Goal: Check status: Check status

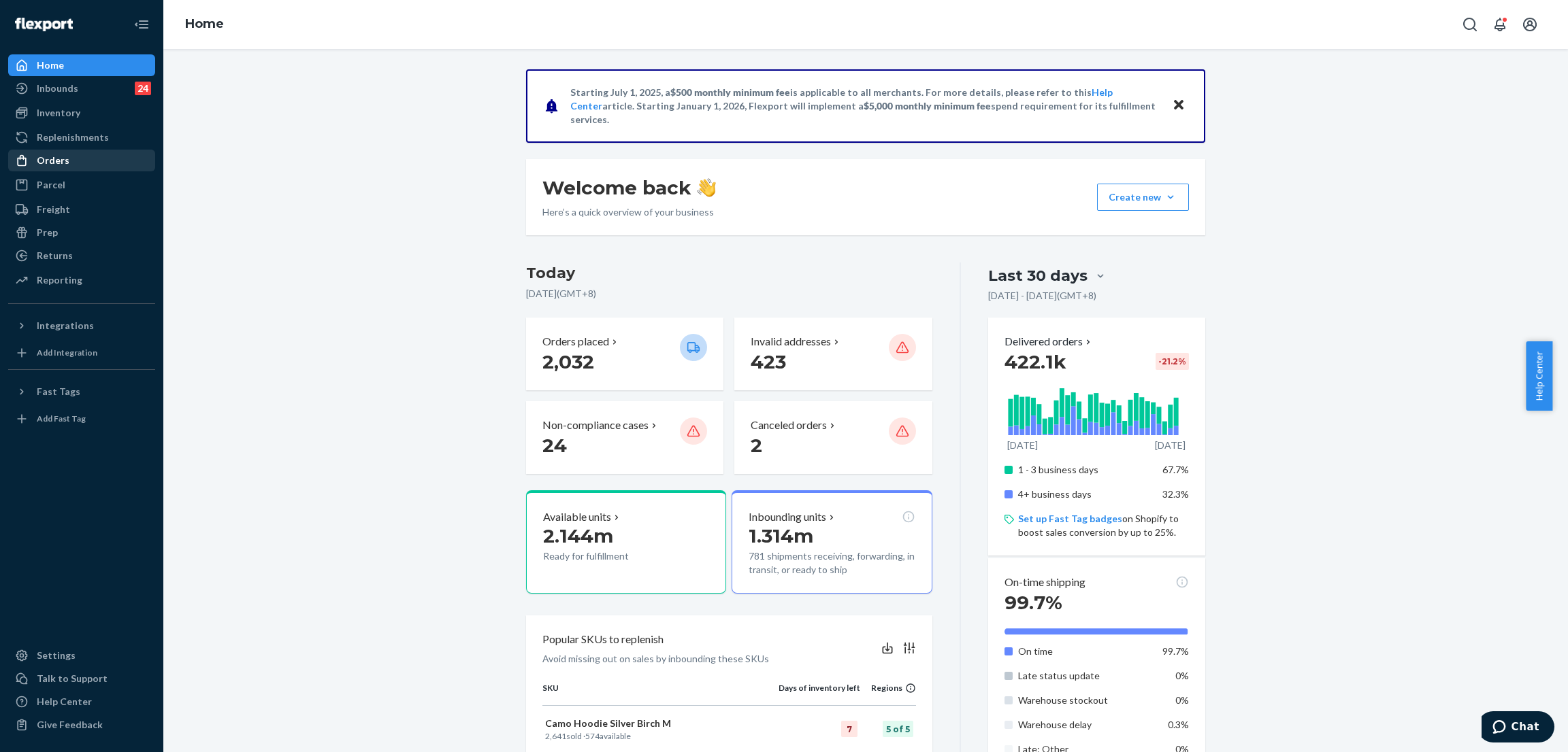
click at [81, 165] on div "Orders" at bounding box center [81, 161] width 144 height 19
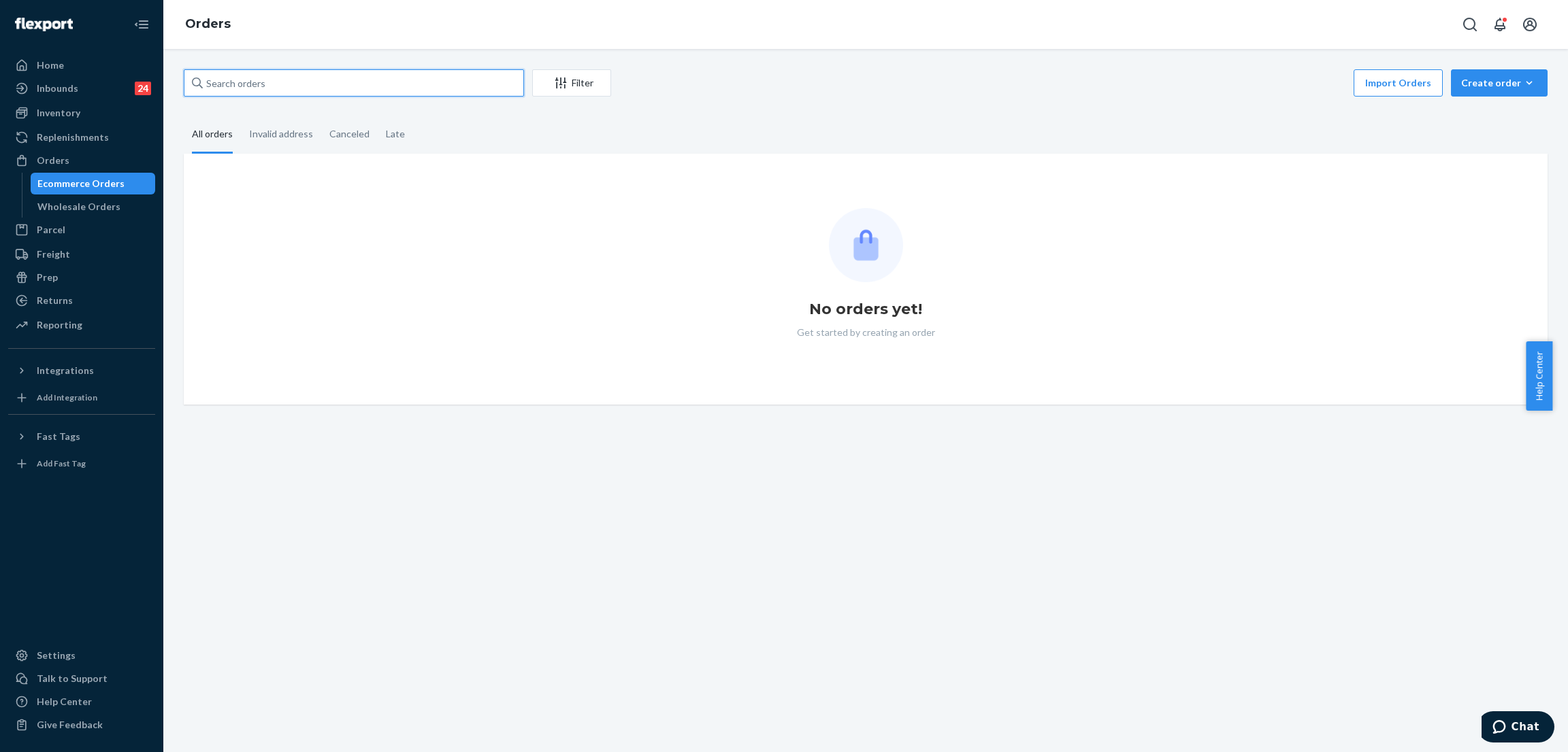
click at [307, 73] on input "text" at bounding box center [353, 83] width 340 height 27
paste input "253888841"
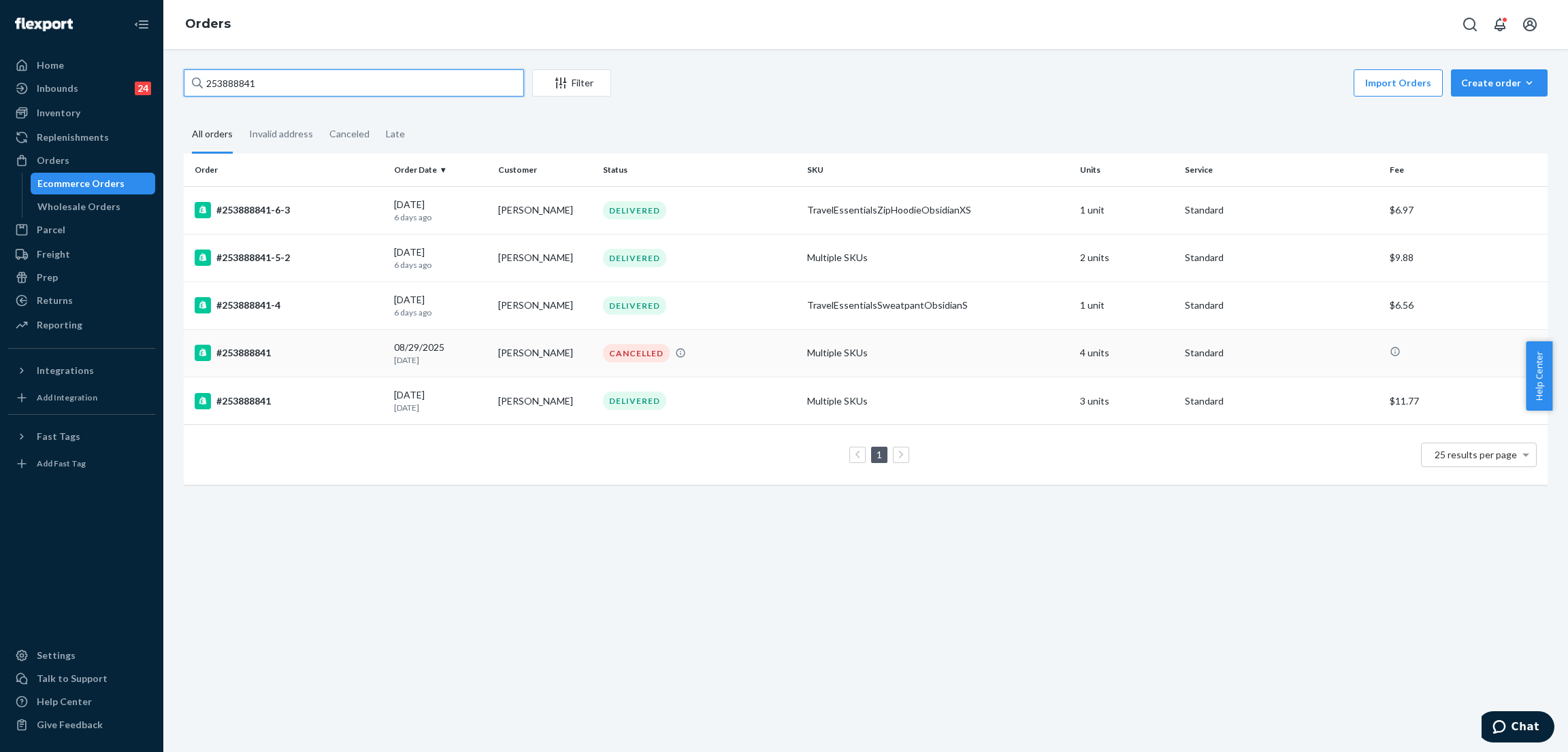
type input "253888841"
click at [603, 348] on div "CANCELLED" at bounding box center [636, 353] width 67 height 18
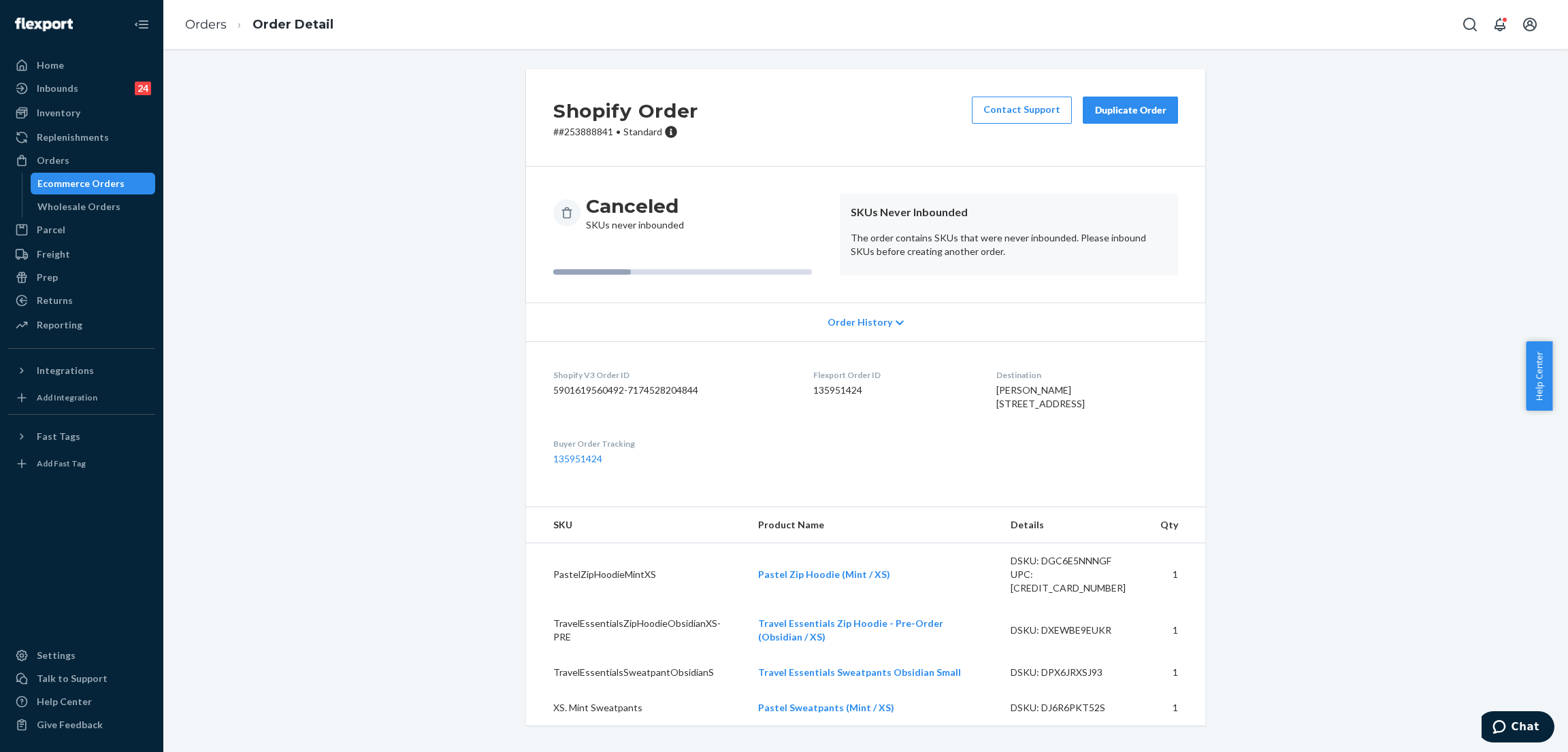
click at [329, 108] on div "Shopify Order # #[PHONE_NUMBER] • Standard Contact Support Duplicate Order Canc…" at bounding box center [865, 406] width 1384 height 673
click at [45, 155] on div "Orders" at bounding box center [53, 161] width 33 height 14
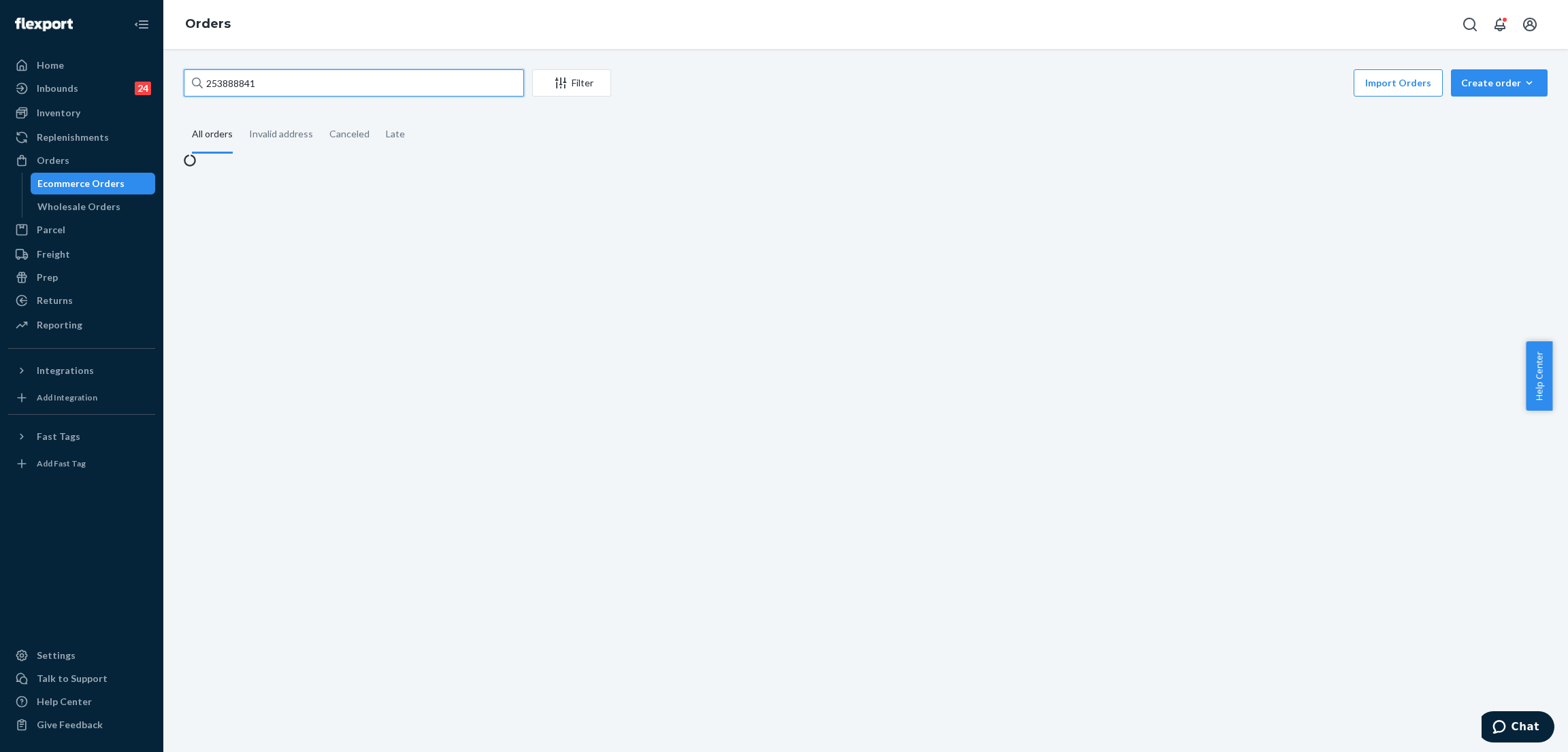
click at [279, 71] on input "253888841" at bounding box center [353, 83] width 340 height 27
paste input "5089297"
type input "255089297"
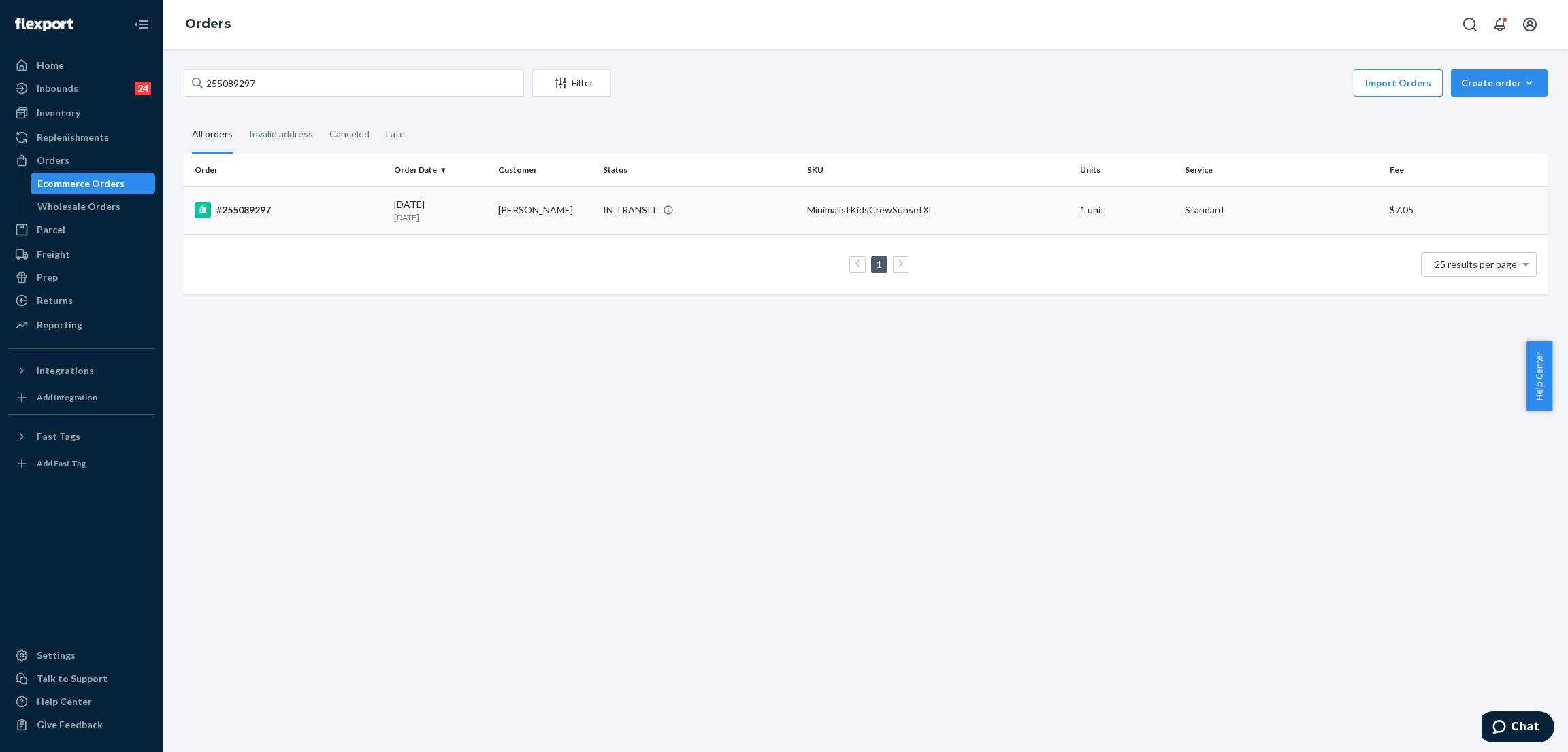
click at [603, 200] on td "IN TRANSIT" at bounding box center [700, 210] width 205 height 48
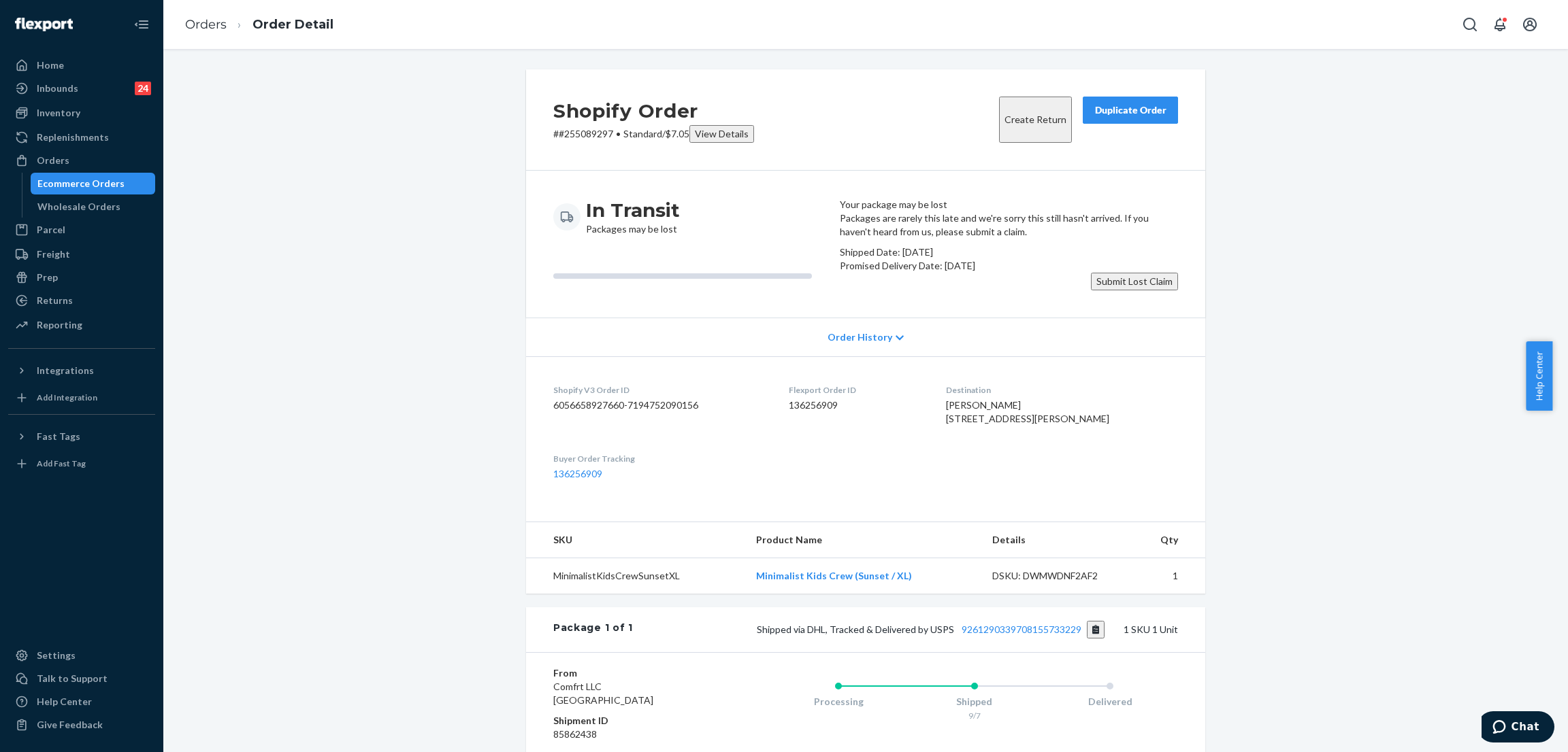
click at [353, 172] on div "Shopify Order # #255089297 • Standard / $7.05 View Details Create Return Duplic…" at bounding box center [865, 485] width 1384 height 831
click at [123, 115] on div "Inventory" at bounding box center [81, 113] width 144 height 19
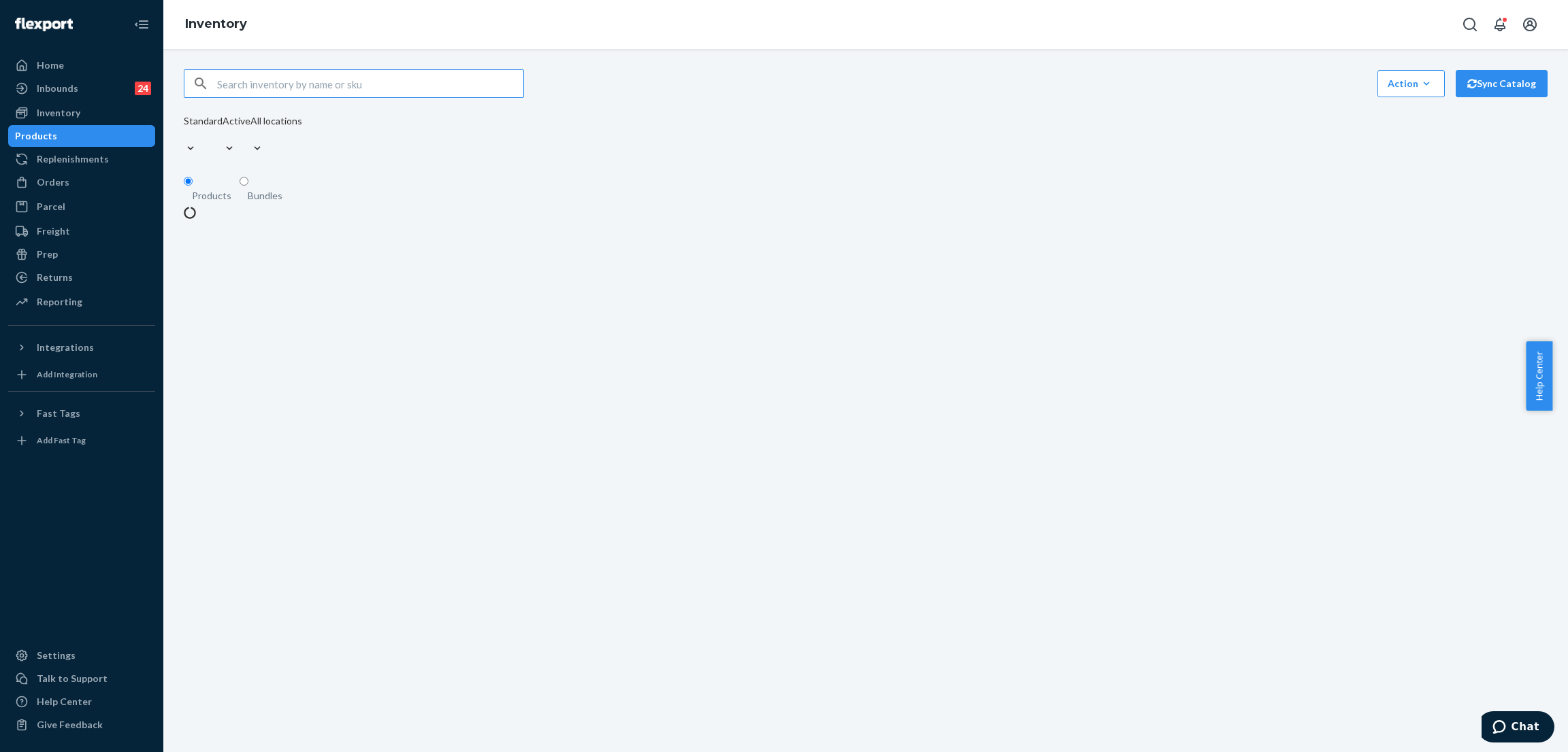
click at [321, 93] on input "text" at bounding box center [370, 84] width 306 height 27
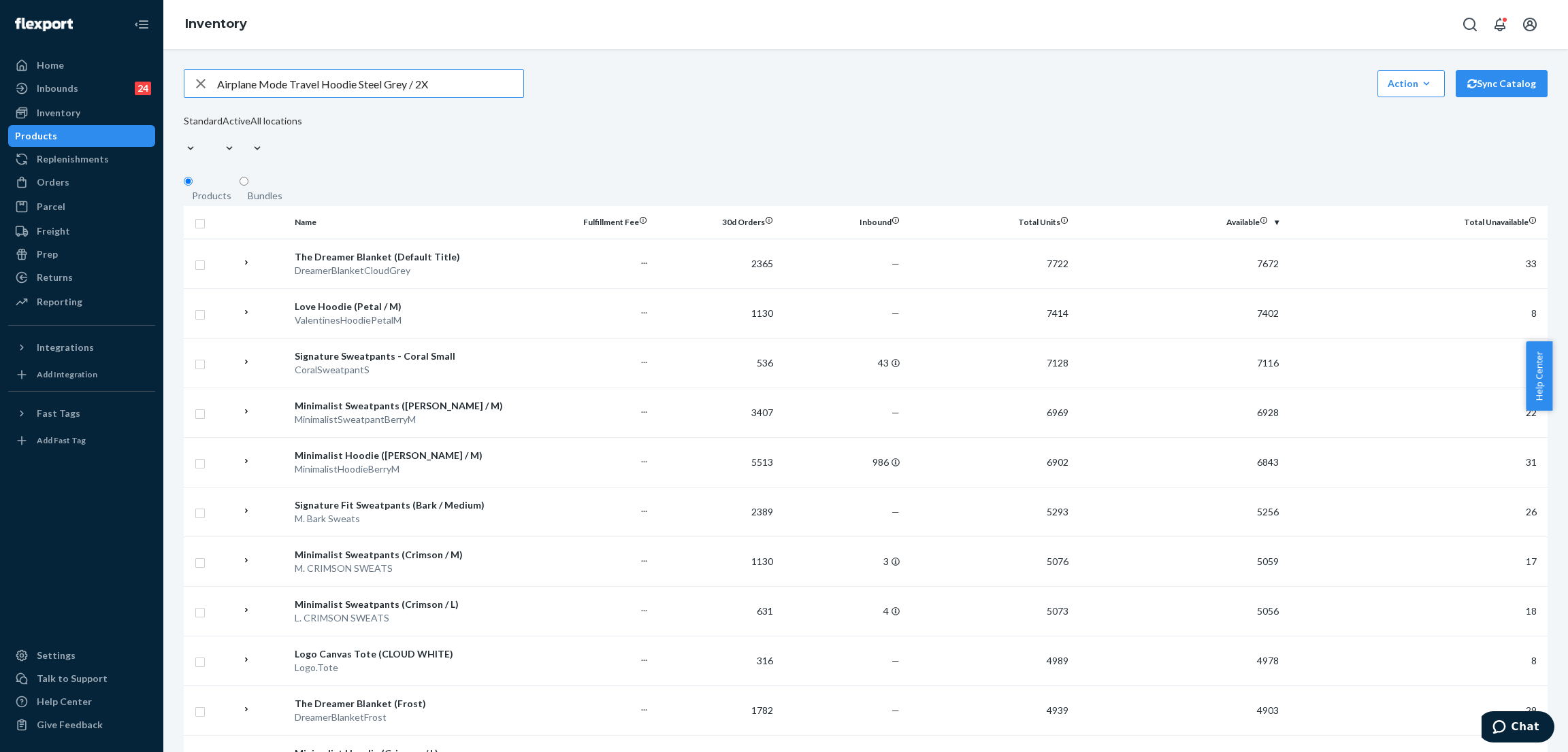
type input "Airplane Mode Travel Hoodie Steel Grey / 2X"
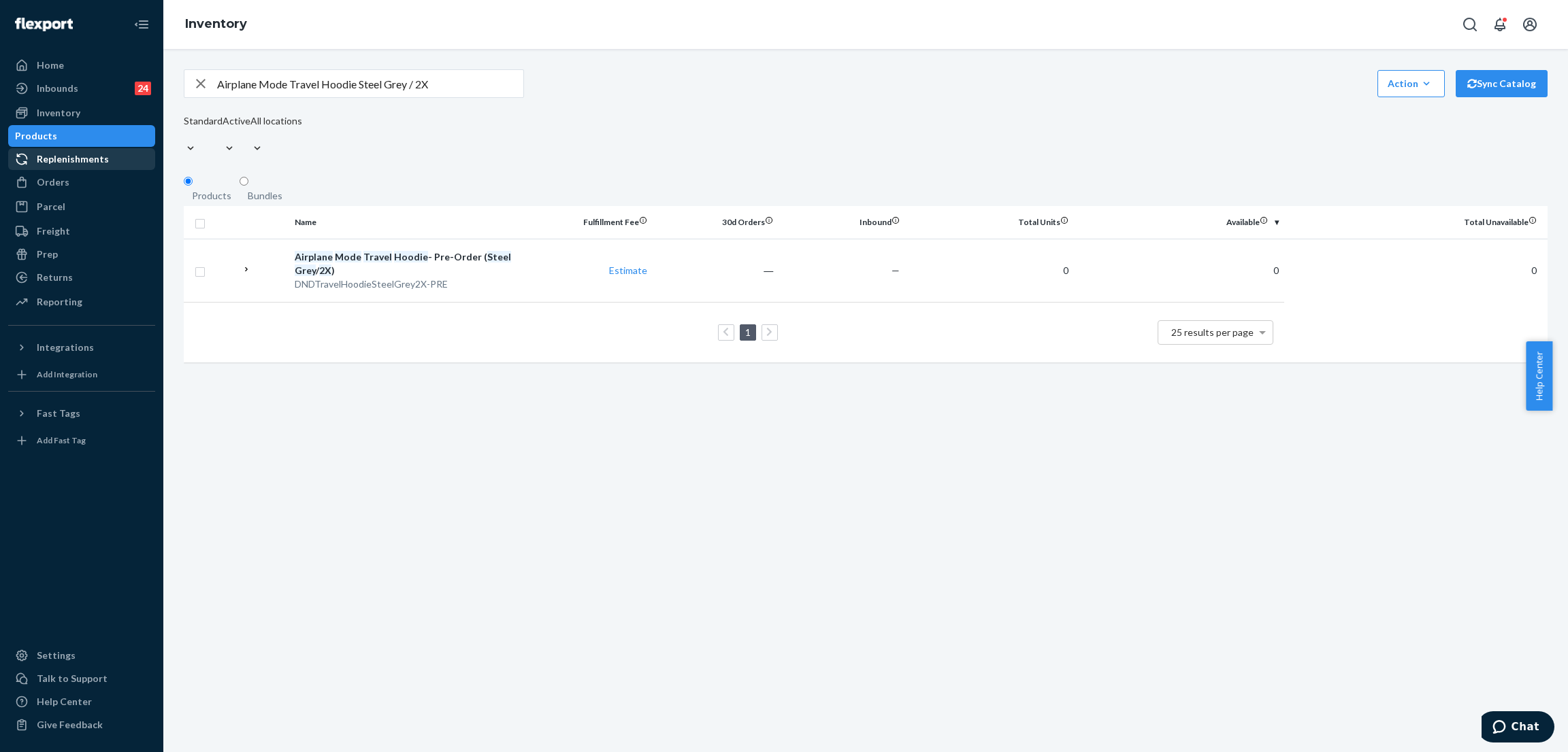
click at [99, 165] on div "Replenishments" at bounding box center [81, 159] width 144 height 19
click at [99, 174] on div "Orders" at bounding box center [81, 183] width 144 height 19
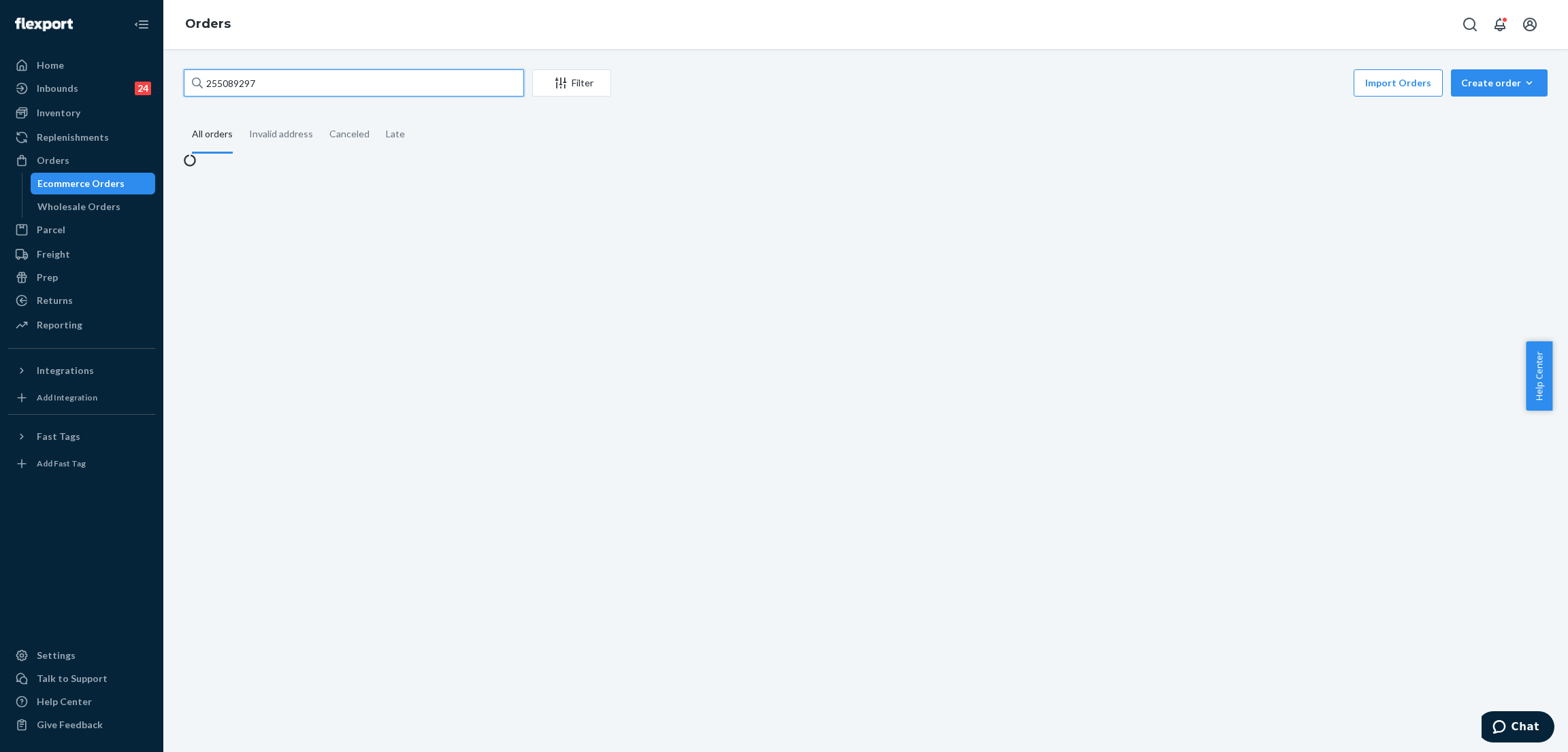
click at [350, 75] on input "255089297" at bounding box center [353, 83] width 340 height 27
paste input "2706"
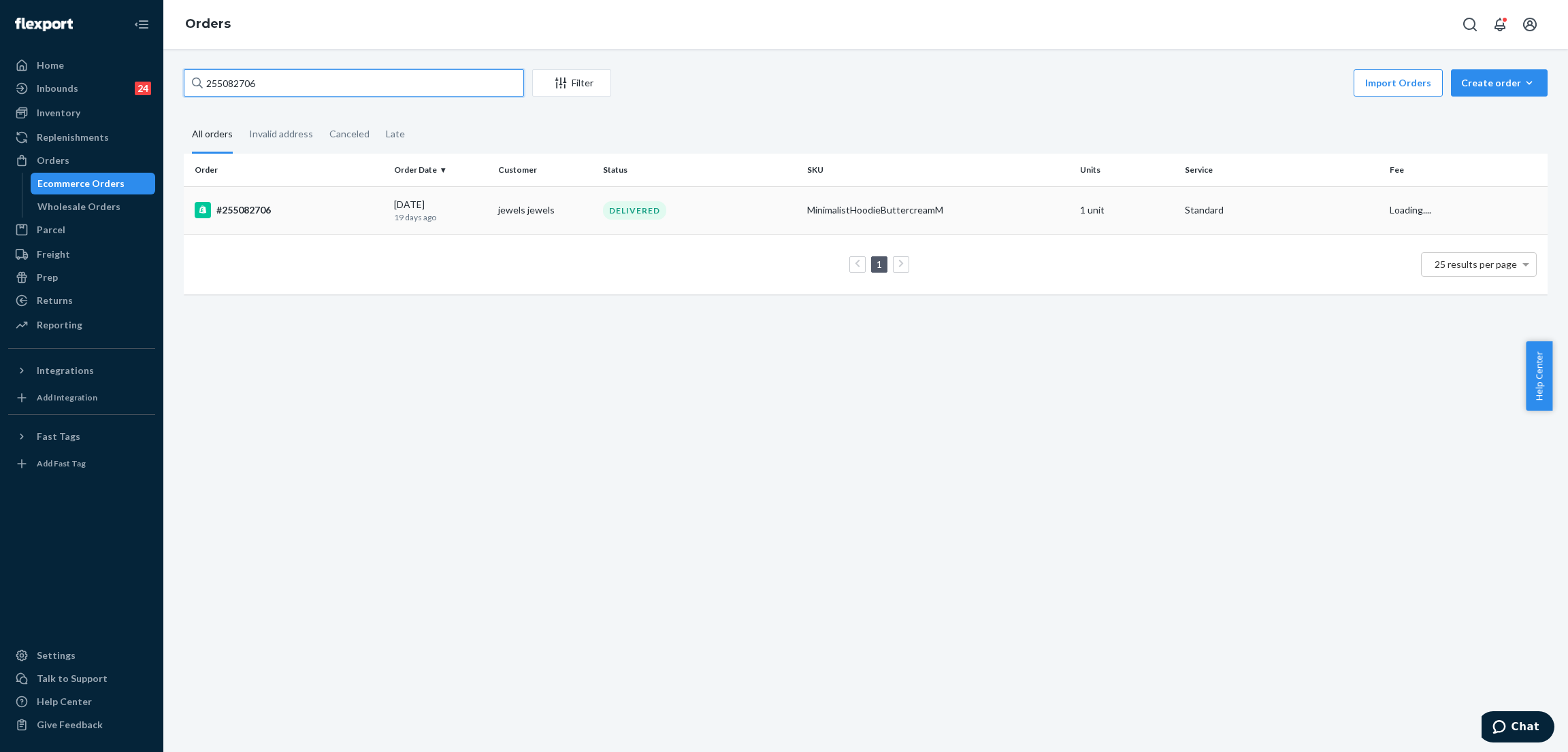
type input "255082706"
click at [623, 212] on div "DELIVERED" at bounding box center [634, 210] width 63 height 18
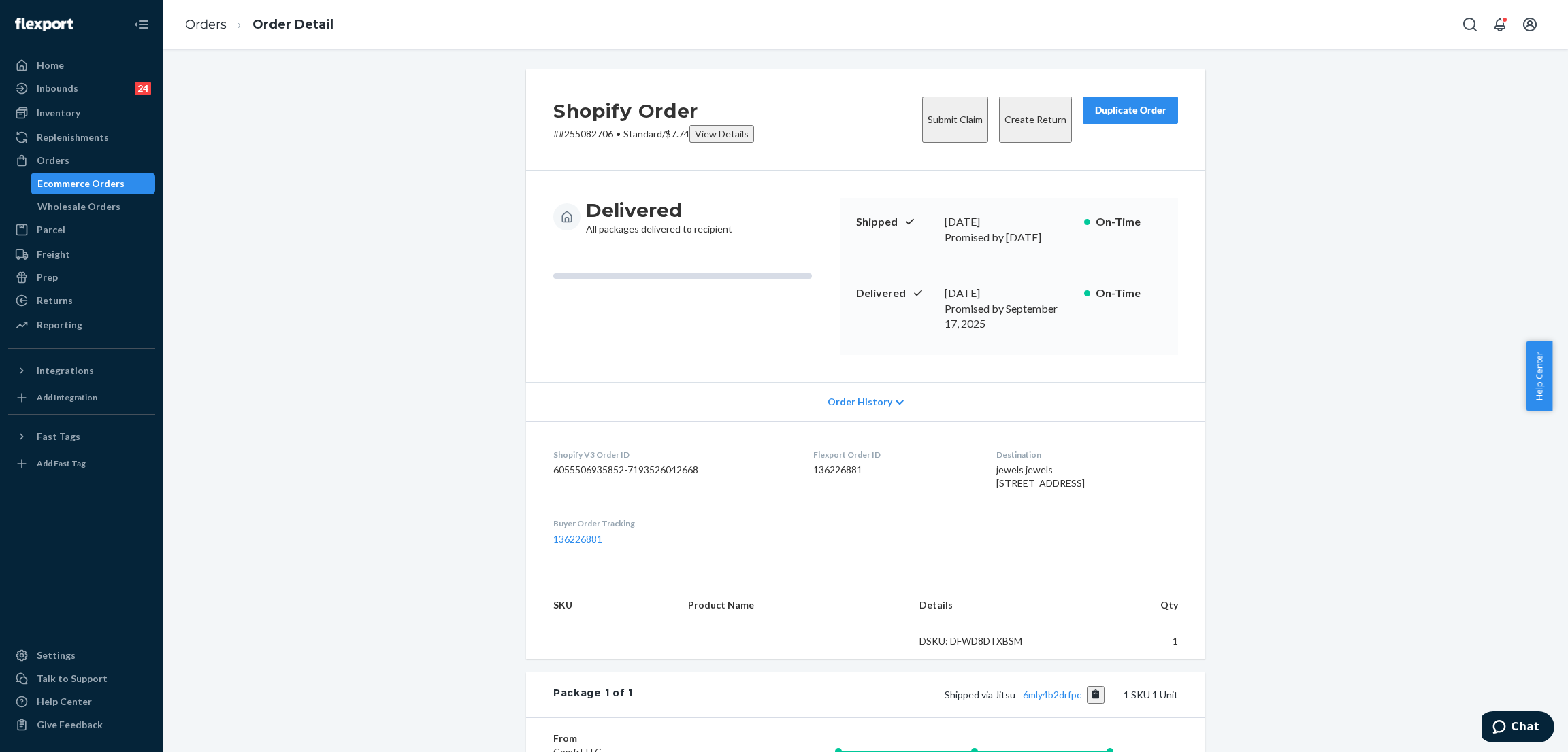
scroll to position [161, 0]
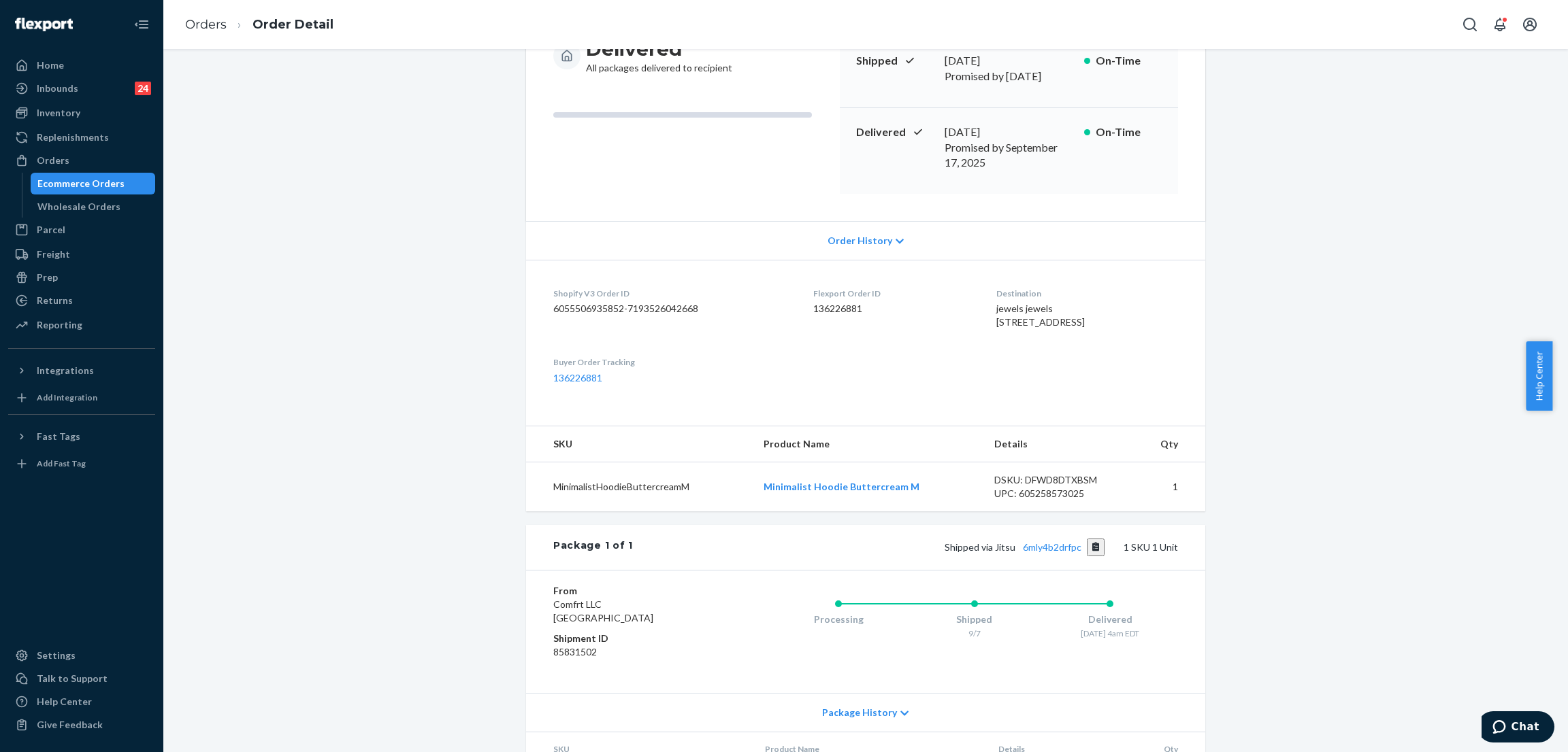
click at [1030, 525] on div "Package 1 of 1 Shipped via Jitsu 6mly4b2drfpc 1 SKU 1 Unit" at bounding box center [865, 547] width 679 height 45
click at [1077, 541] on span "Shipped via Jitsu 6mly4b2drfpc" at bounding box center [1025, 547] width 161 height 12
click at [1059, 541] on link "6mly4b2drfpc" at bounding box center [1052, 547] width 59 height 12
click at [372, 191] on div "Shopify Order # #255082706 • Standard / $7.74 View Details Submit Claim Create …" at bounding box center [865, 370] width 1384 height 924
click at [112, 167] on div "Orders" at bounding box center [81, 161] width 144 height 19
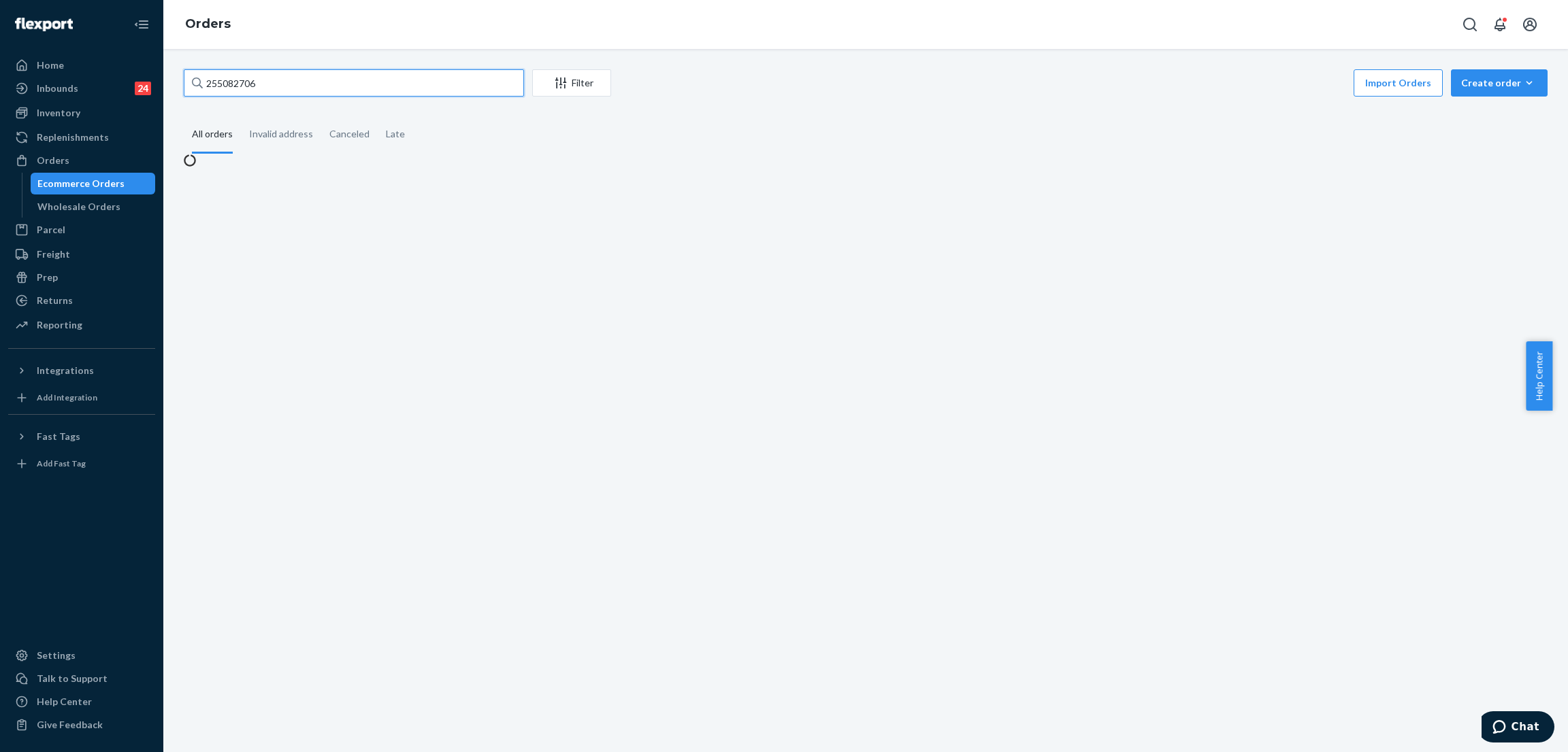
click at [290, 90] on input "255082706" at bounding box center [353, 83] width 340 height 27
paste input "230047"
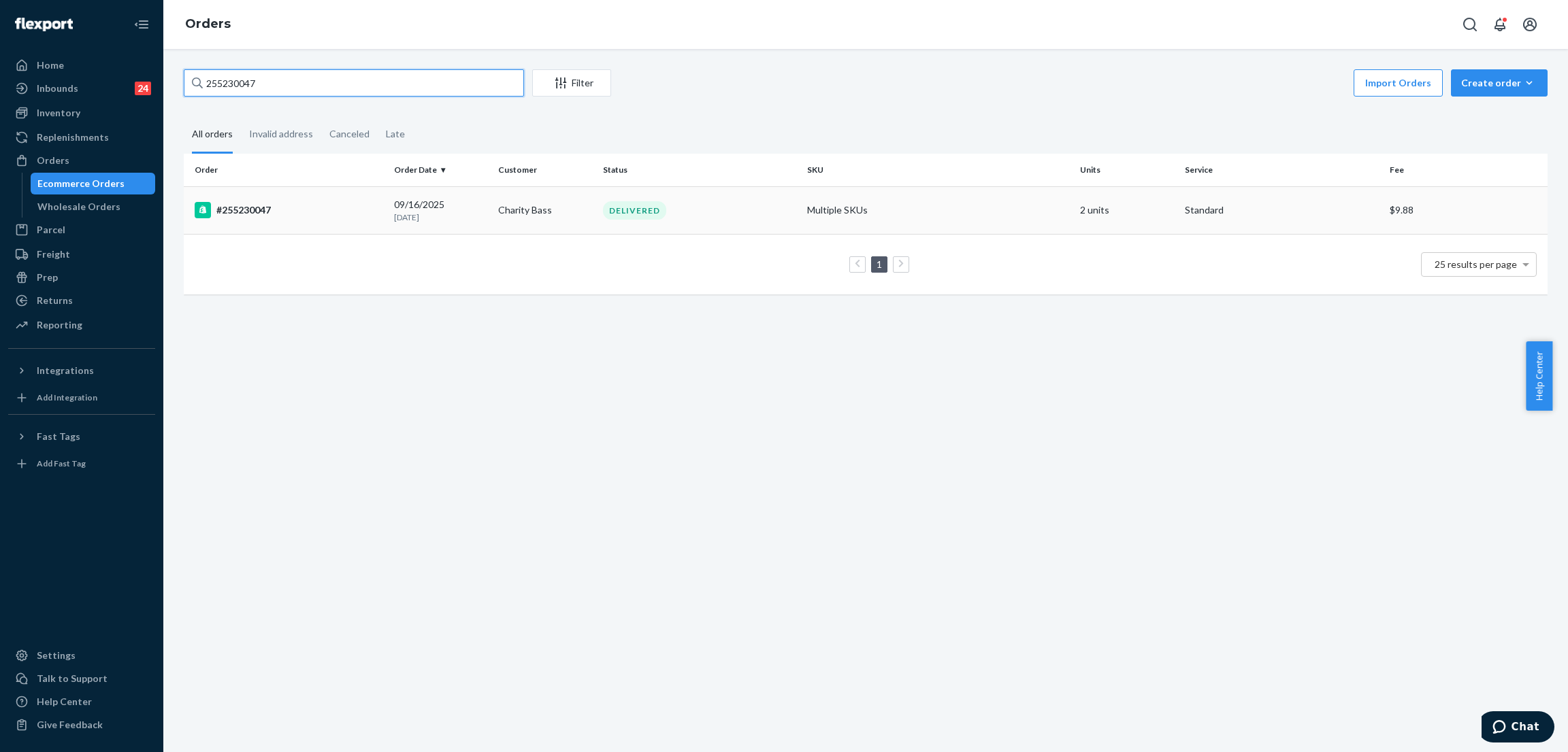
type input "255230047"
click at [636, 210] on div "DELIVERED" at bounding box center [634, 210] width 63 height 18
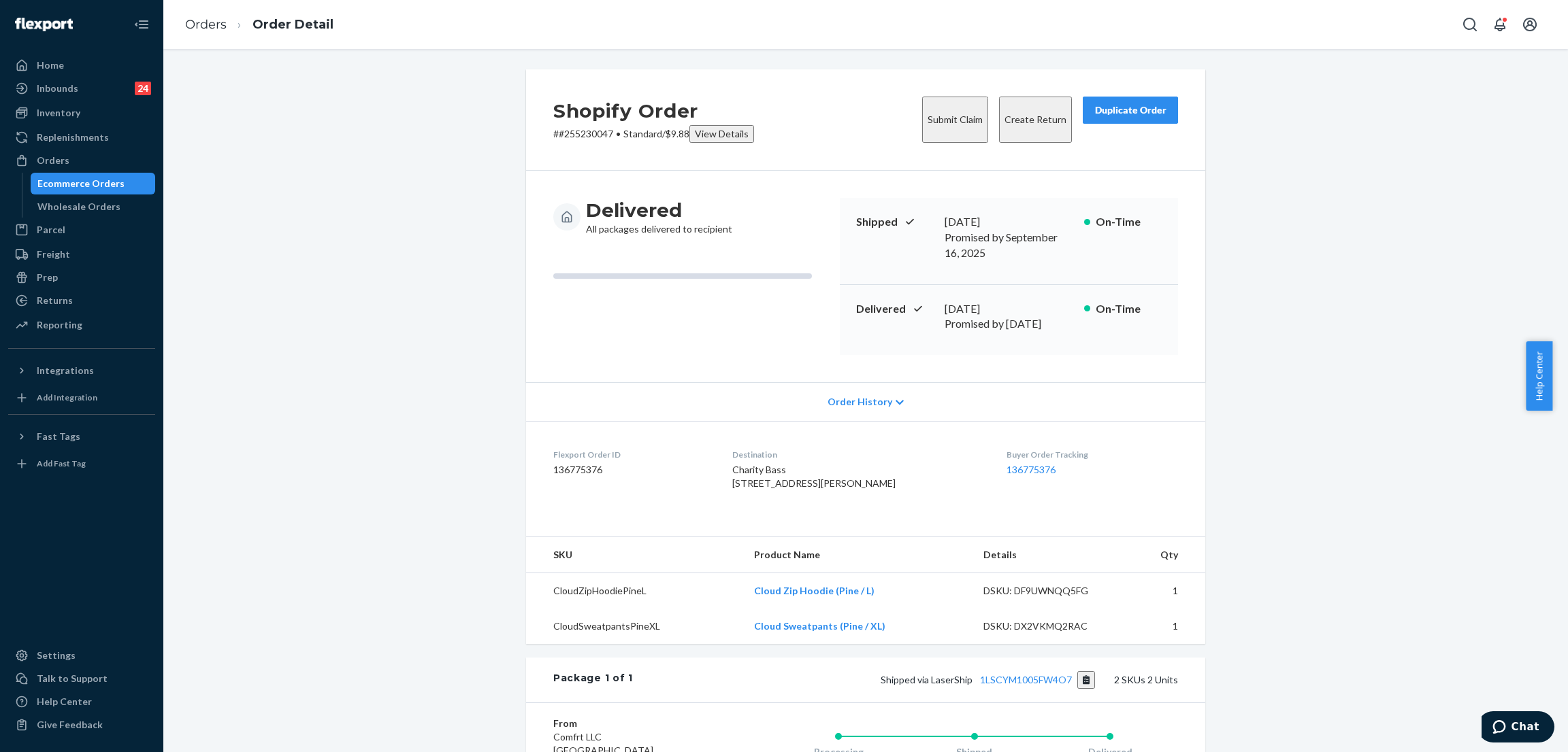
click at [1031, 671] on div "Shipped via LaserShip 1LSCYM1005FW4O7 2 SKUs 2 Units" at bounding box center [905, 680] width 545 height 18
click at [1036, 674] on link "1LSCYM1005FW4O7" at bounding box center [1025, 679] width 92 height 12
click at [70, 161] on div "Orders" at bounding box center [81, 161] width 144 height 19
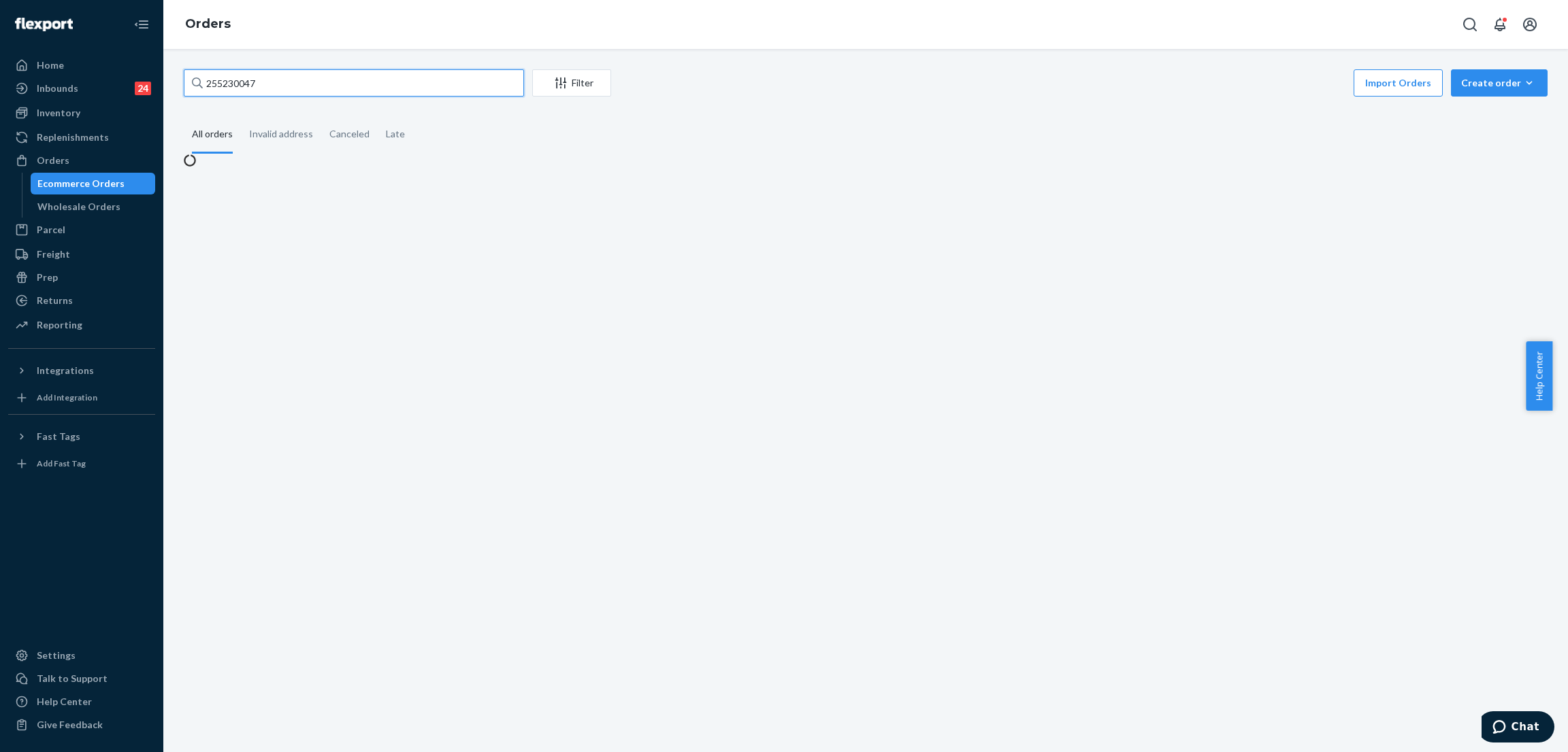
click at [329, 81] on input "255230047" at bounding box center [353, 83] width 340 height 27
paste input "65273"
type input "255265273"
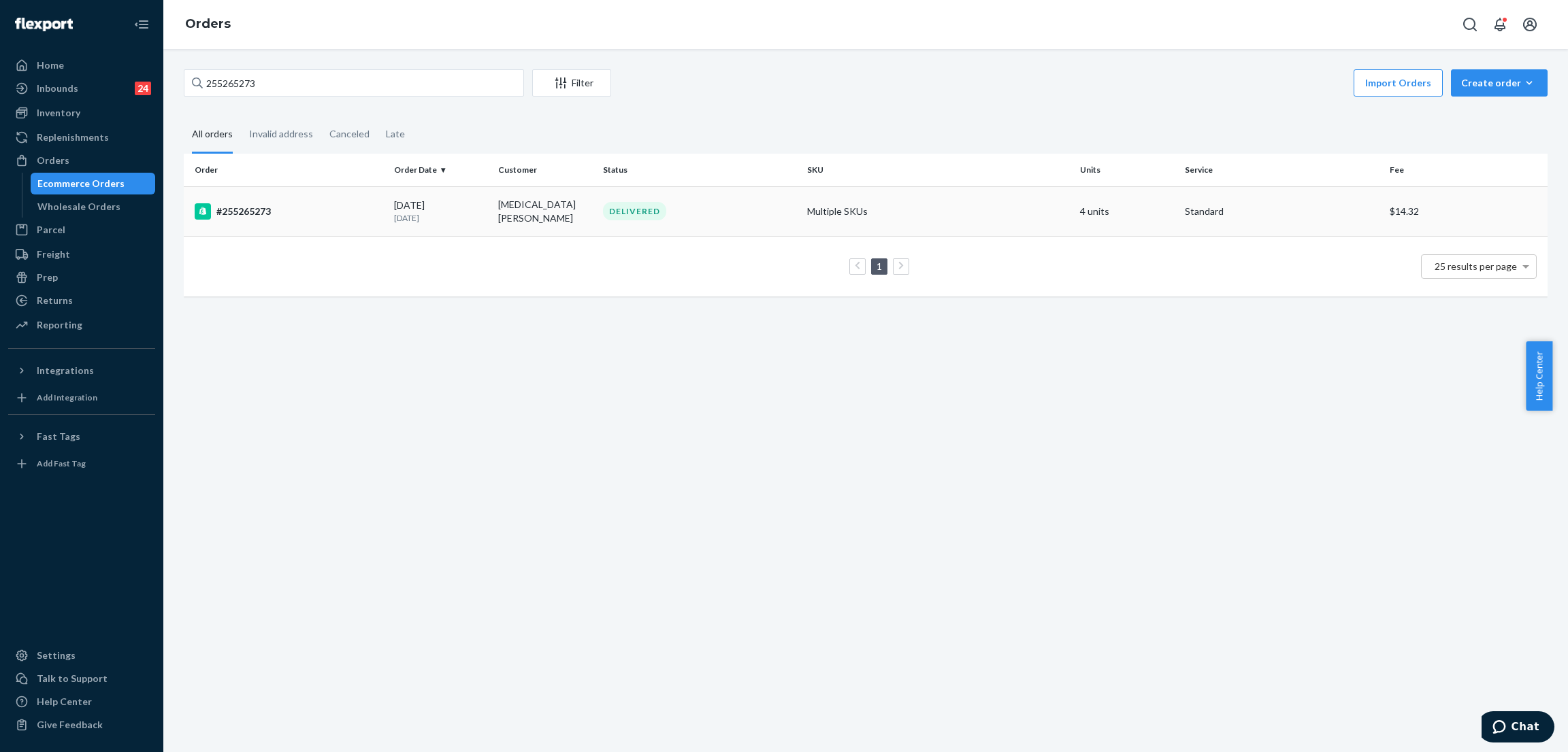
click at [615, 203] on div "DELIVERED" at bounding box center [634, 211] width 63 height 18
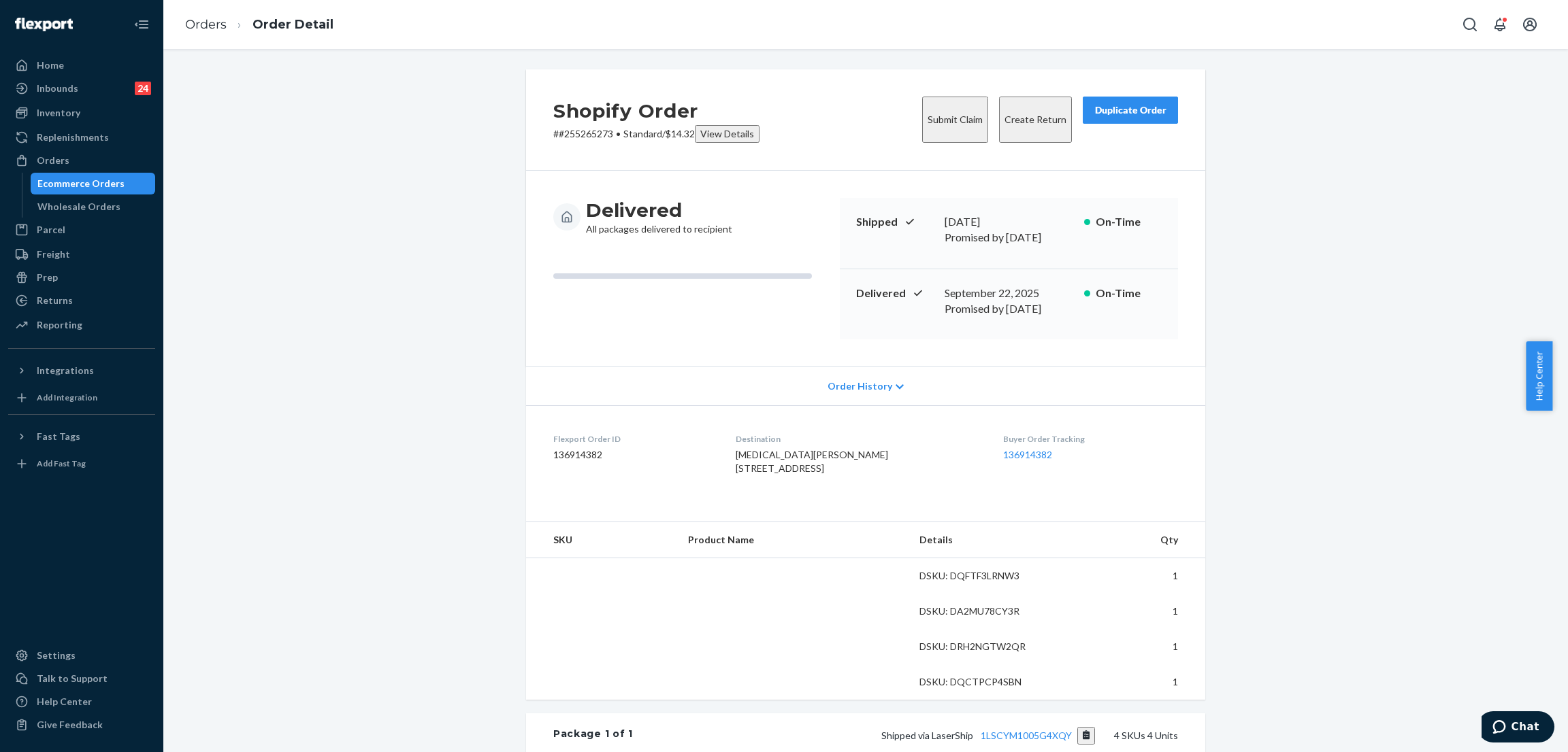
scroll to position [363, 0]
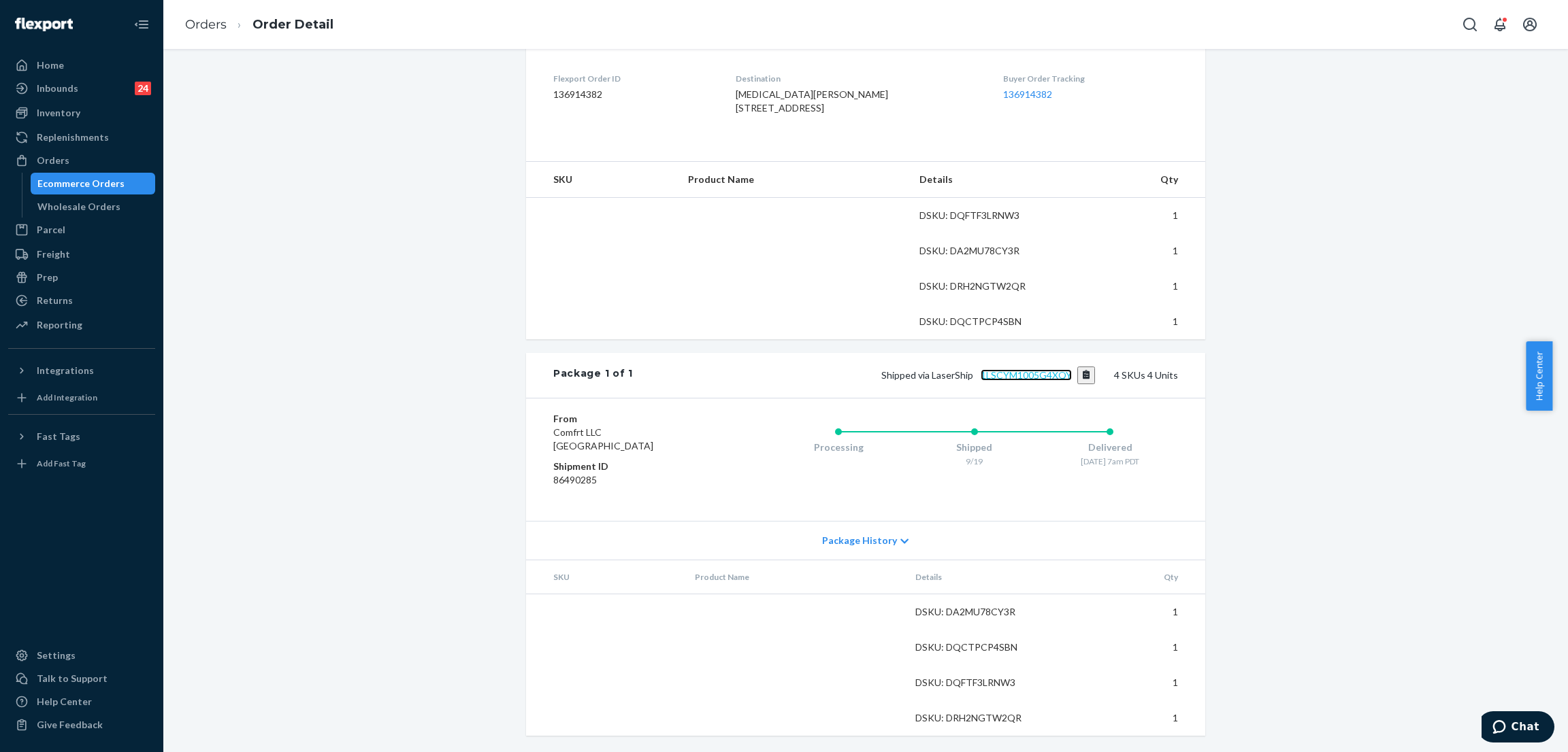
click at [1025, 375] on link "1LSCYM1005G4XQY" at bounding box center [1026, 375] width 91 height 12
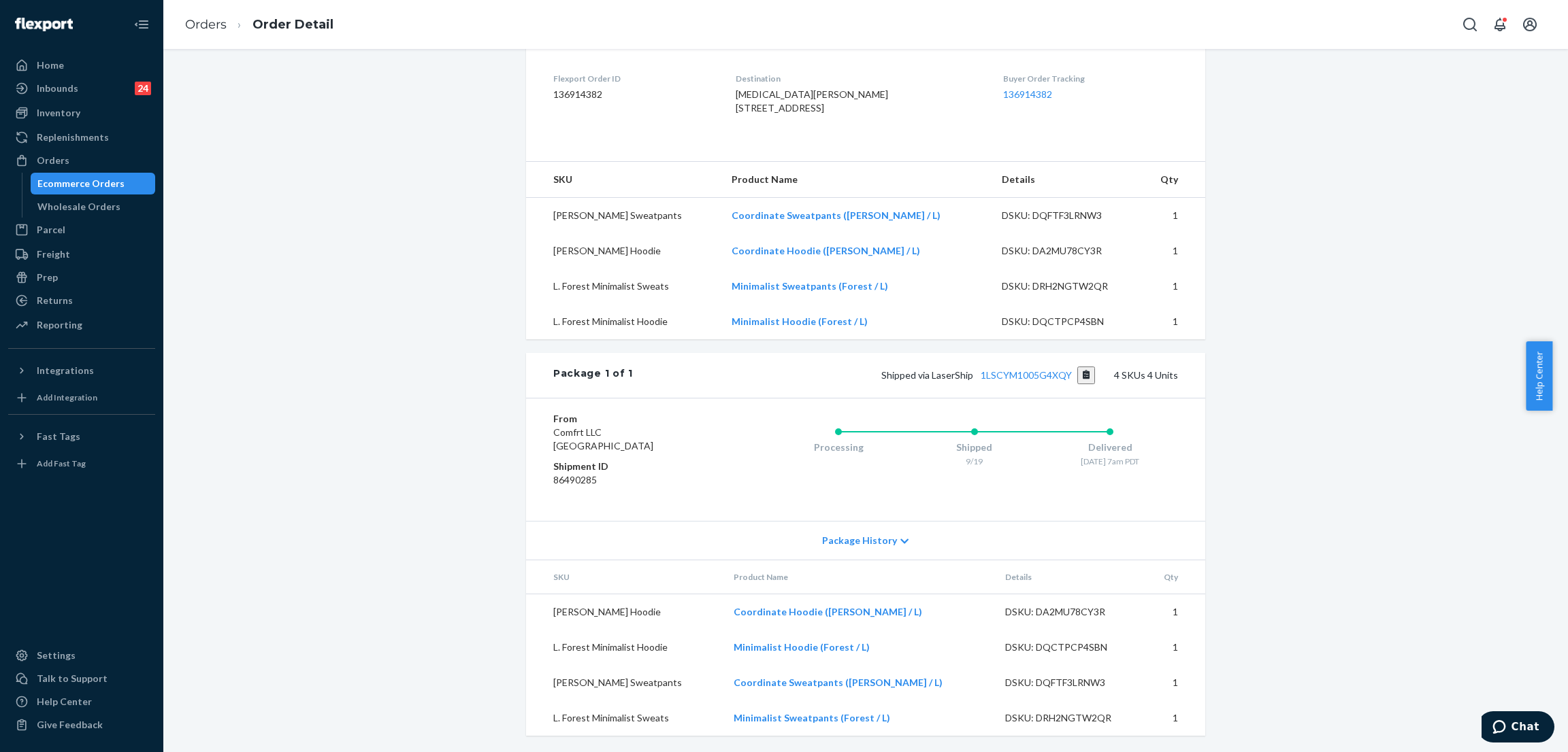
click at [326, 101] on div "Shopify Order # #255265273 • Standard / $14.32 View Details Submit Claim Create…" at bounding box center [865, 230] width 1384 height 1043
click at [121, 155] on div "Orders" at bounding box center [81, 161] width 144 height 19
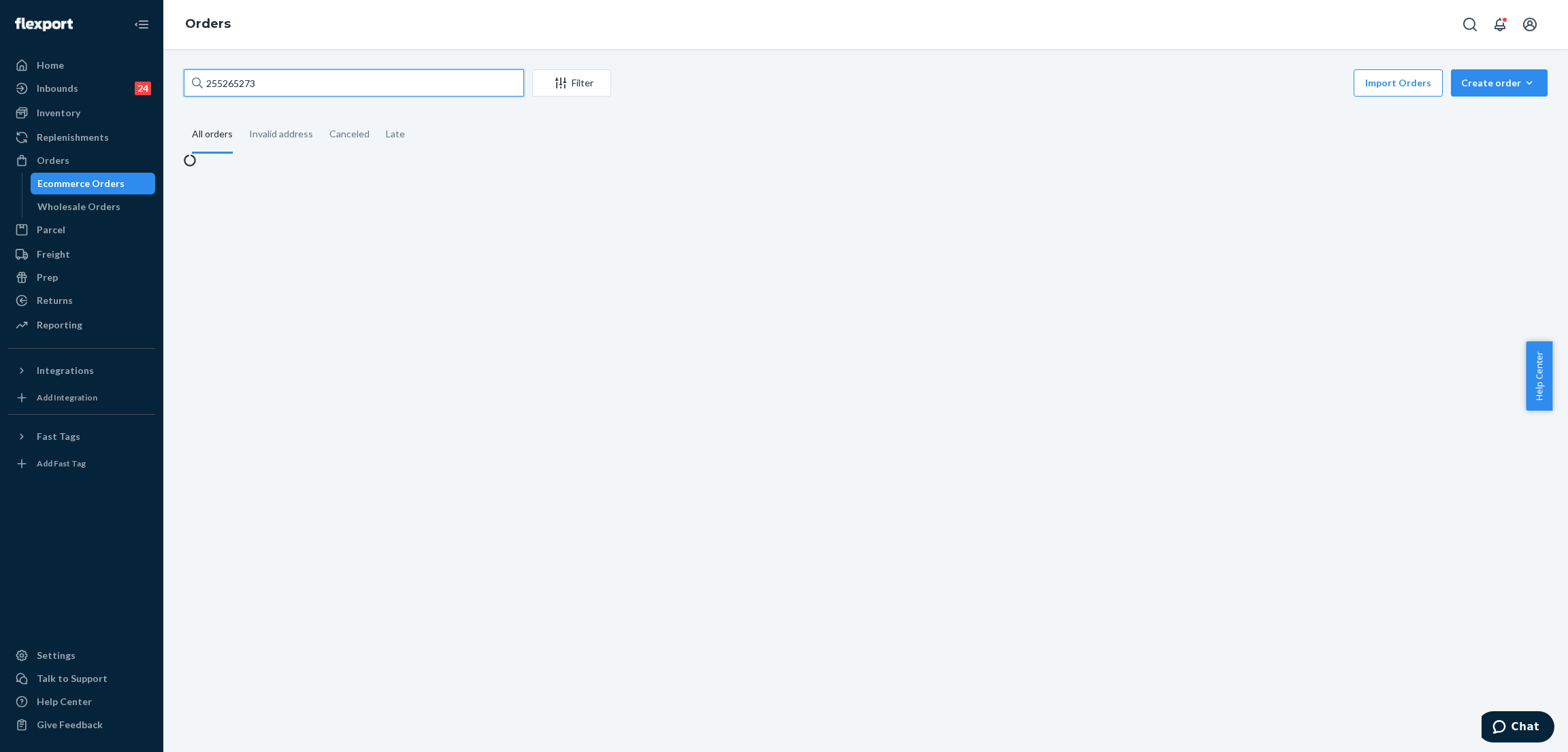
click at [337, 95] on input "255265273" at bounding box center [353, 83] width 340 height 27
click at [344, 86] on input "255265273" at bounding box center [353, 83] width 340 height 27
paste input "01550"
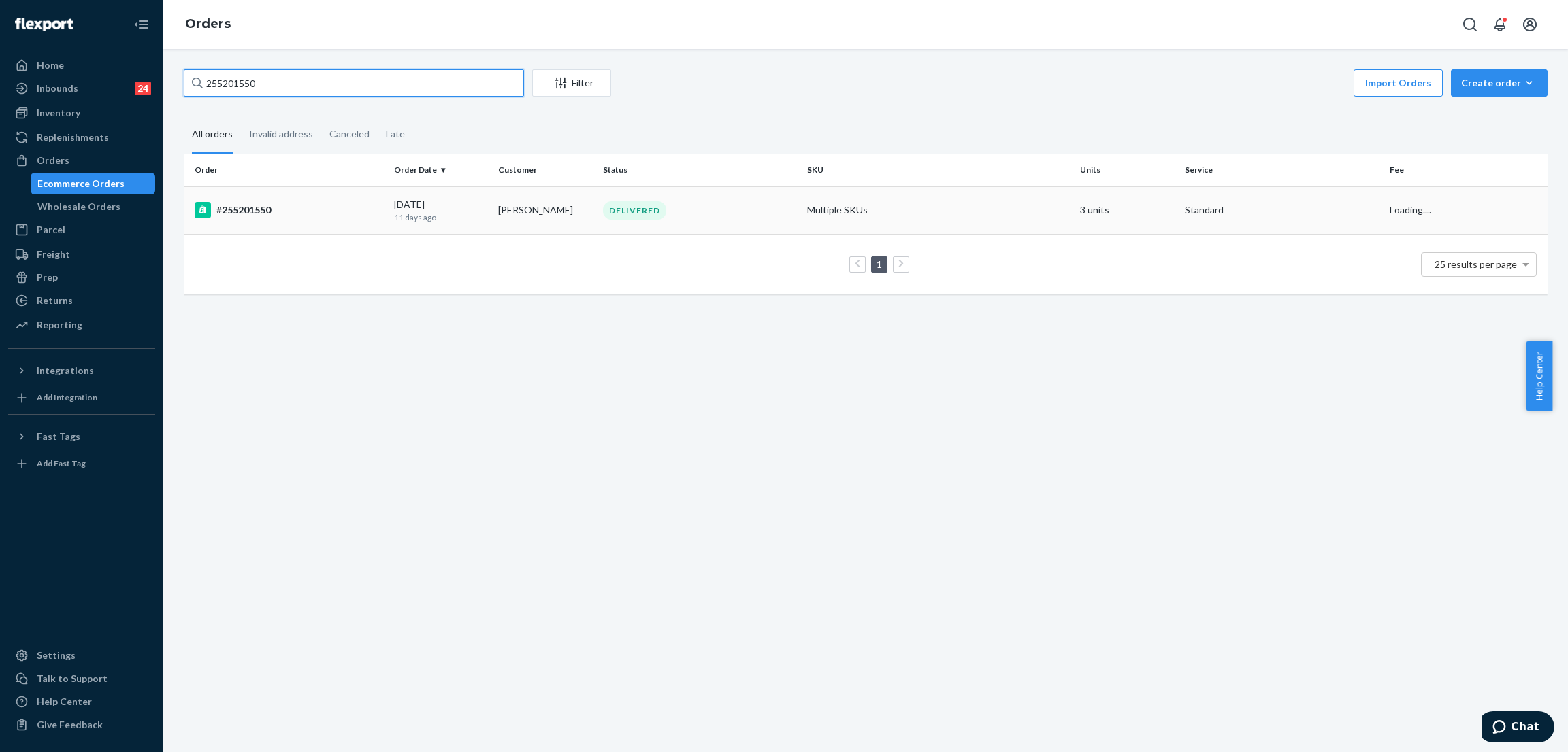
type input "255201550"
click at [628, 202] on div "DELIVERED" at bounding box center [634, 210] width 63 height 18
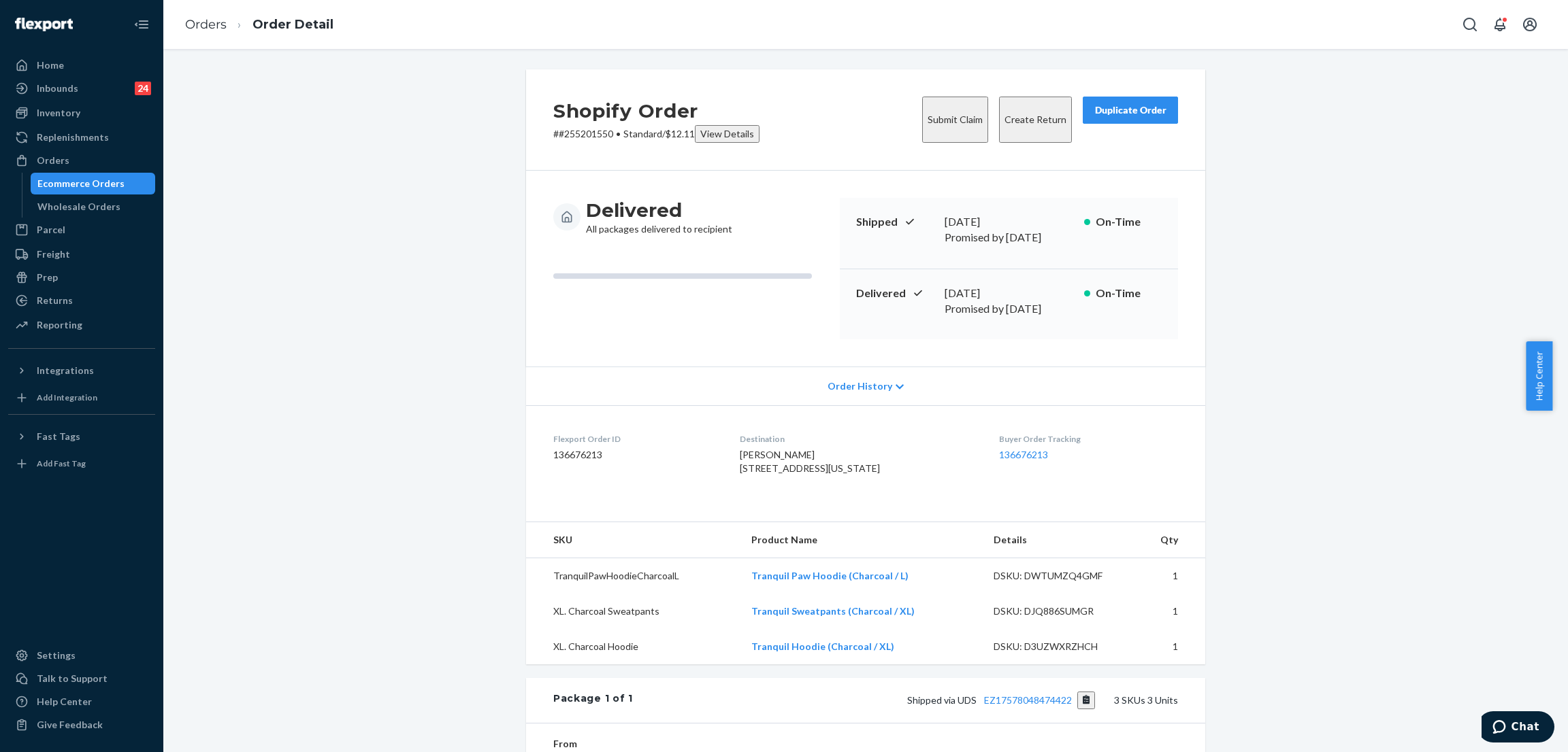
scroll to position [292, 0]
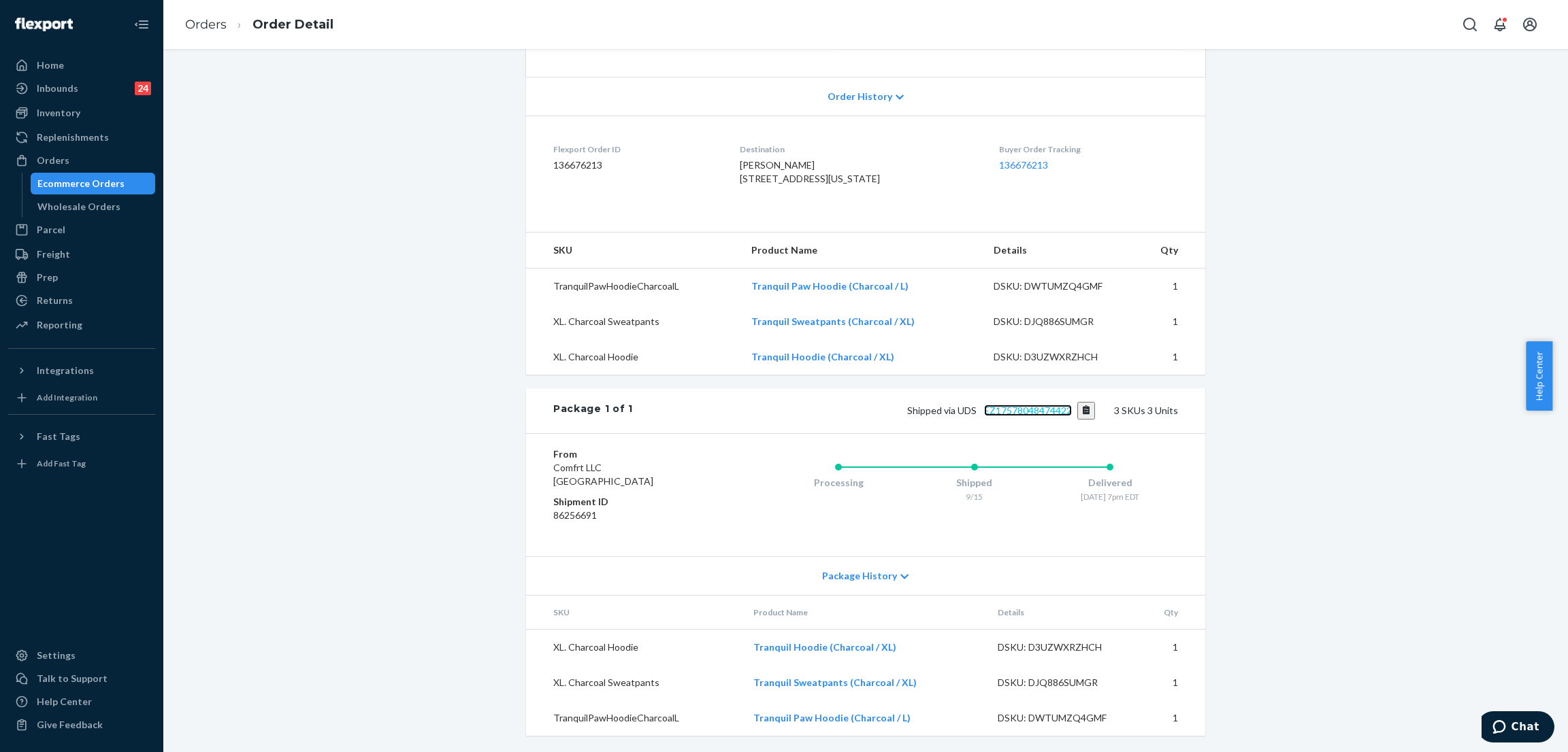
click at [1028, 405] on link "EZ17578048474422" at bounding box center [1028, 410] width 88 height 12
drag, startPoint x: 389, startPoint y: 139, endPoint x: 251, endPoint y: 203, distance: 152.1
click at [387, 140] on div "Shopify Order # #255201550 • Standard / $12.11 View Details Submit Claim Create…" at bounding box center [865, 265] width 1384 height 973
click at [109, 161] on div "Orders" at bounding box center [81, 161] width 144 height 19
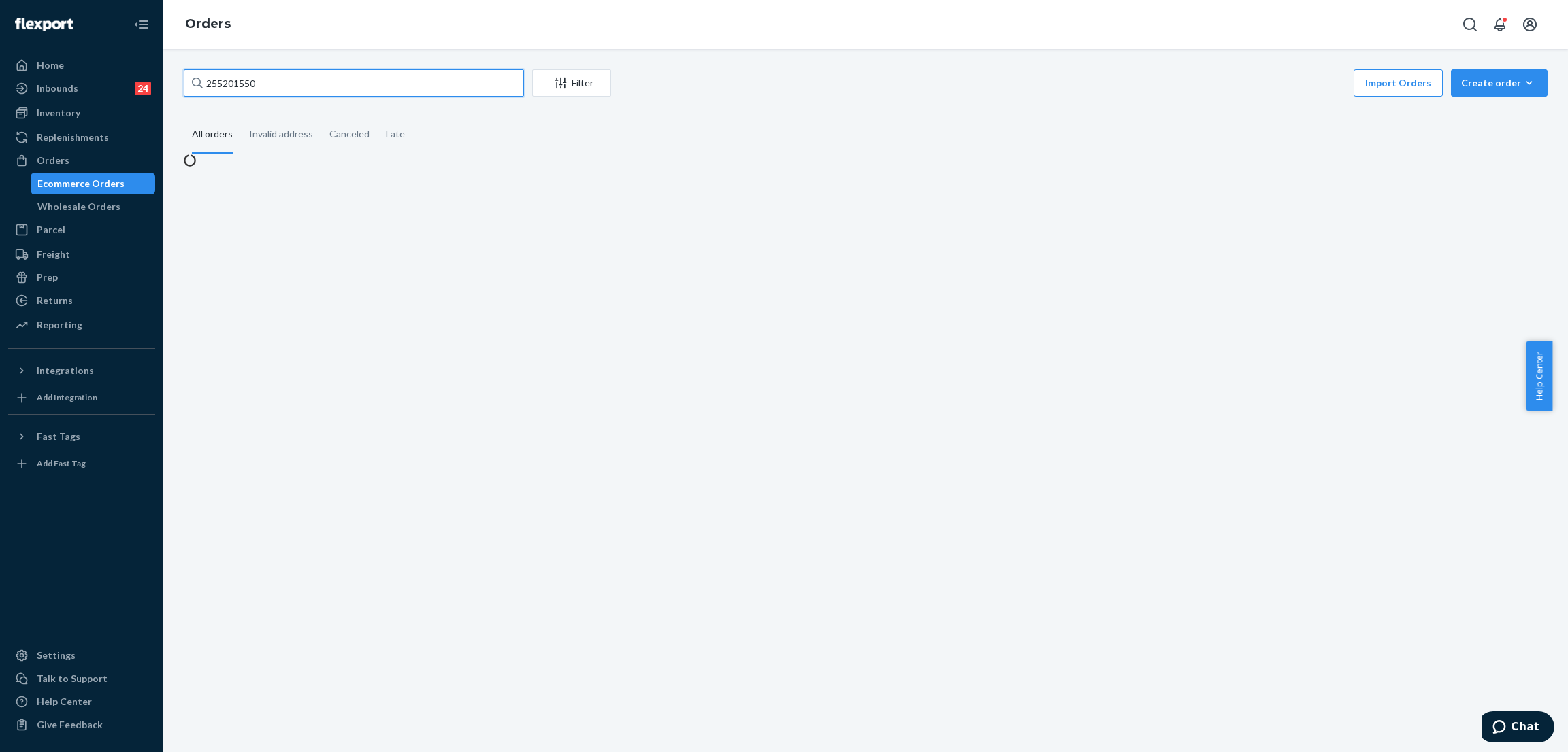
click at [411, 85] on input "255201550" at bounding box center [353, 83] width 340 height 27
paste input "#255294069"
type input "#255294069"
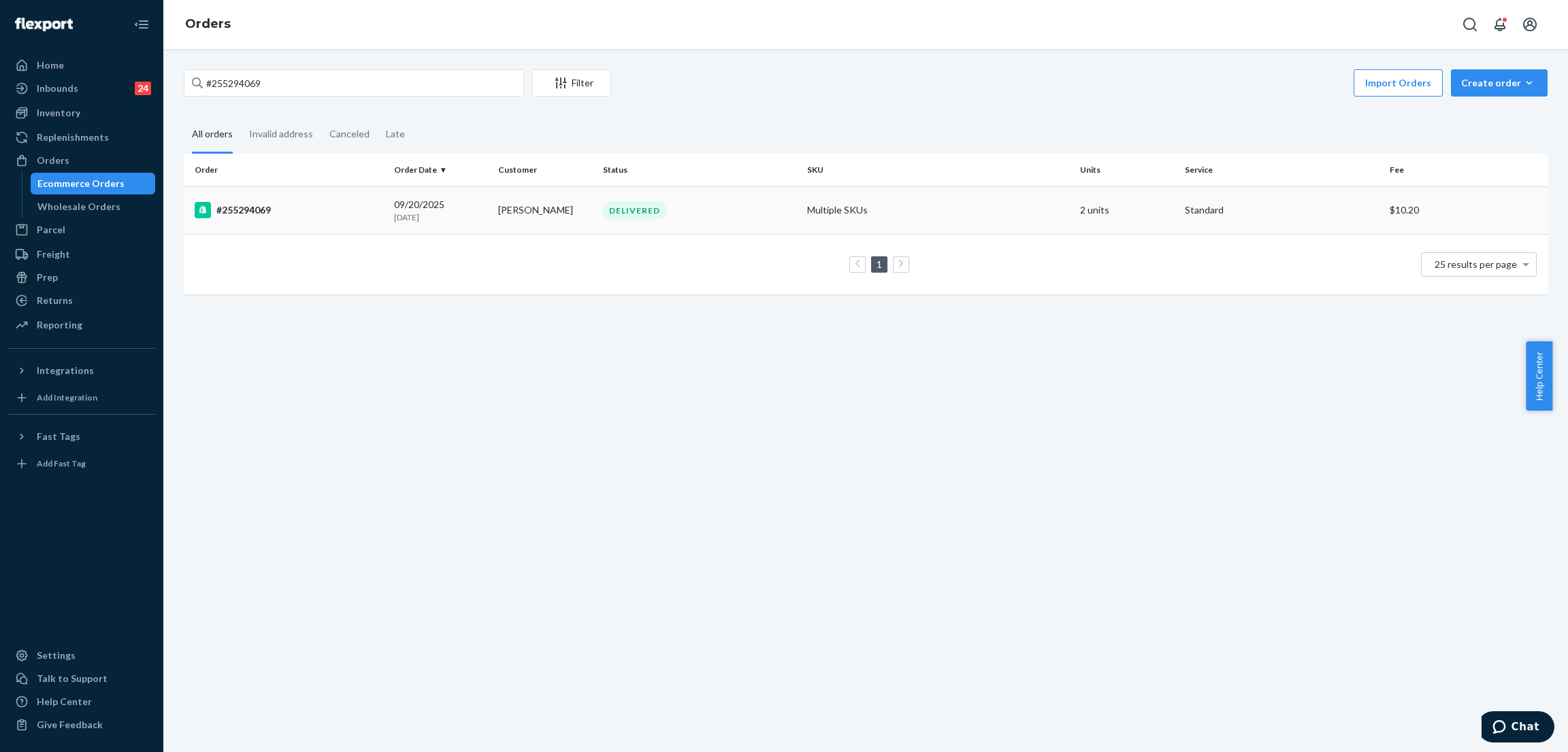
click at [639, 217] on div "DELIVERED" at bounding box center [634, 210] width 63 height 18
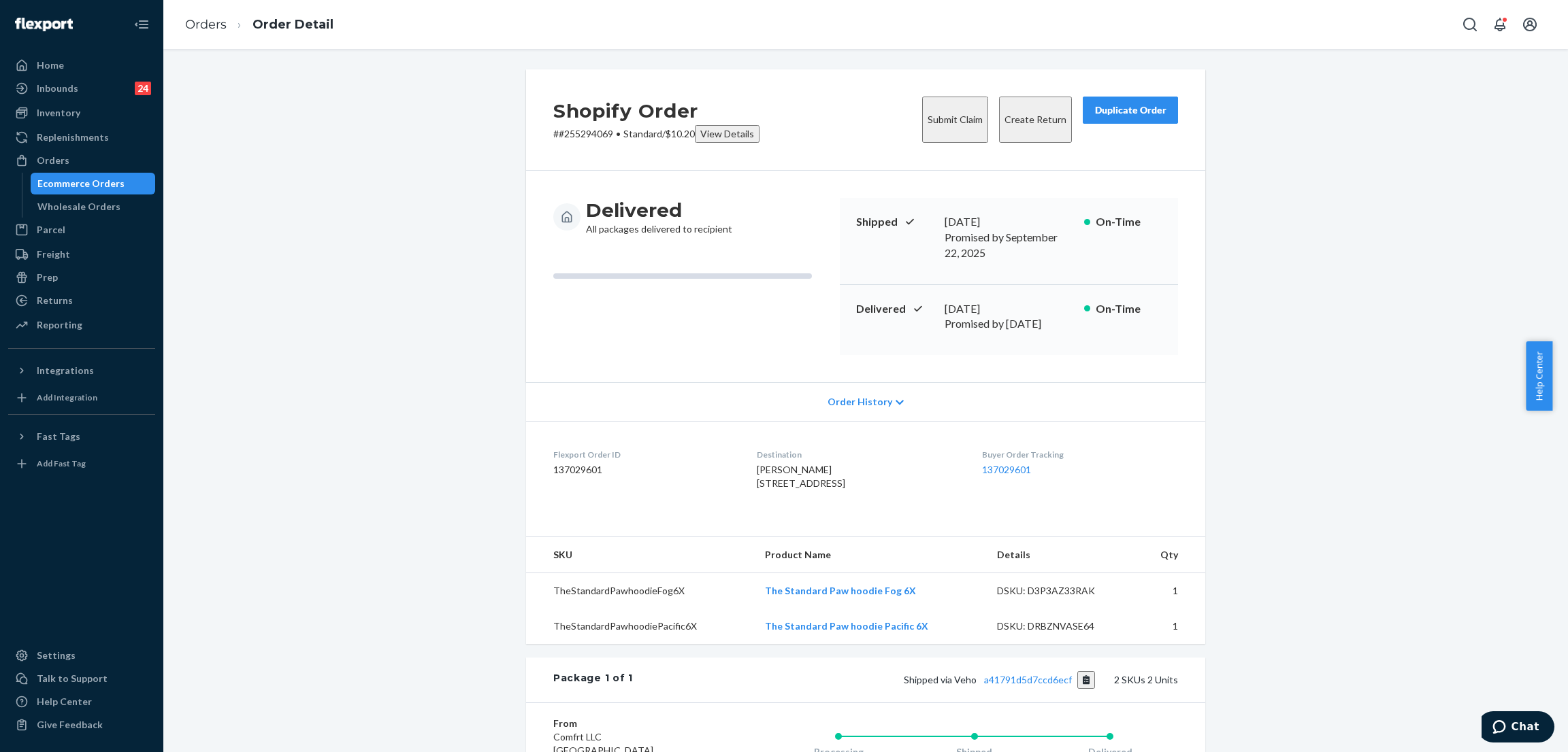
click at [451, 86] on div "Shopify Order # #255294069 • Standard / $10.20 View Details Submit Claim Create…" at bounding box center [865, 528] width 1384 height 918
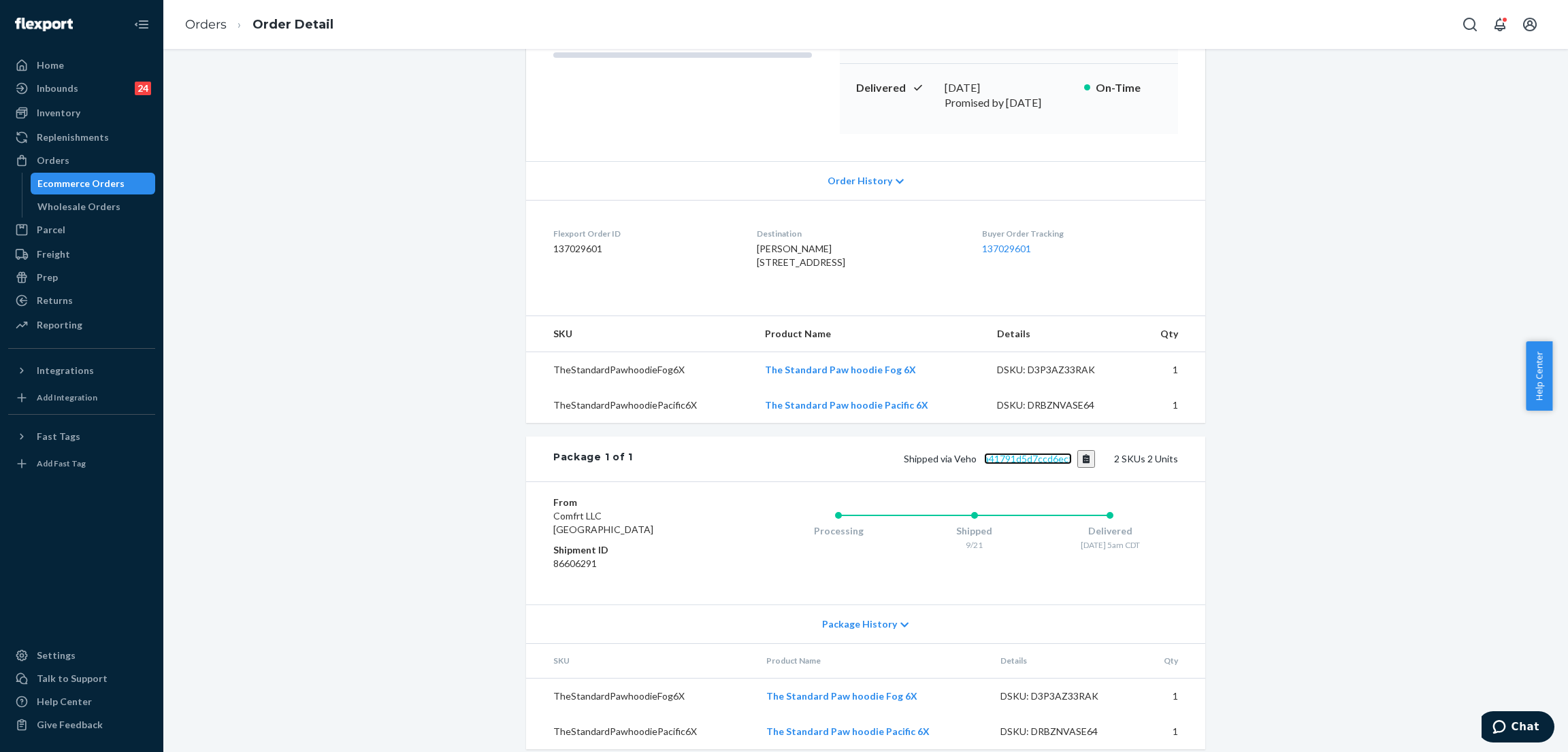
click at [994, 453] on link "a41791d5d7ccd6ecf" at bounding box center [1028, 459] width 88 height 12
click at [301, 132] on div "Shopify Order # #255294069 • Standard / $10.20 View Details Submit Claim Create…" at bounding box center [865, 307] width 1384 height 918
click at [87, 158] on div "Orders" at bounding box center [81, 161] width 144 height 19
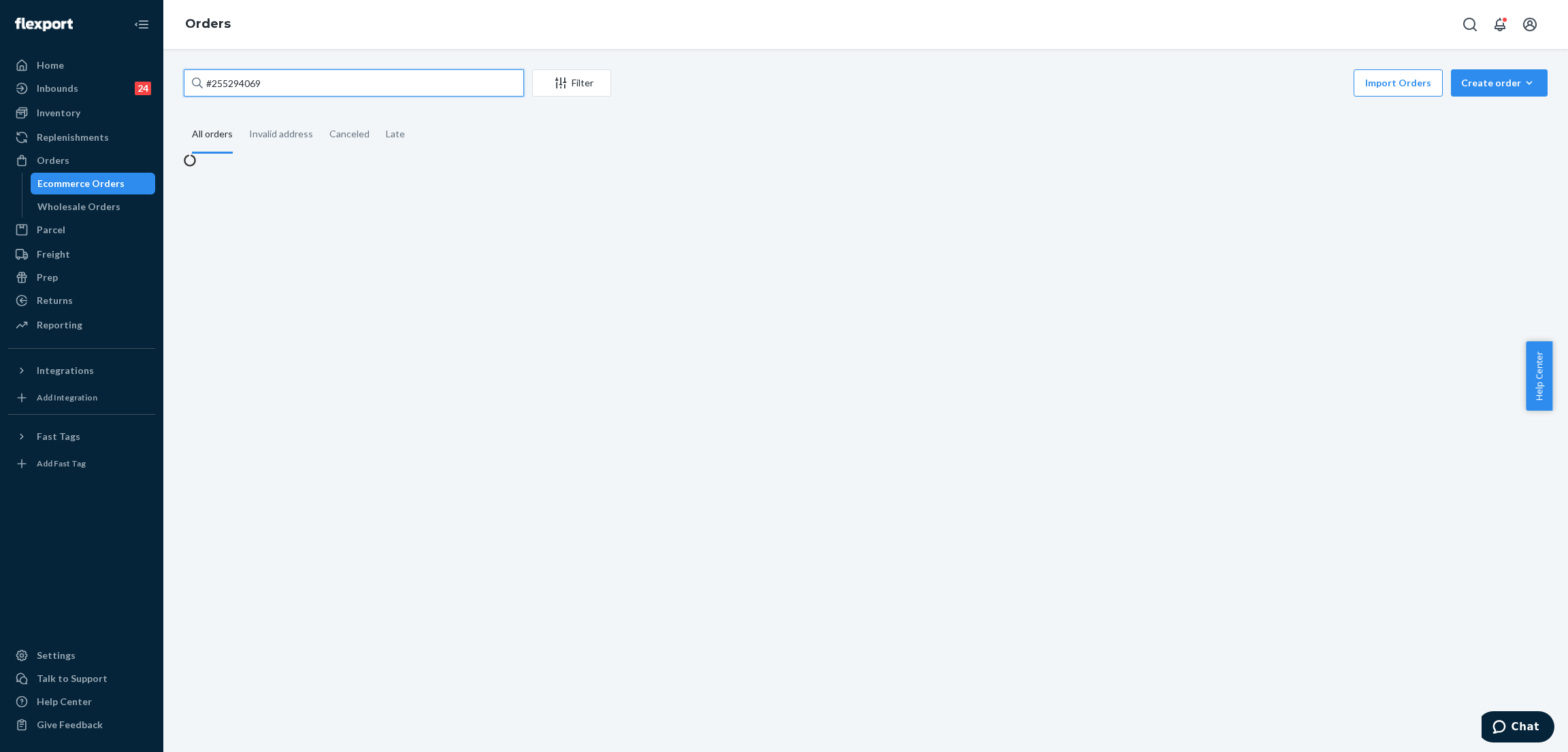
click at [325, 85] on input "#255294069" at bounding box center [353, 83] width 340 height 27
paste input "255309403"
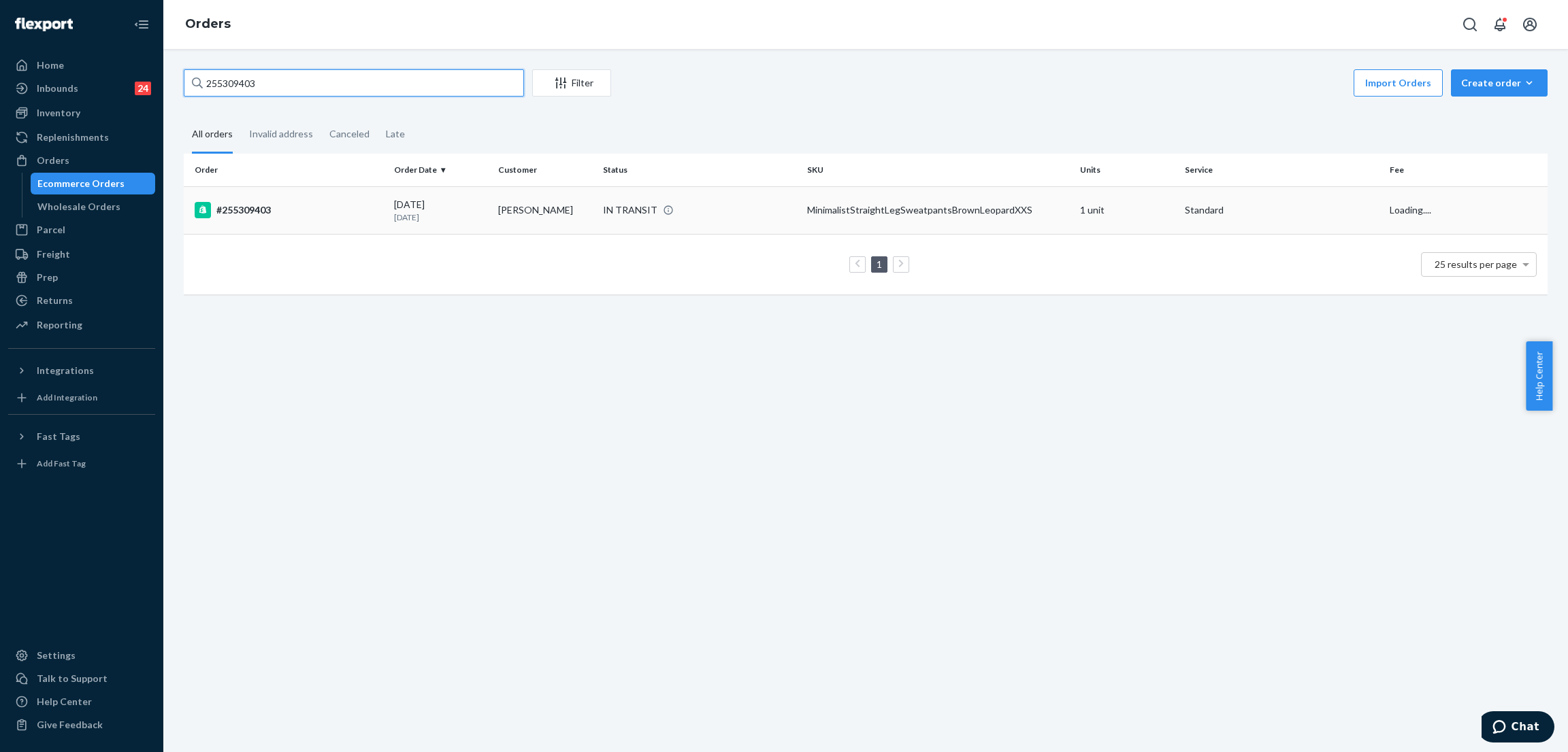
type input "255309403"
click at [613, 205] on div "IN TRANSIT" at bounding box center [630, 210] width 54 height 14
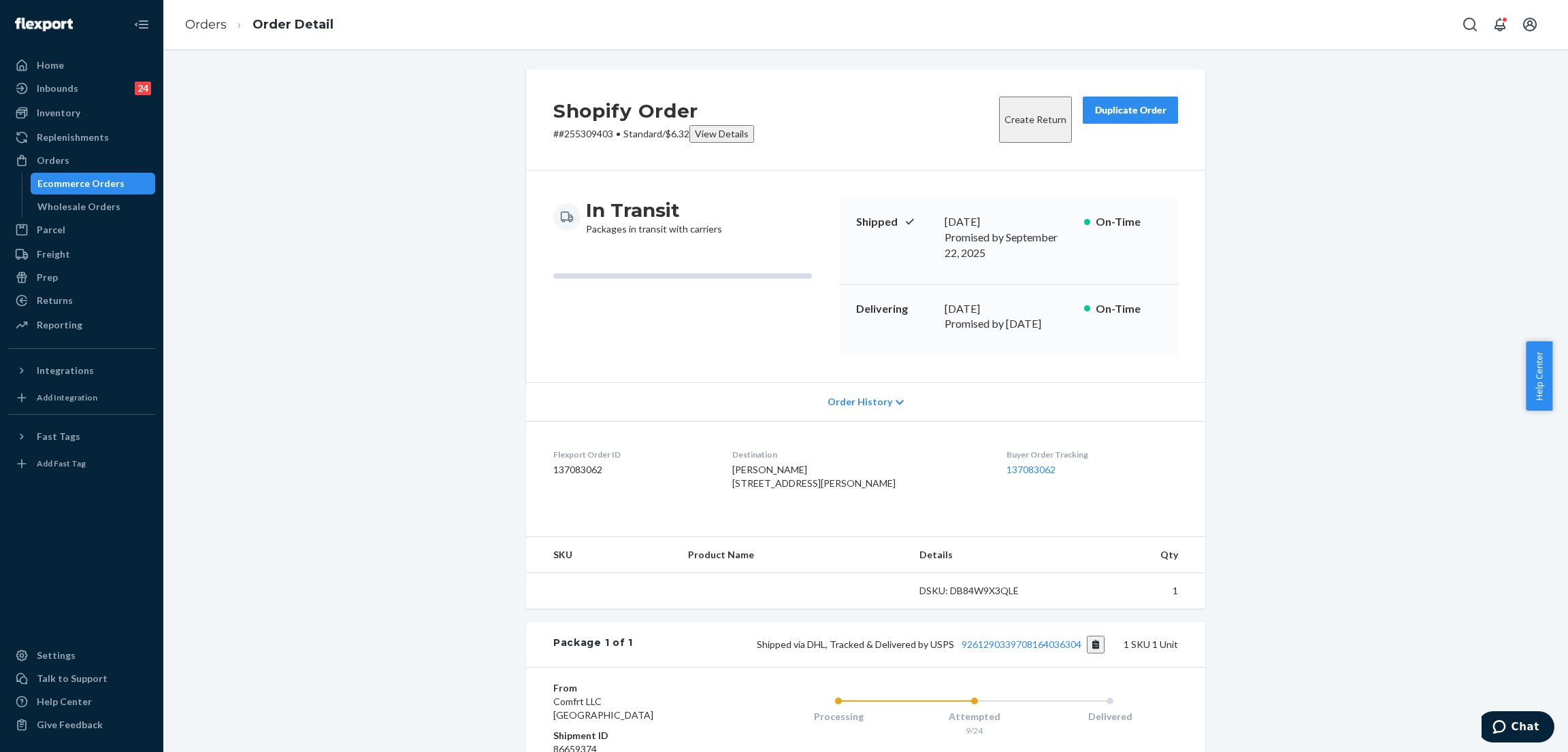
scroll to position [150, 0]
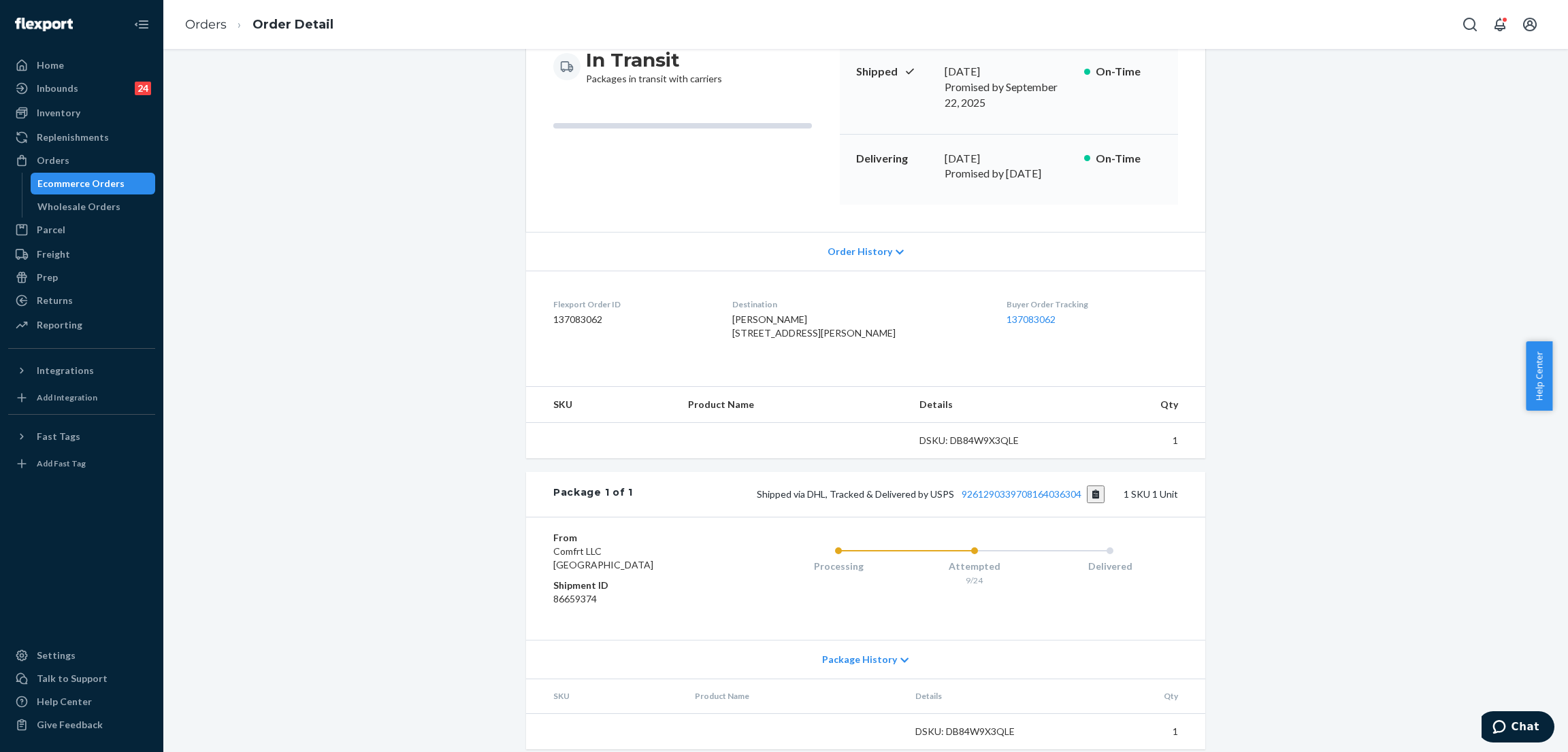
click at [1027, 489] on div "Shipped via DHL, Tracked & Delivered by USPS 9261290339708164036304 1 SKU 1 Unit" at bounding box center [905, 494] width 545 height 18
click at [1024, 476] on div "Package 1 of 1 Shipped via DHL, Tracked & Delivered by USPS 9261290339708164036…" at bounding box center [865, 494] width 679 height 45
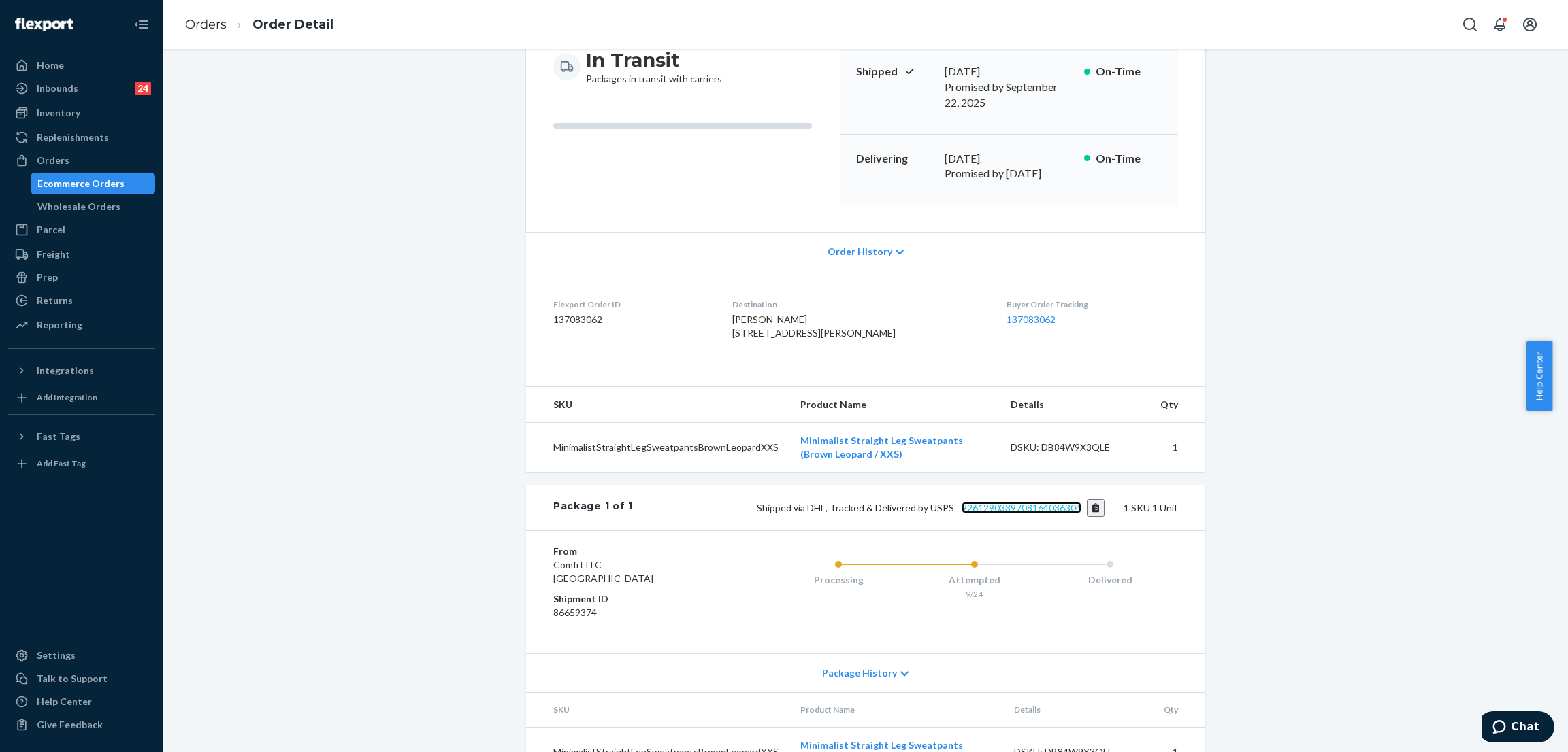
click at [1027, 502] on link "9261290339708164036304" at bounding box center [1021, 508] width 120 height 12
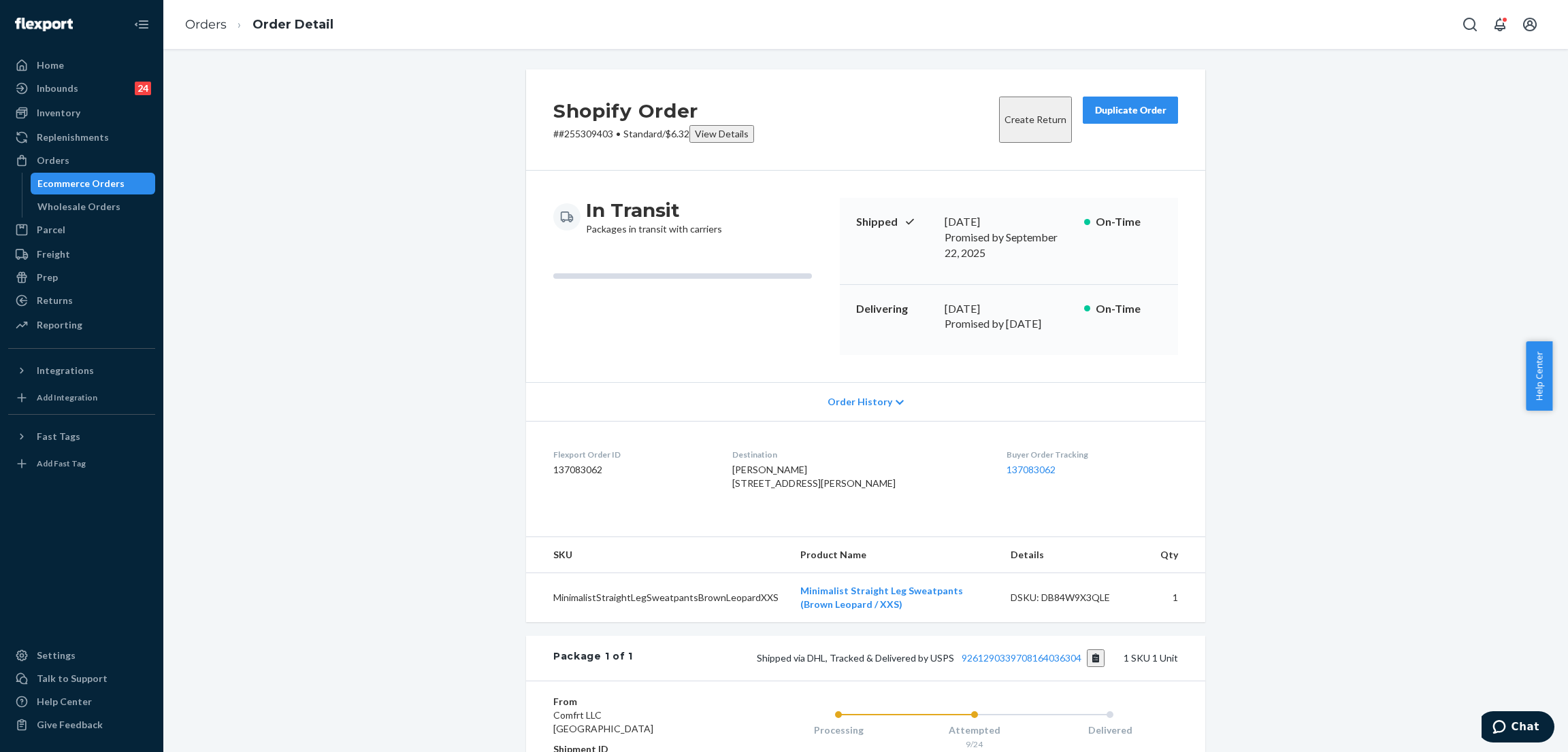
click at [326, 185] on div "Shopify Order # #255309403 • Standard / $6.32 View Details Create Return Duplic…" at bounding box center [865, 506] width 1384 height 874
click at [136, 161] on div "Orders" at bounding box center [81, 161] width 144 height 19
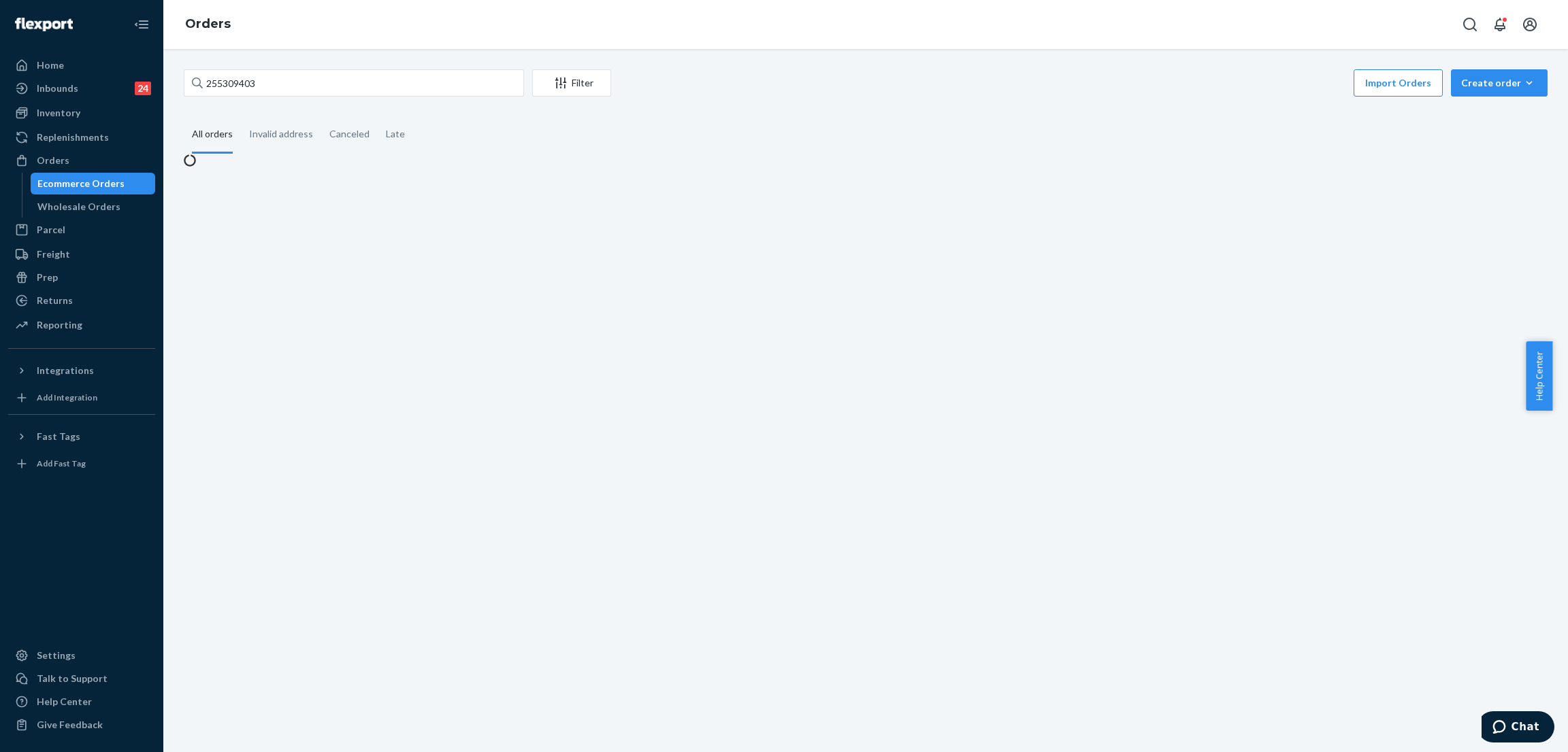
click at [320, 97] on div "255309403 Filter Import Orders Create order Ecommerce order Removal order" at bounding box center [865, 85] width 1363 height 31
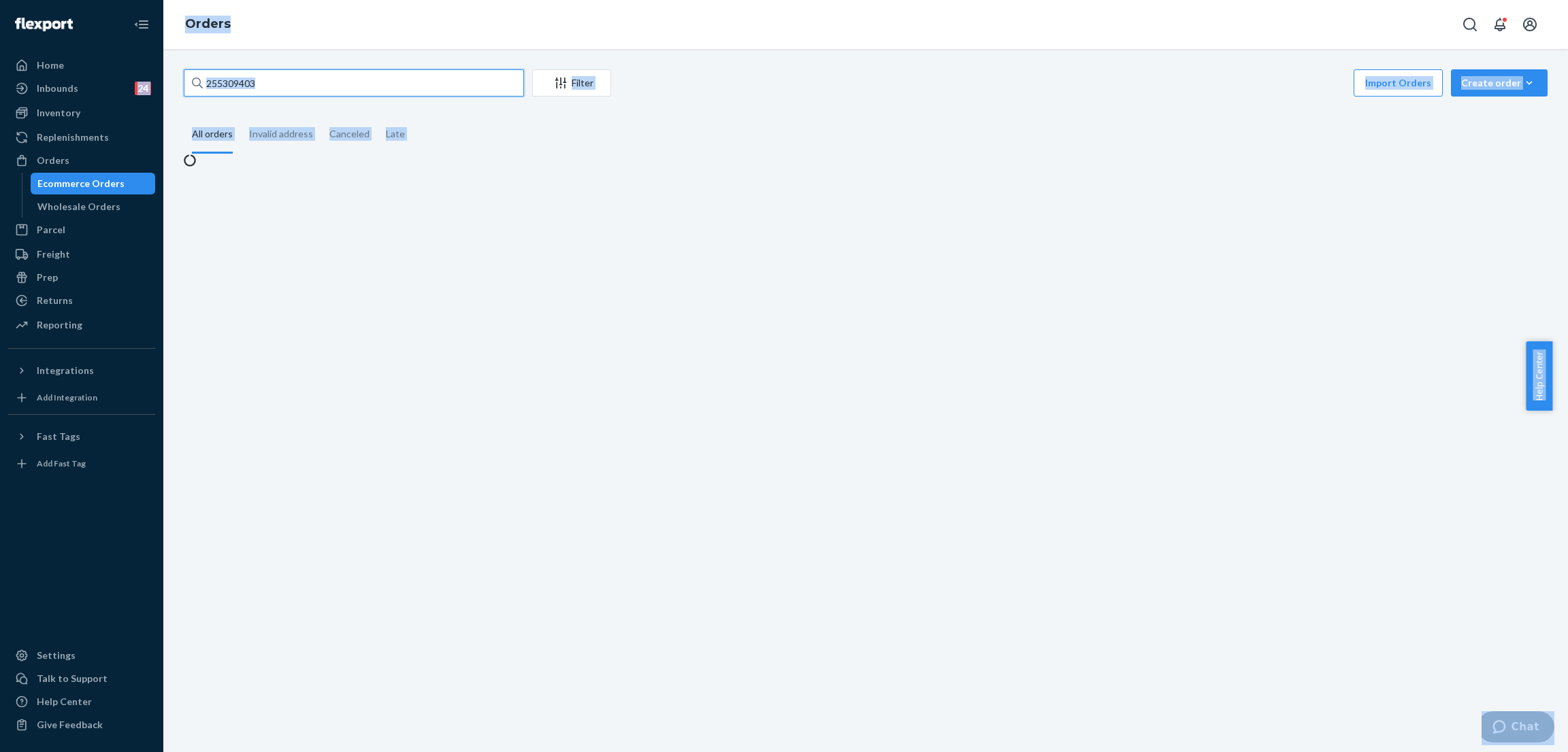
click at [348, 82] on input "255309403" at bounding box center [353, 83] width 340 height 27
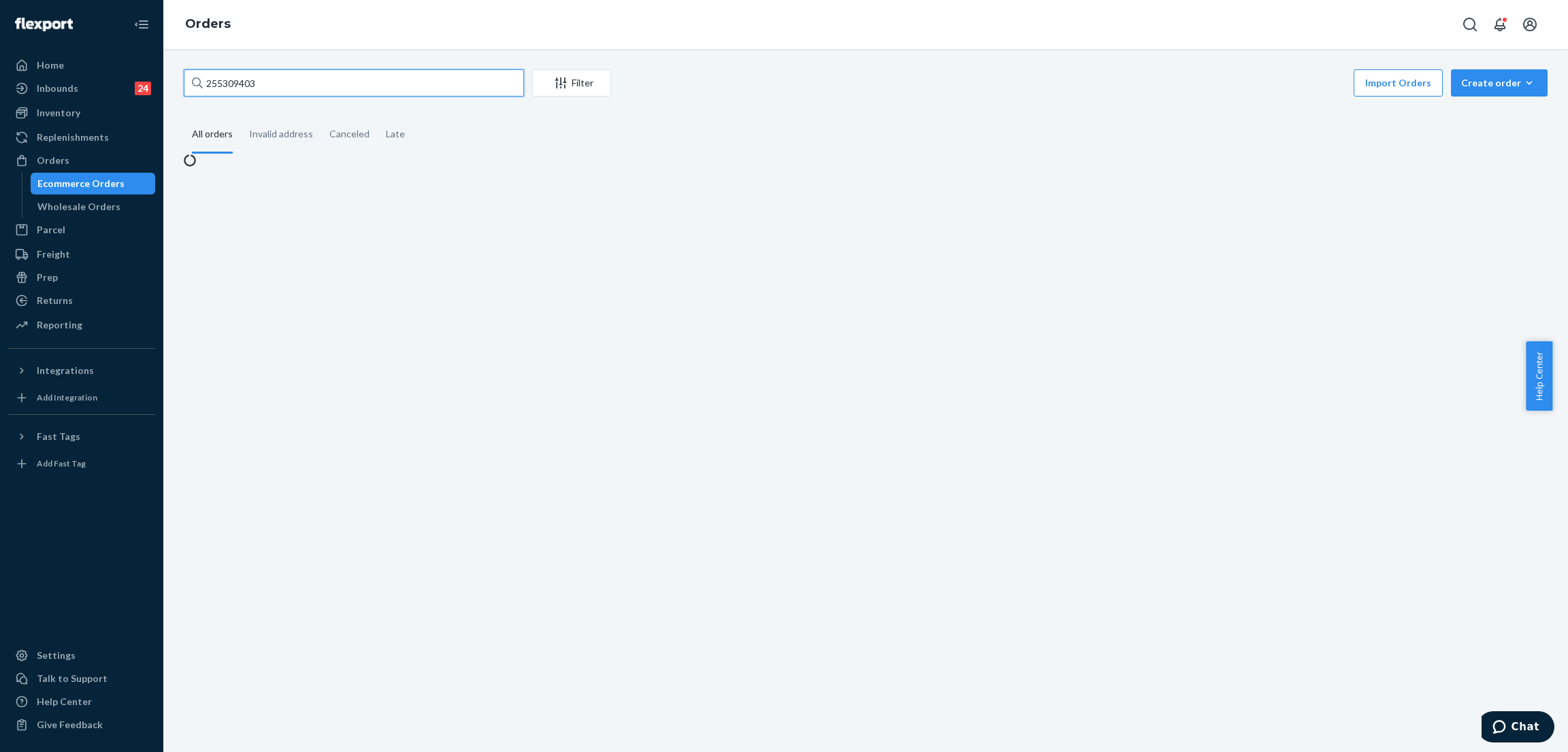
paste input "#255256776"
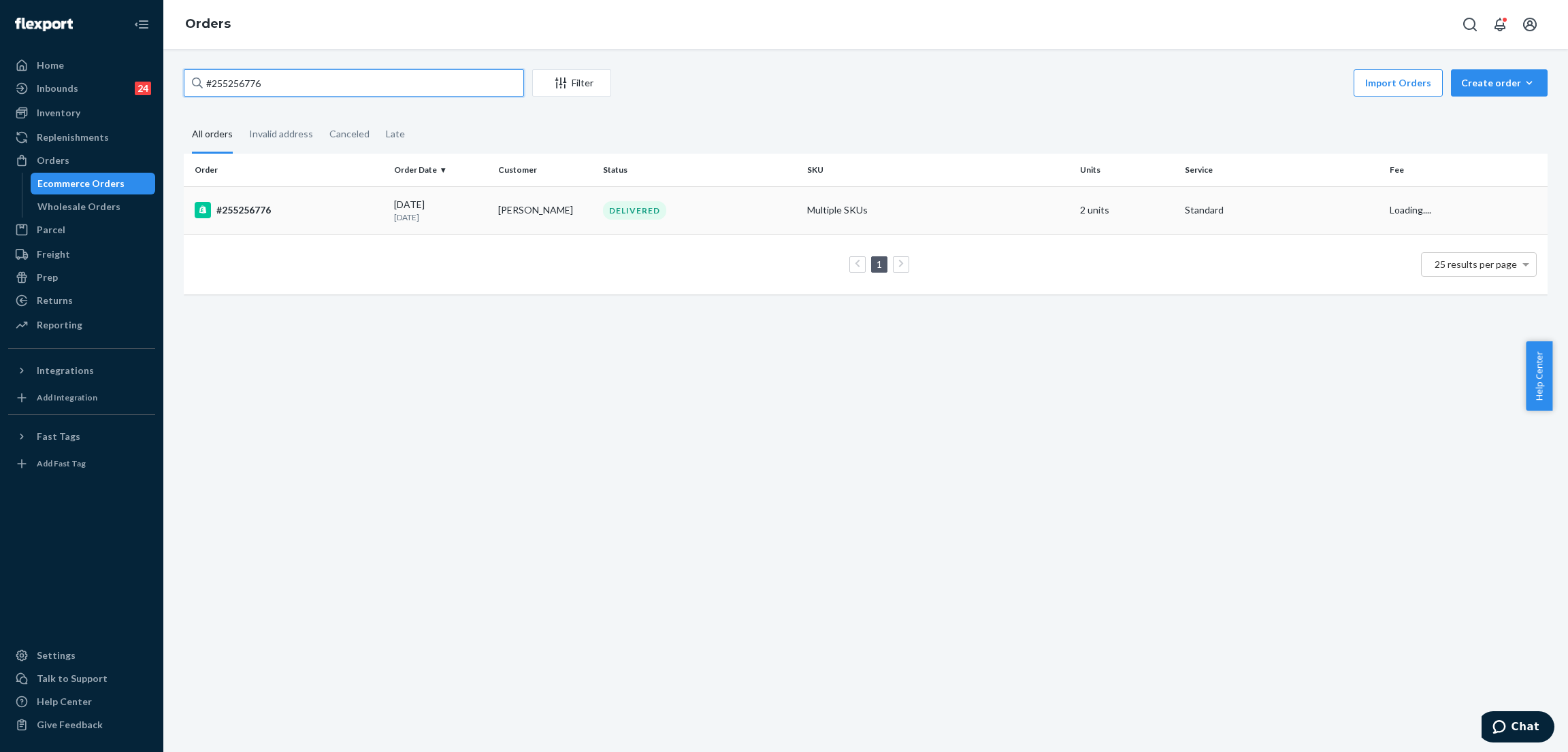
type input "#255256776"
click at [630, 202] on div "DELIVERED" at bounding box center [634, 210] width 63 height 18
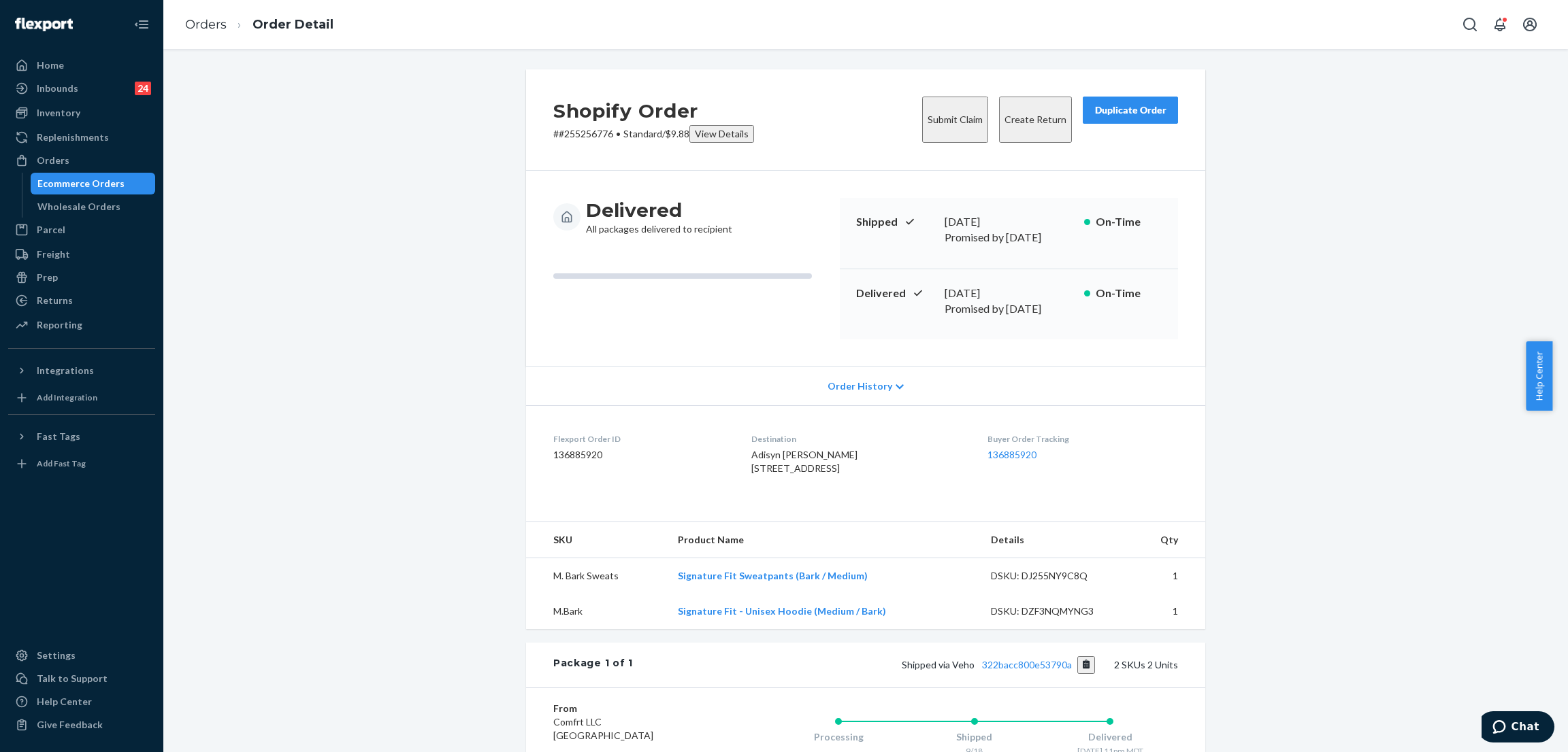
click at [400, 147] on div "Shopify Order # #255256776 • Standard / $9.88 View Details Submit Claim Create …" at bounding box center [865, 520] width 1384 height 902
click at [378, 234] on div "Shopify Order # #255256776 • Standard / $9.88 View Details Submit Claim Create …" at bounding box center [865, 520] width 1384 height 902
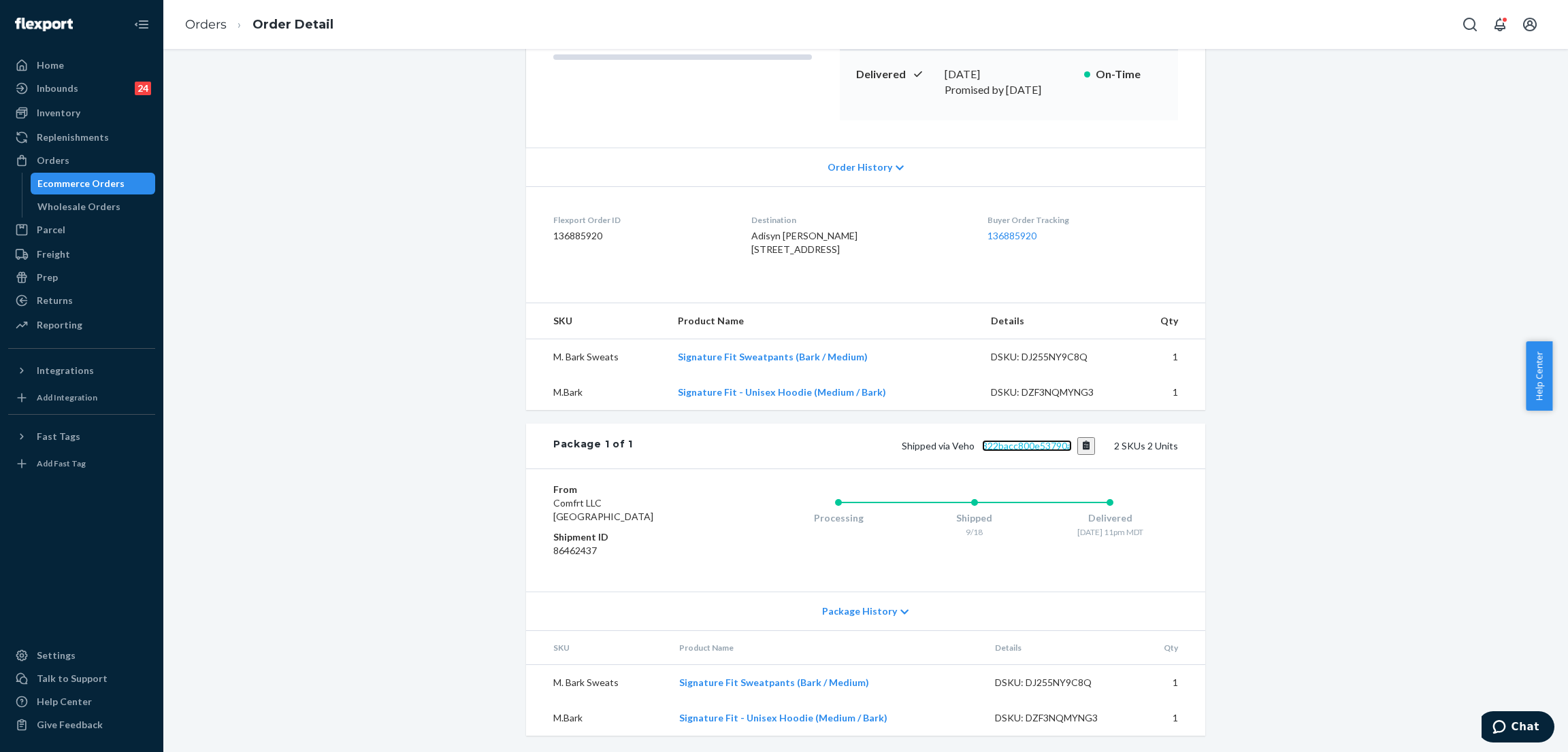
click at [1031, 440] on link "322bacc800e53790a" at bounding box center [1027, 446] width 89 height 12
click at [109, 163] on div "Orders" at bounding box center [81, 161] width 144 height 19
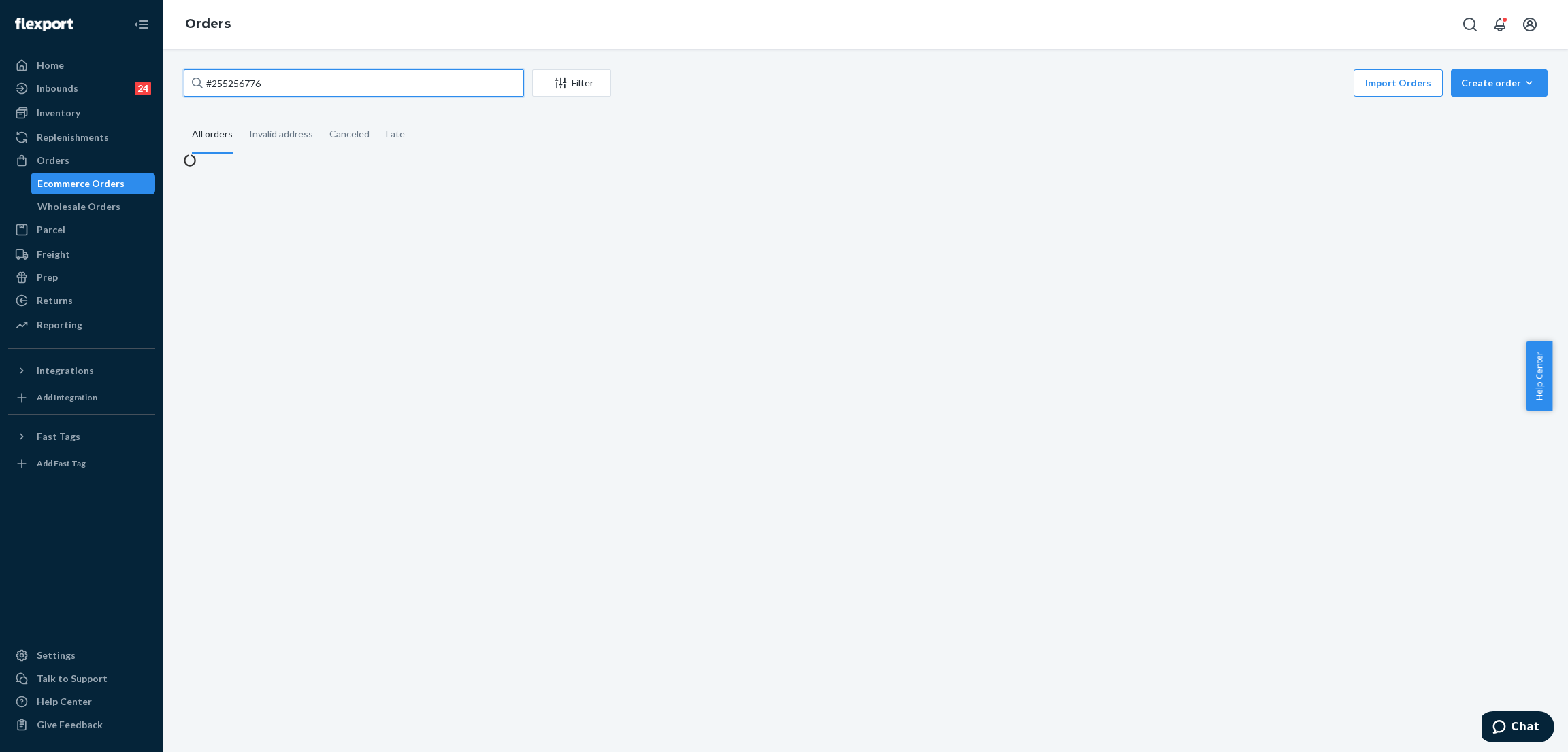
click at [326, 82] on input "#255256776" at bounding box center [353, 83] width 340 height 27
paste input "255242247"
type input "255242247"
click at [434, 91] on input "255242247" at bounding box center [353, 83] width 340 height 27
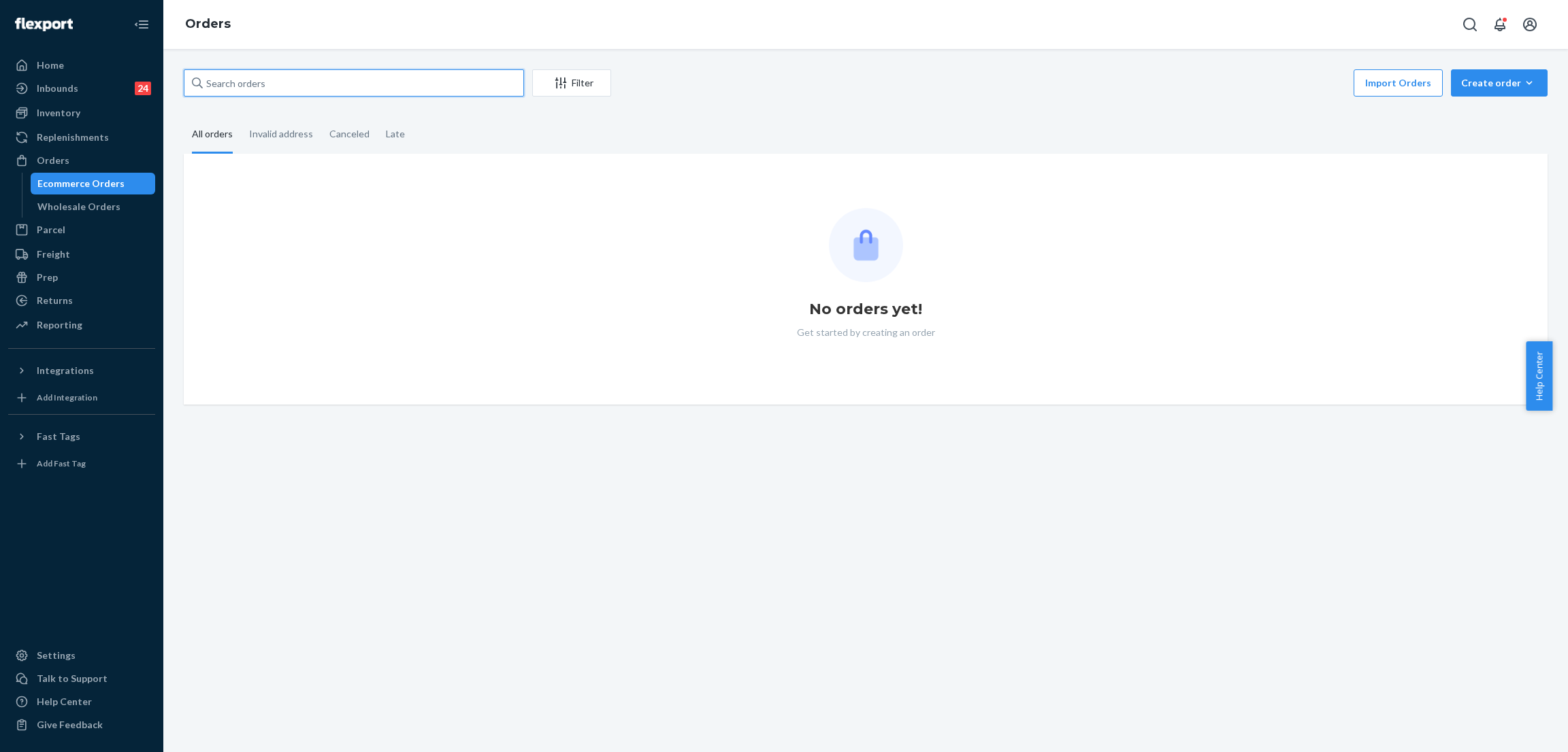
click at [279, 95] on input "text" at bounding box center [353, 83] width 340 height 27
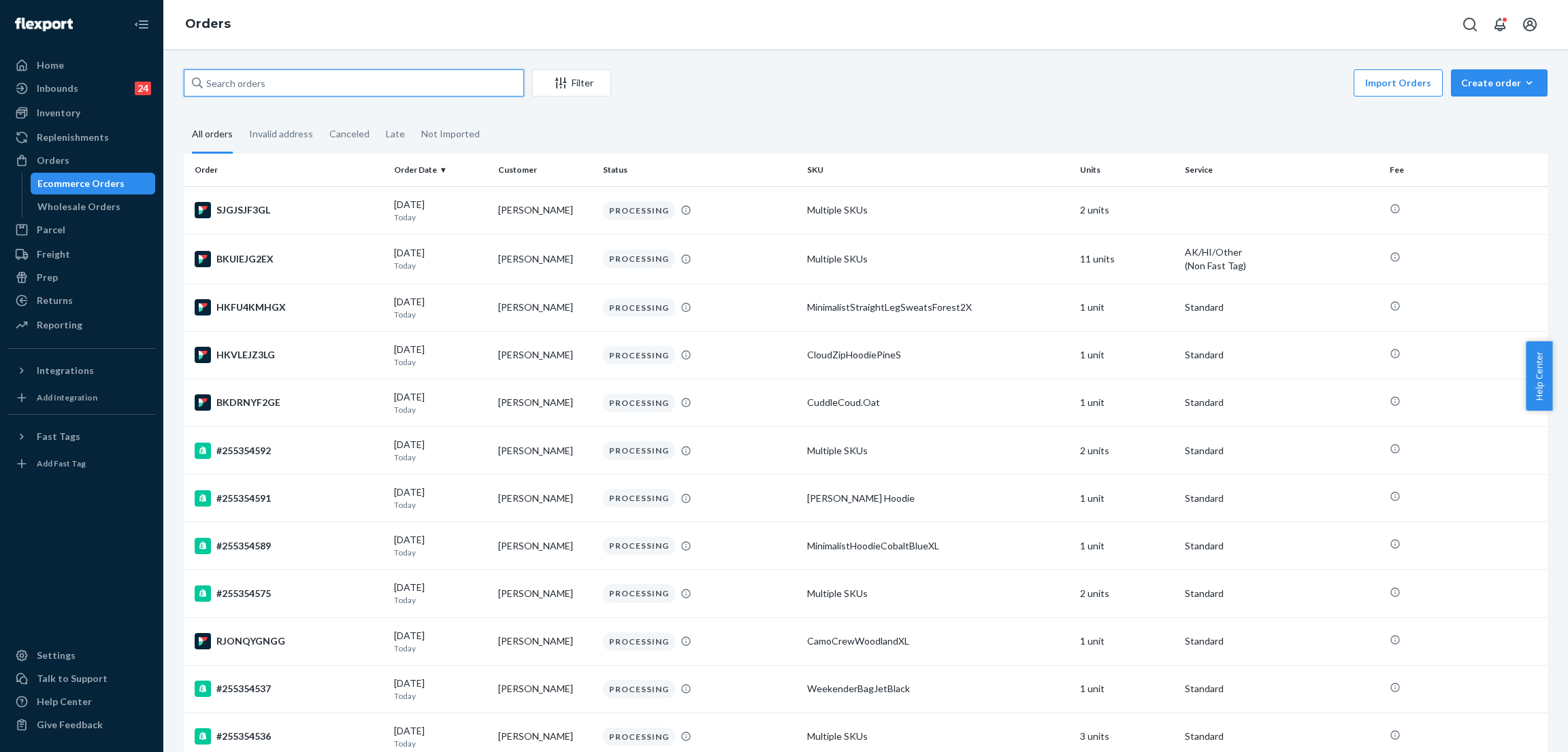
paste input "255242247"
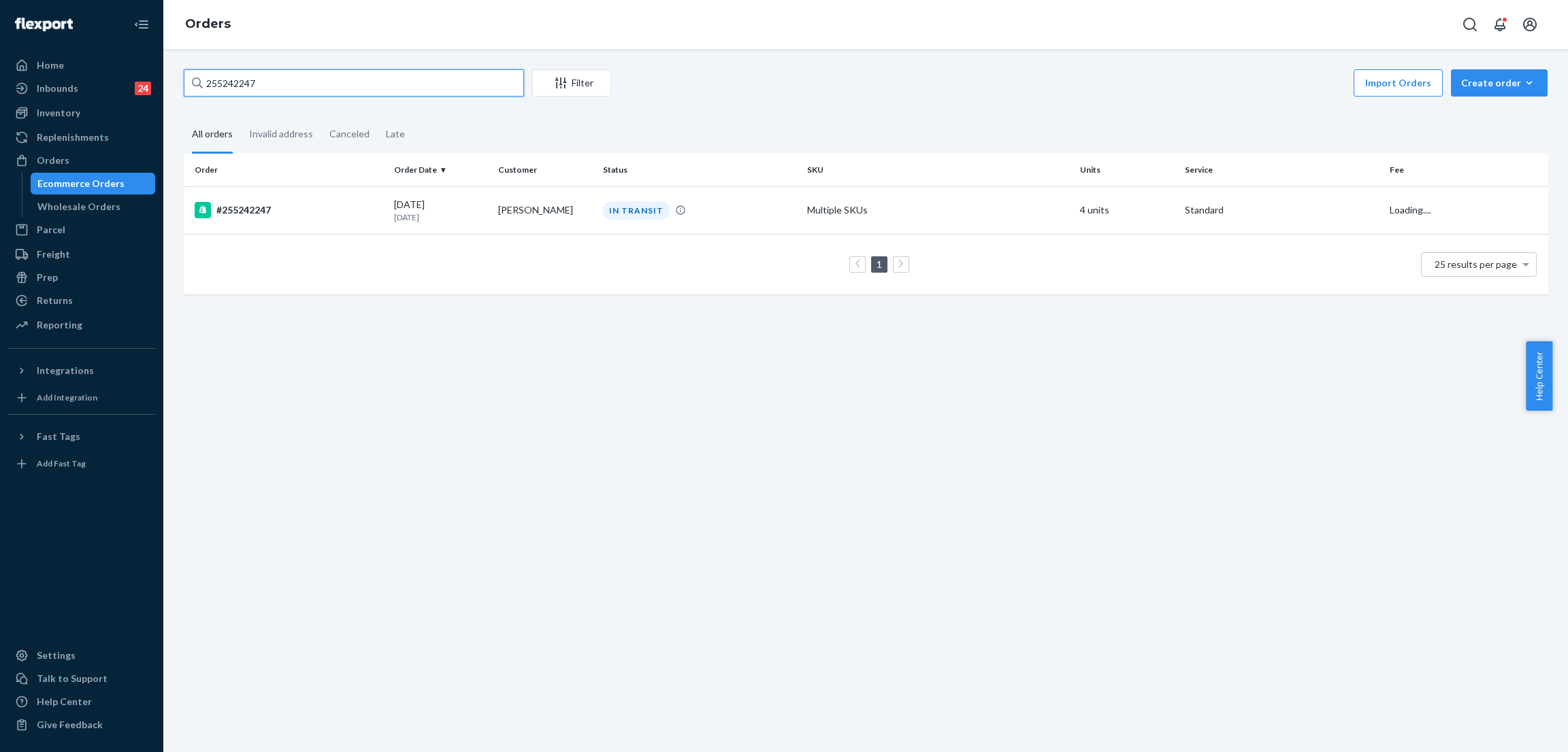
type input "255242247"
drag, startPoint x: 745, startPoint y: 84, endPoint x: 733, endPoint y: 89, distance: 13.0
click at [745, 85] on div "Import Orders Create order Ecommerce order Removal order" at bounding box center [1082, 85] width 928 height 31
click at [622, 207] on div "IN TRANSIT" at bounding box center [636, 210] width 67 height 18
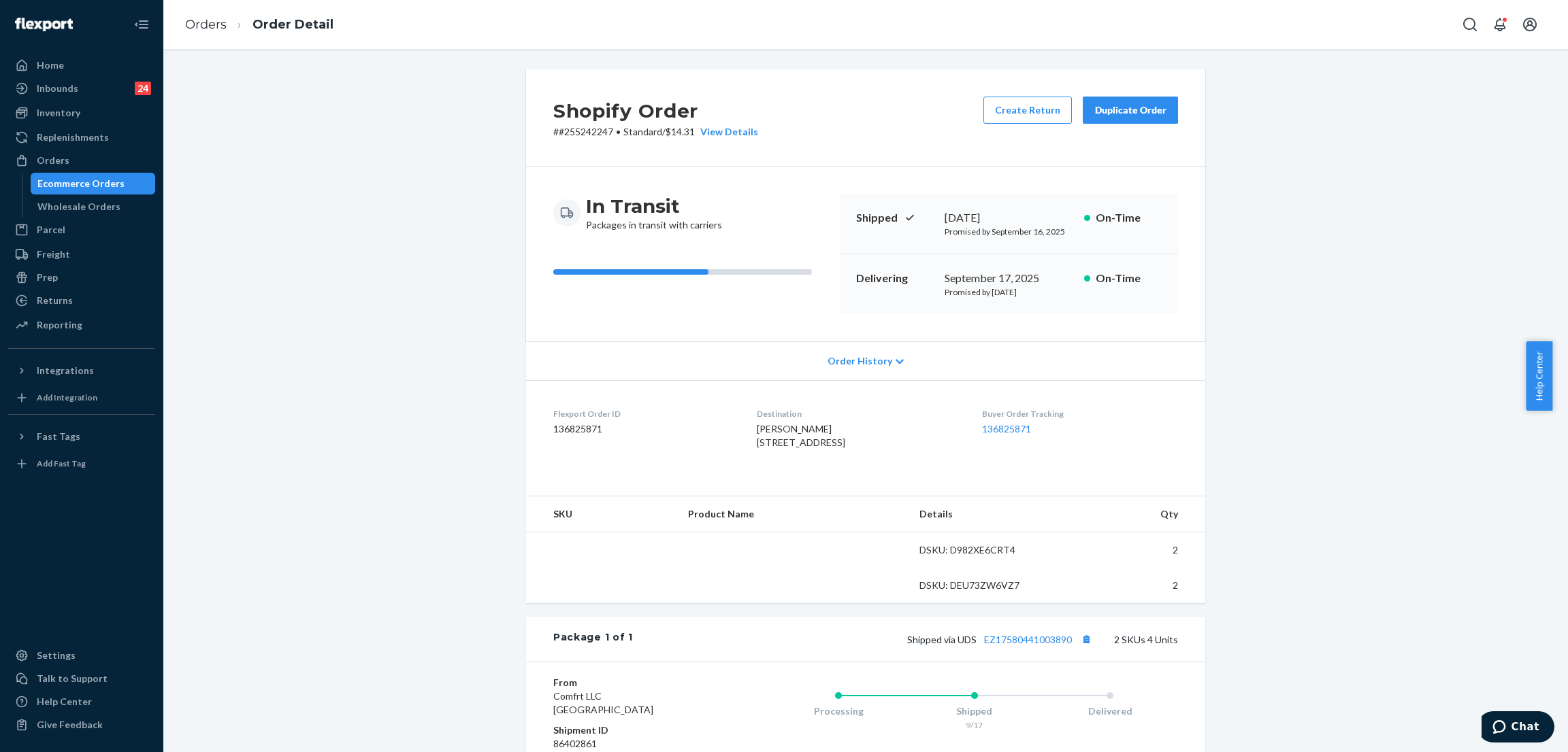
click at [439, 208] on div "Shopify Order # #255242247 • Standard / $14.31 View Details Create Return Dupli…" at bounding box center [865, 507] width 1384 height 876
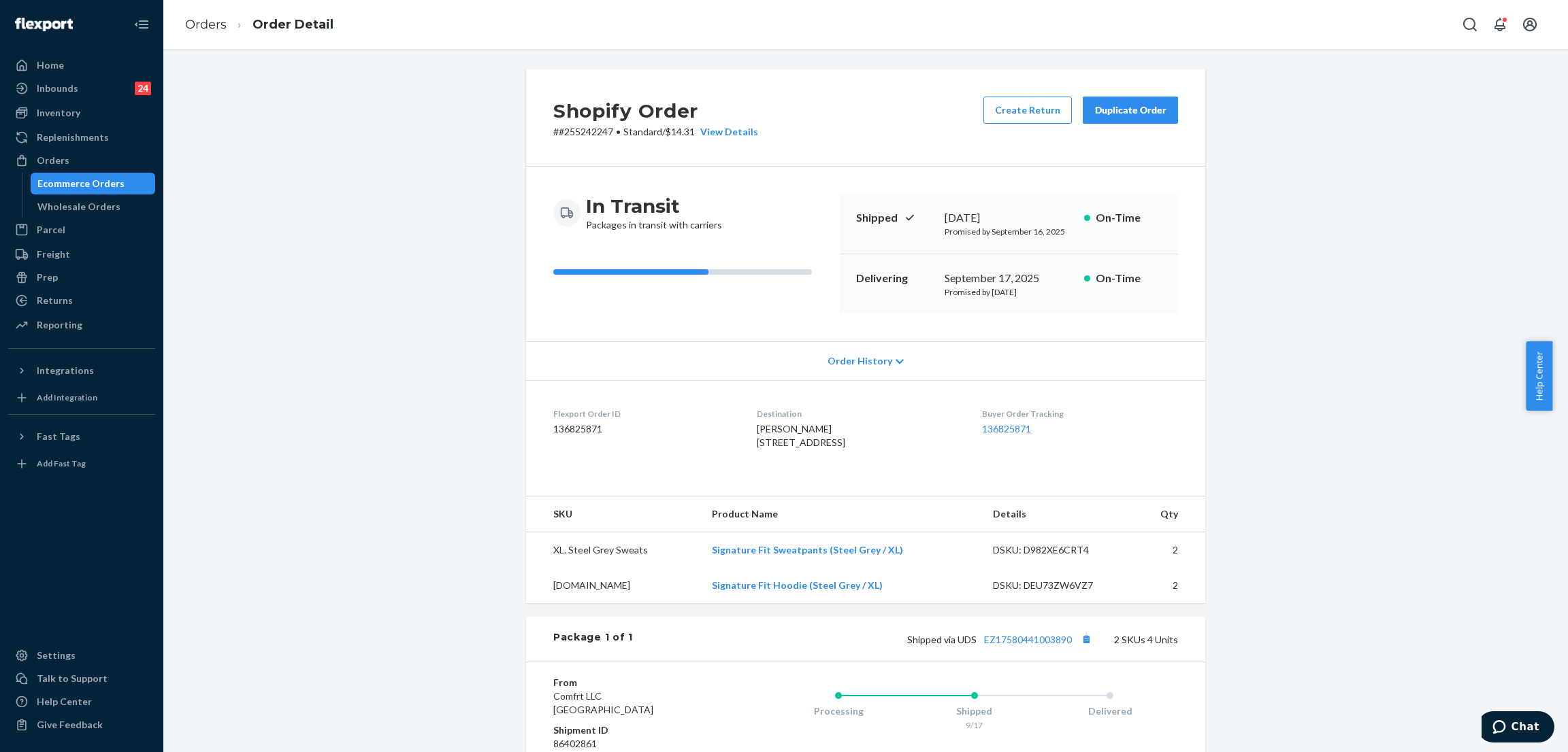
click at [433, 282] on div "Shopify Order # #255242247 • Standard / $14.31 View Details Create Return Dupli…" at bounding box center [865, 507] width 1384 height 876
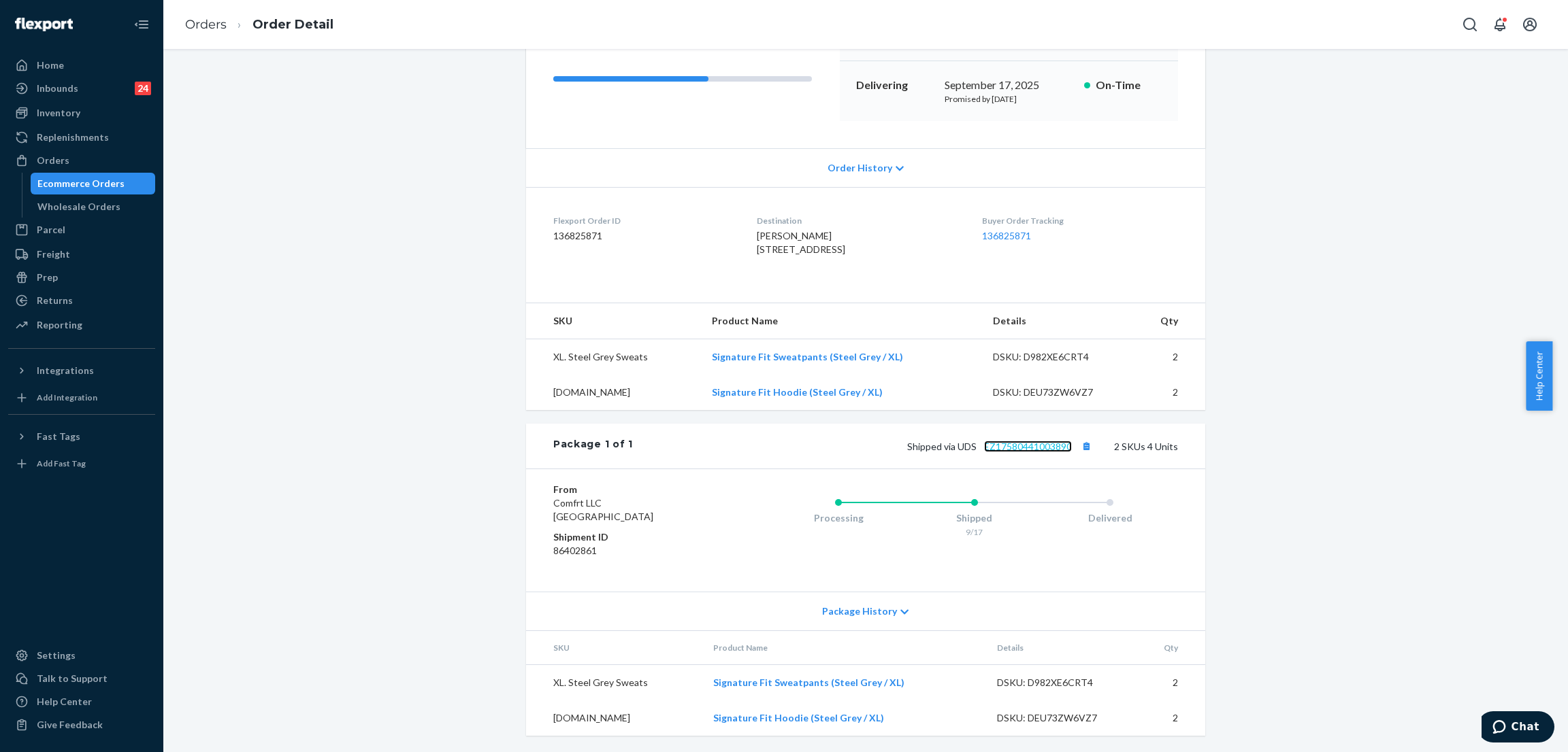
click at [1023, 440] on link "EZ17580441003890" at bounding box center [1028, 446] width 88 height 12
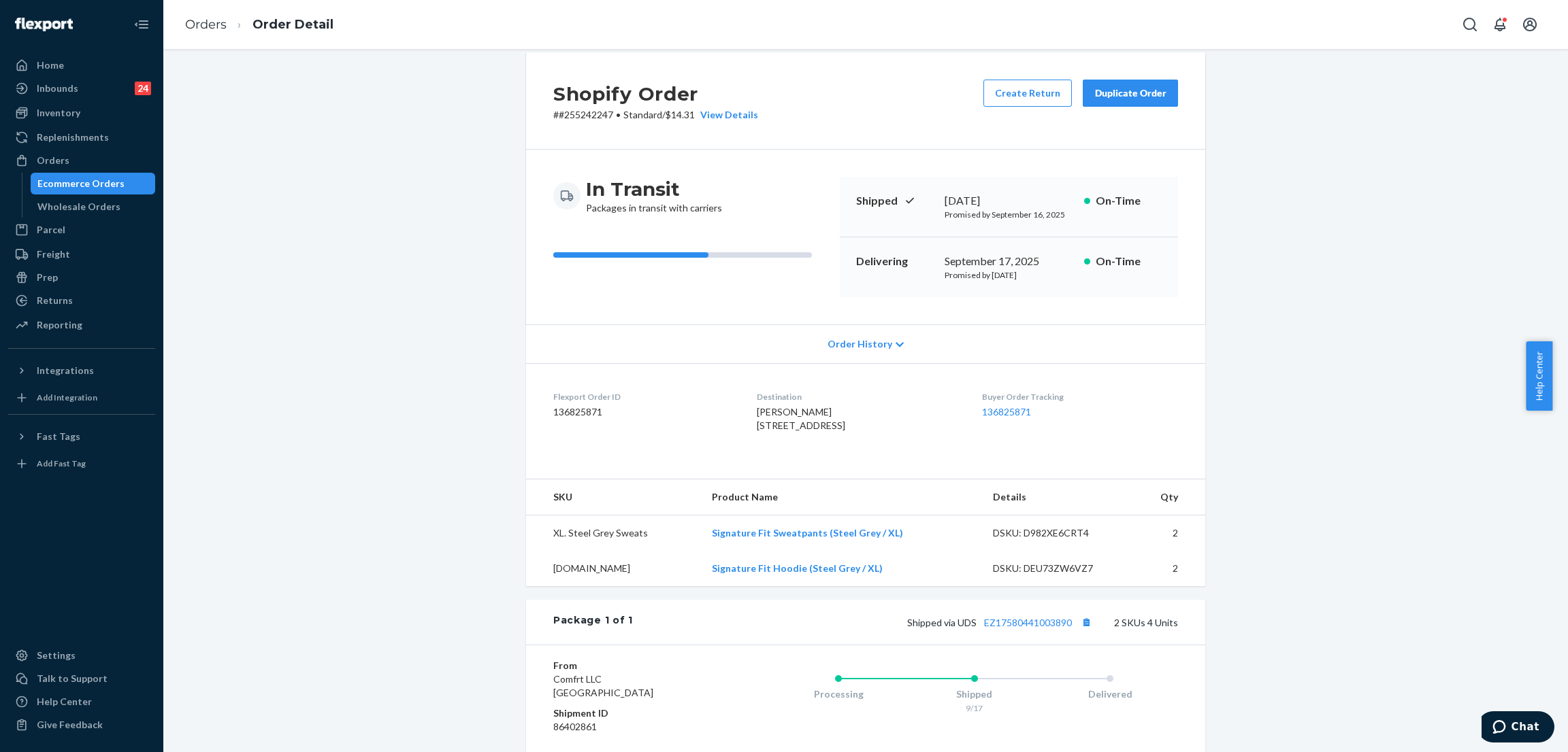
click at [319, 138] on div "Shopify Order # #255242247 • Standard / $14.31 View Details Create Return Dupli…" at bounding box center [865, 490] width 1384 height 876
click at [79, 155] on div "Orders" at bounding box center [81, 161] width 144 height 19
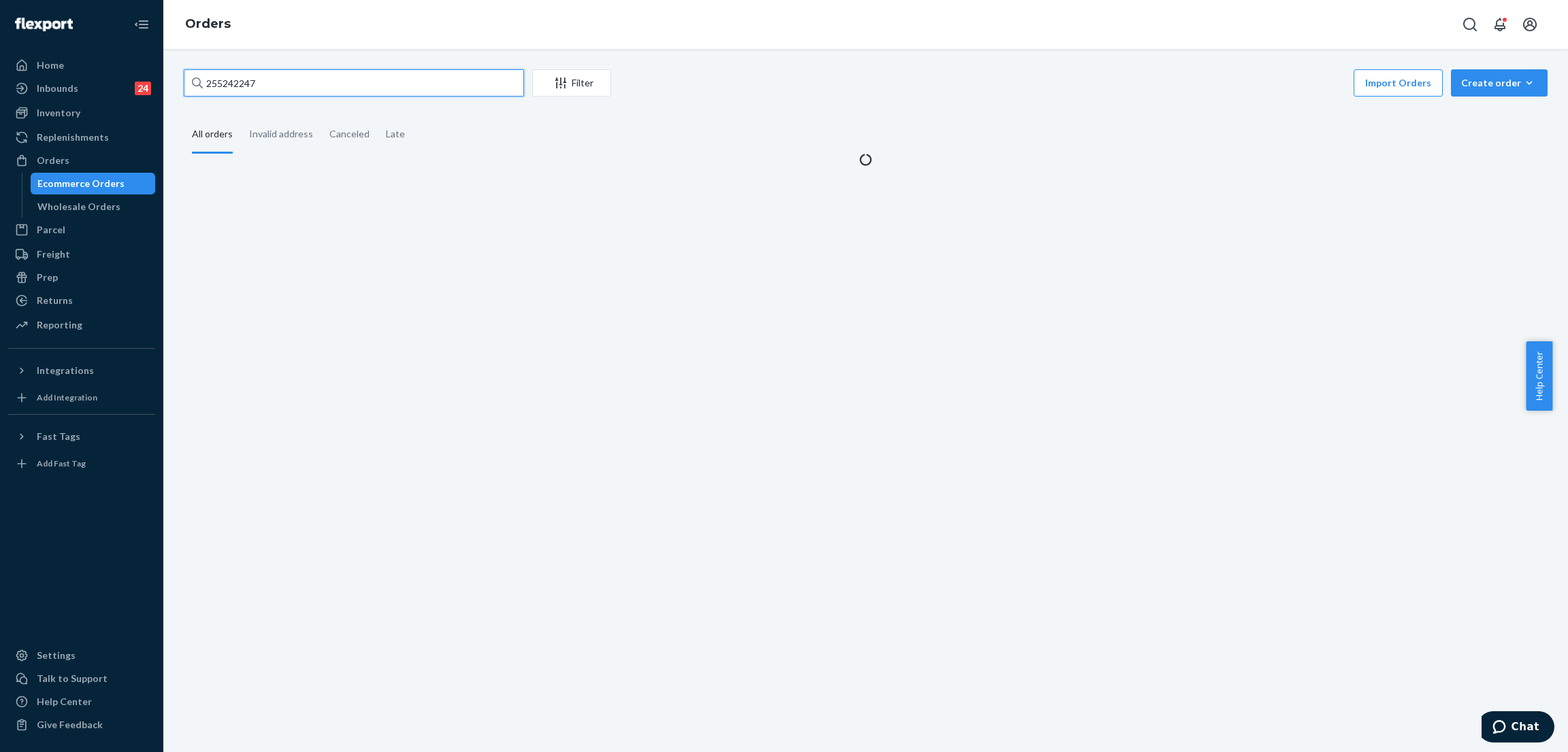
click at [314, 89] on input "255242247" at bounding box center [353, 83] width 340 height 27
paste input "313032"
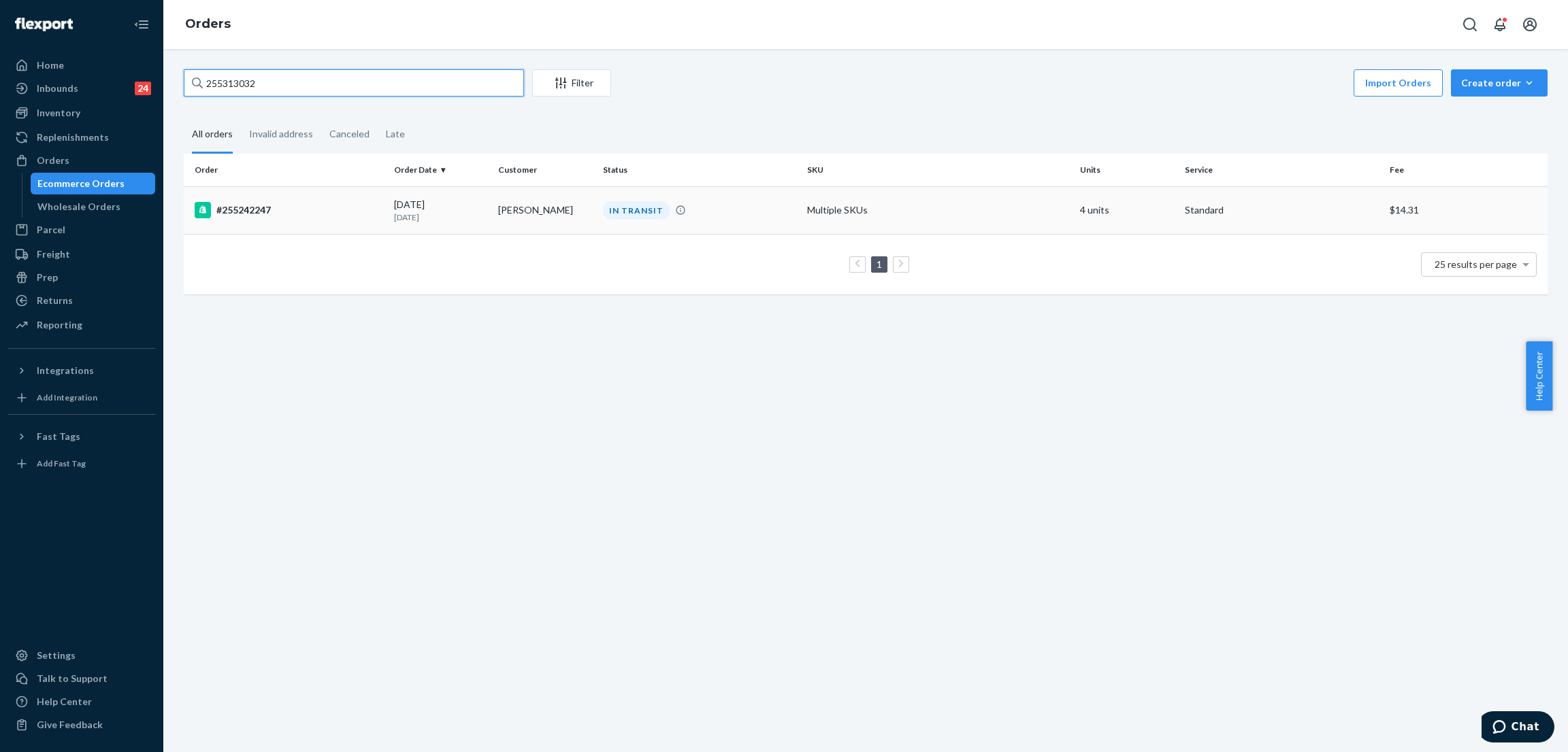
type input "255313032"
click at [634, 215] on div "IN TRANSIT" at bounding box center [636, 210] width 67 height 18
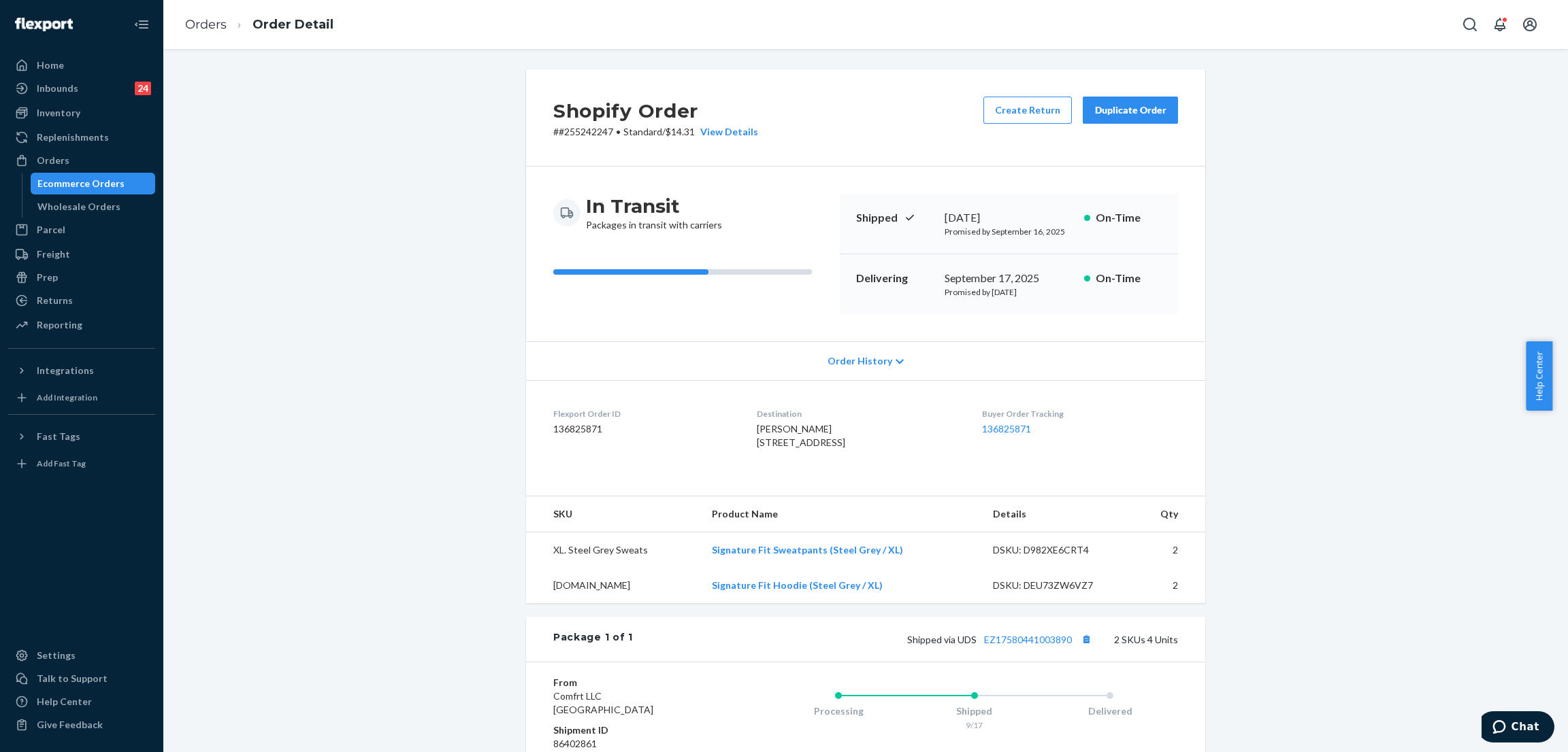
click at [399, 258] on div "Shopify Order # #255242247 • Standard / $14.31 View Details Create Return Dupli…" at bounding box center [865, 507] width 1384 height 876
click at [389, 316] on div "Shopify Order # #255242247 • Standard / $14.31 View Details Create Return Dupli…" at bounding box center [865, 507] width 1384 height 876
click at [361, 135] on div "Shopify Order # #255242247 • Standard / $14.31 View Details Create Return Dupli…" at bounding box center [865, 507] width 1384 height 876
click at [89, 168] on div "Orders" at bounding box center [81, 161] width 144 height 19
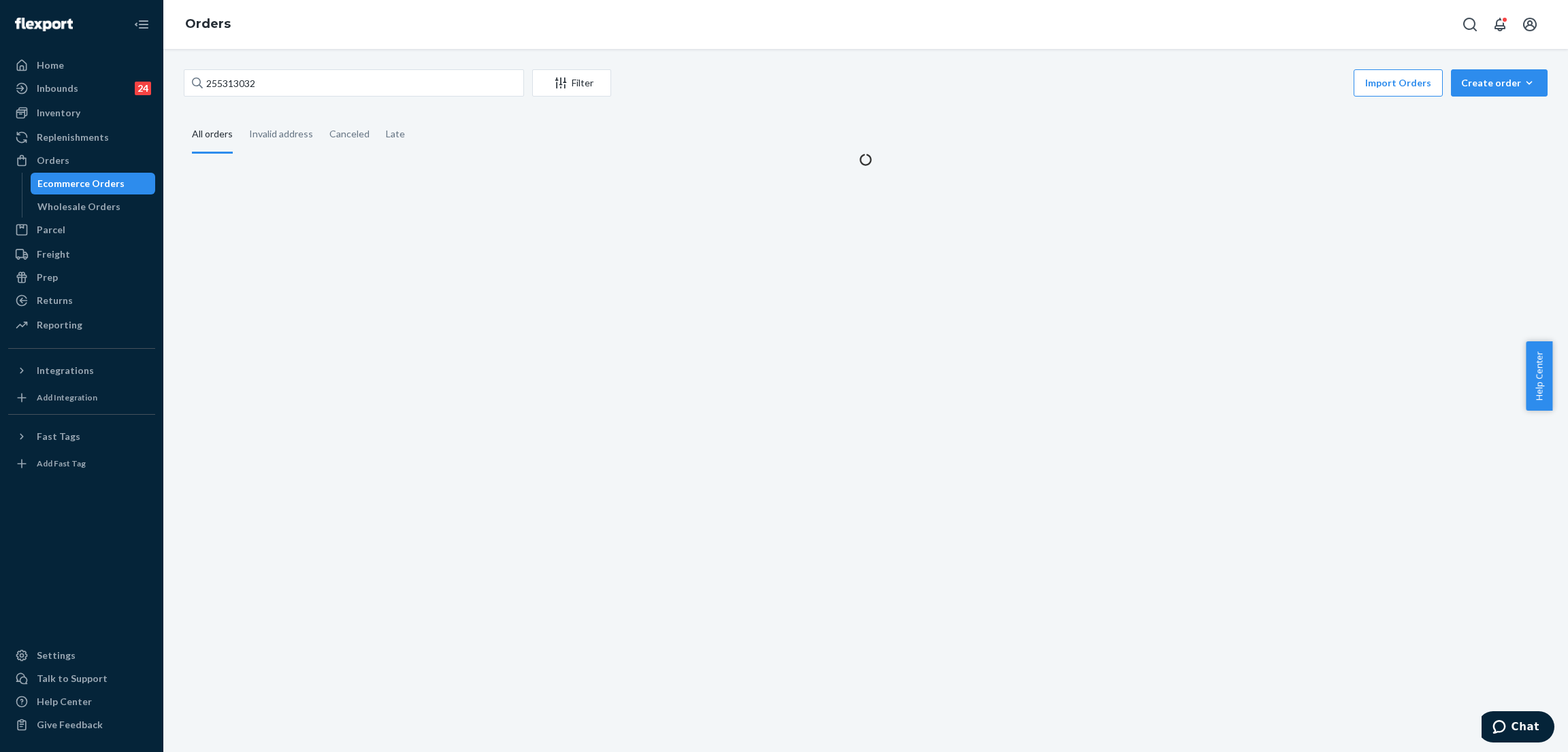
click at [273, 63] on div "255313032 Filter Import Orders Create order Ecommerce order Removal order All o…" at bounding box center [865, 400] width 1404 height 703
click at [276, 78] on input "255313032" at bounding box center [353, 83] width 340 height 27
paste input "text"
type input "255313032"
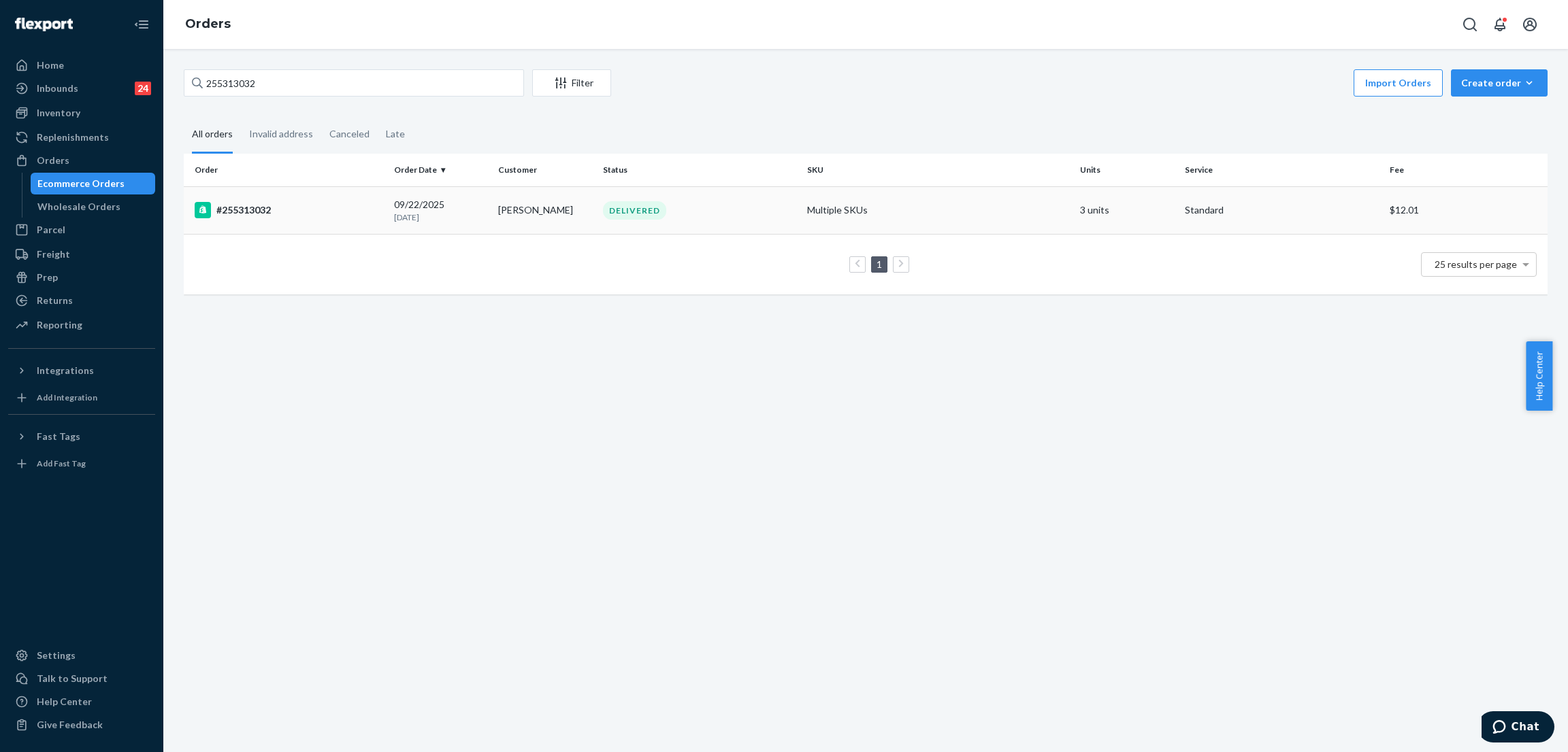
click at [598, 198] on td "DELIVERED" at bounding box center [700, 210] width 205 height 48
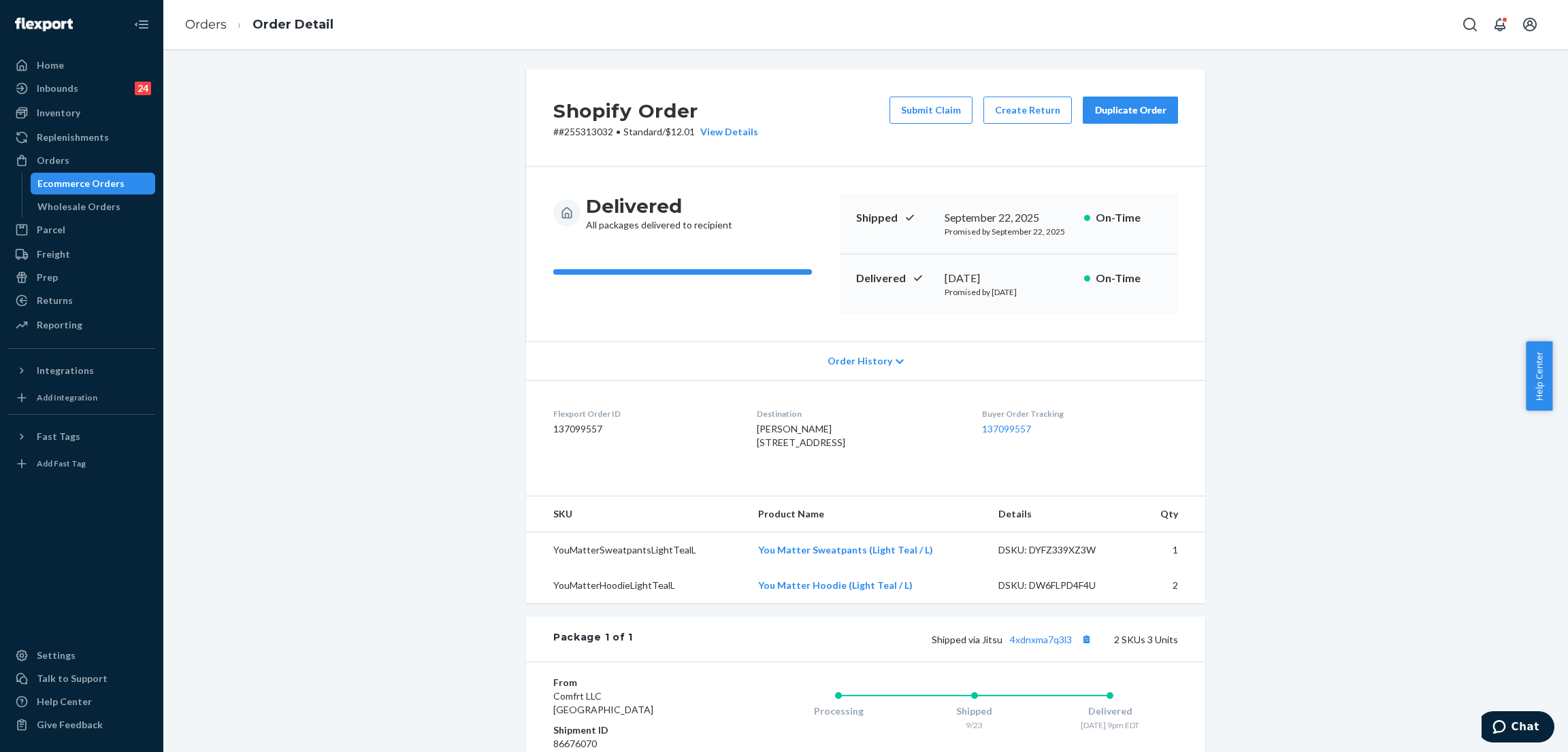
scroll to position [221, 0]
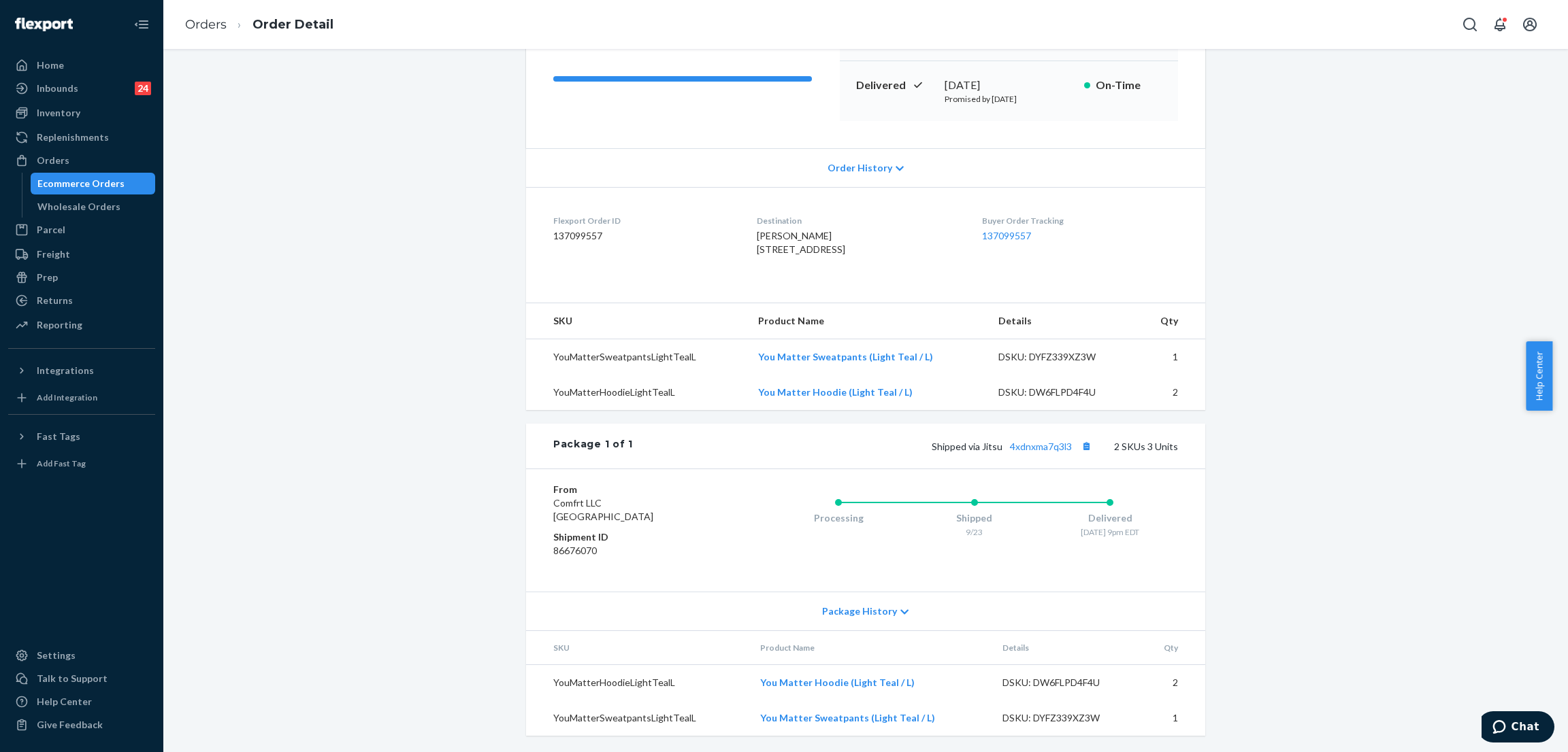
click at [458, 224] on div "Shopify Order # #255313032 • Standard / $12.01 View Details Submit Claim Create…" at bounding box center [865, 314] width 1384 height 876
click at [447, 261] on div "Shopify Order # #255313032 • Standard / $12.01 View Details Submit Claim Create…" at bounding box center [865, 314] width 1384 height 876
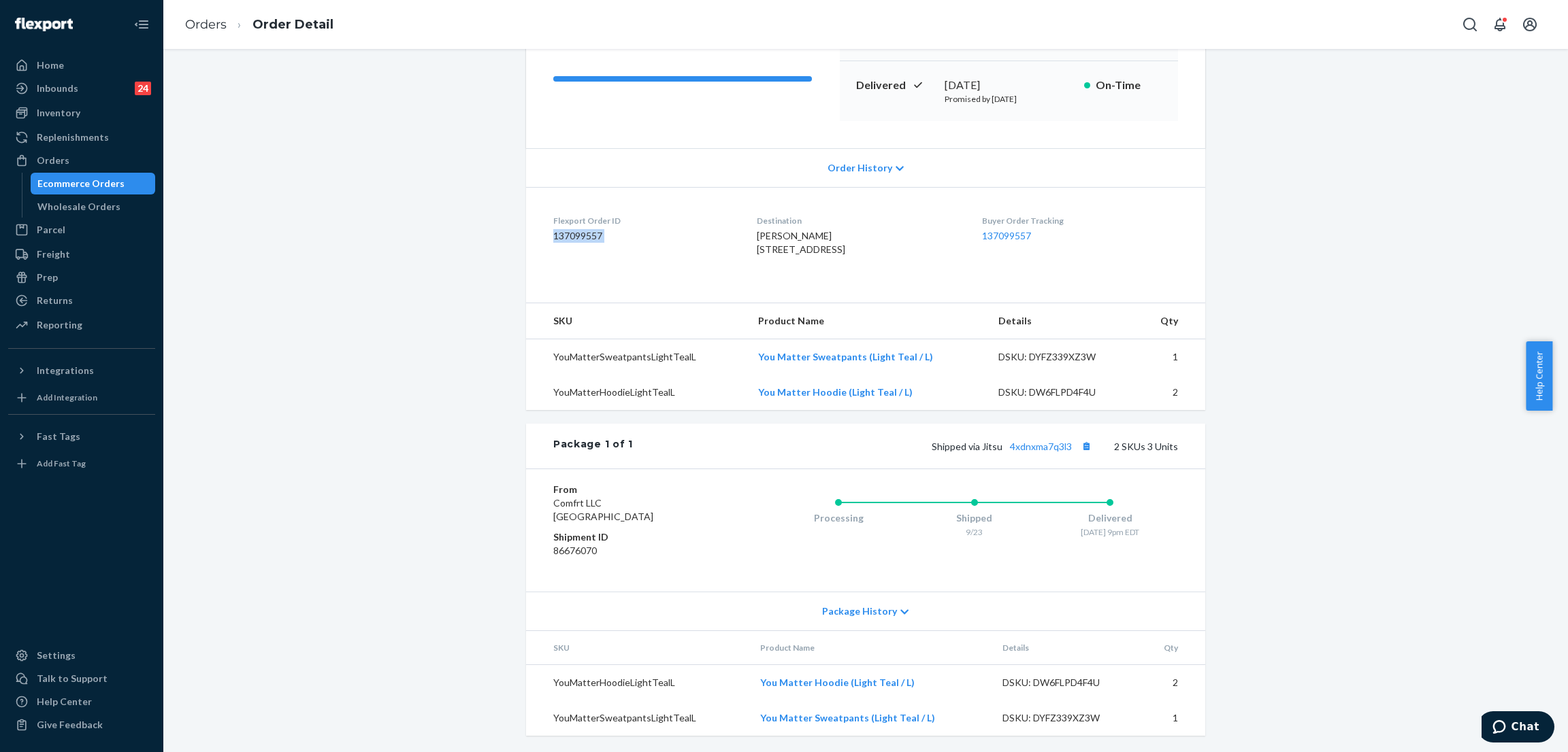
click at [439, 215] on div "Shopify Order # #255313032 • Standard / $12.01 View Details Submit Claim Create…" at bounding box center [865, 314] width 1384 height 876
click at [1031, 441] on link "4xdnxma7q3l3" at bounding box center [1041, 446] width 62 height 12
click at [258, 213] on div "Shopify Order # #255313032 • Standard / $12.01 View Details Submit Claim Create…" at bounding box center [865, 314] width 1384 height 876
click at [92, 161] on div "Orders" at bounding box center [81, 161] width 144 height 19
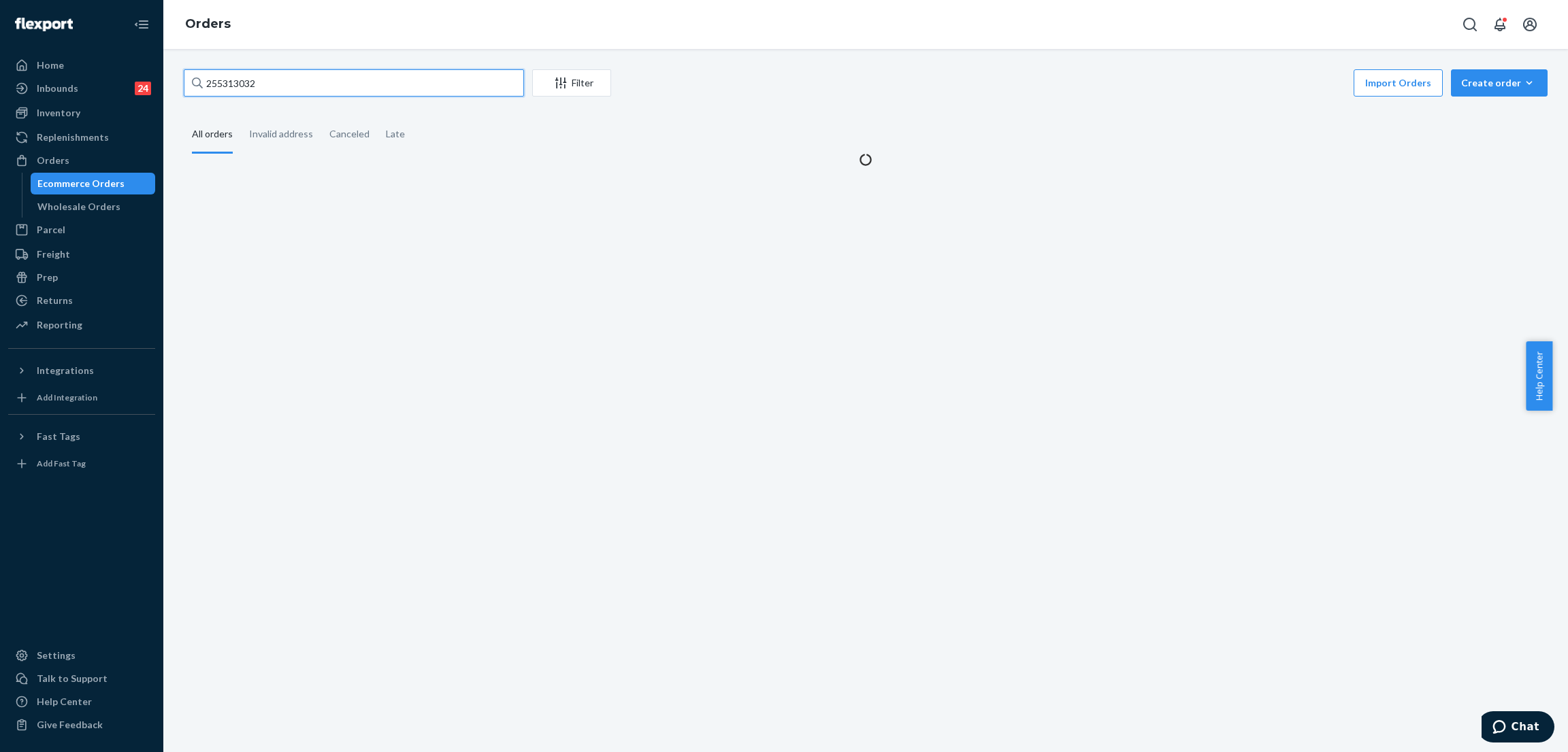
click at [352, 81] on input "255313032" at bounding box center [353, 83] width 340 height 27
paste input "273510"
type input "255273510"
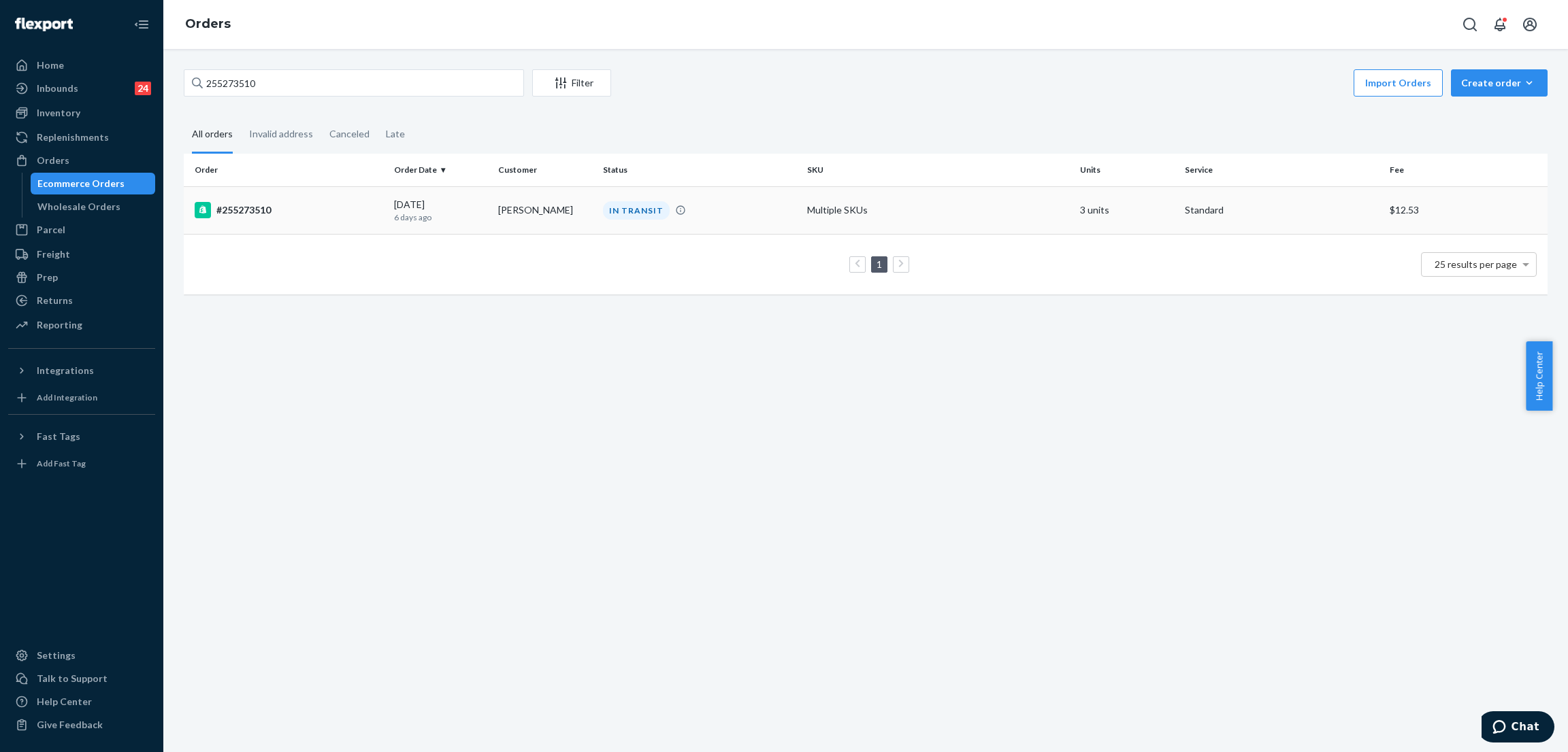
click at [626, 204] on div "IN TRANSIT" at bounding box center [636, 210] width 67 height 18
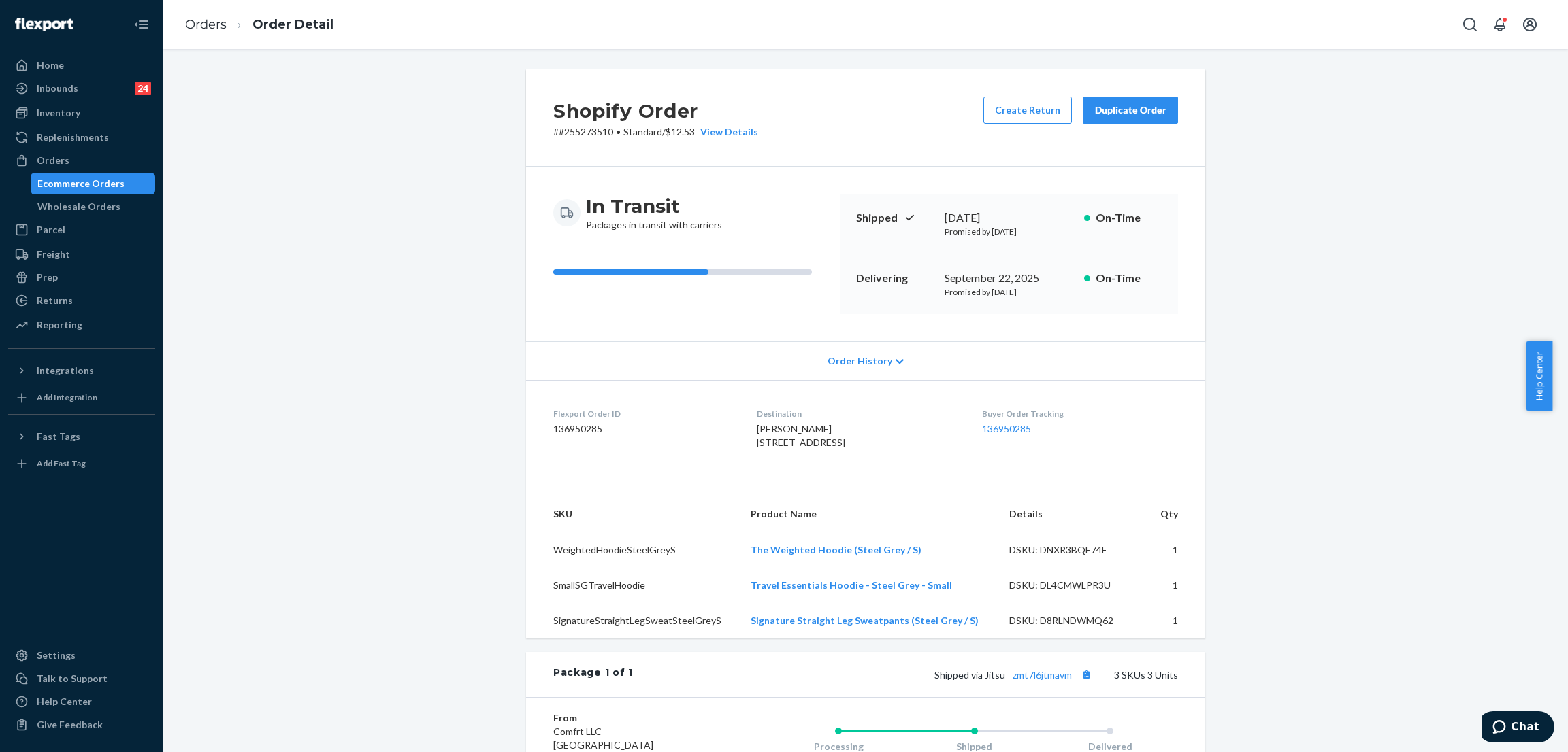
scroll to position [292, 0]
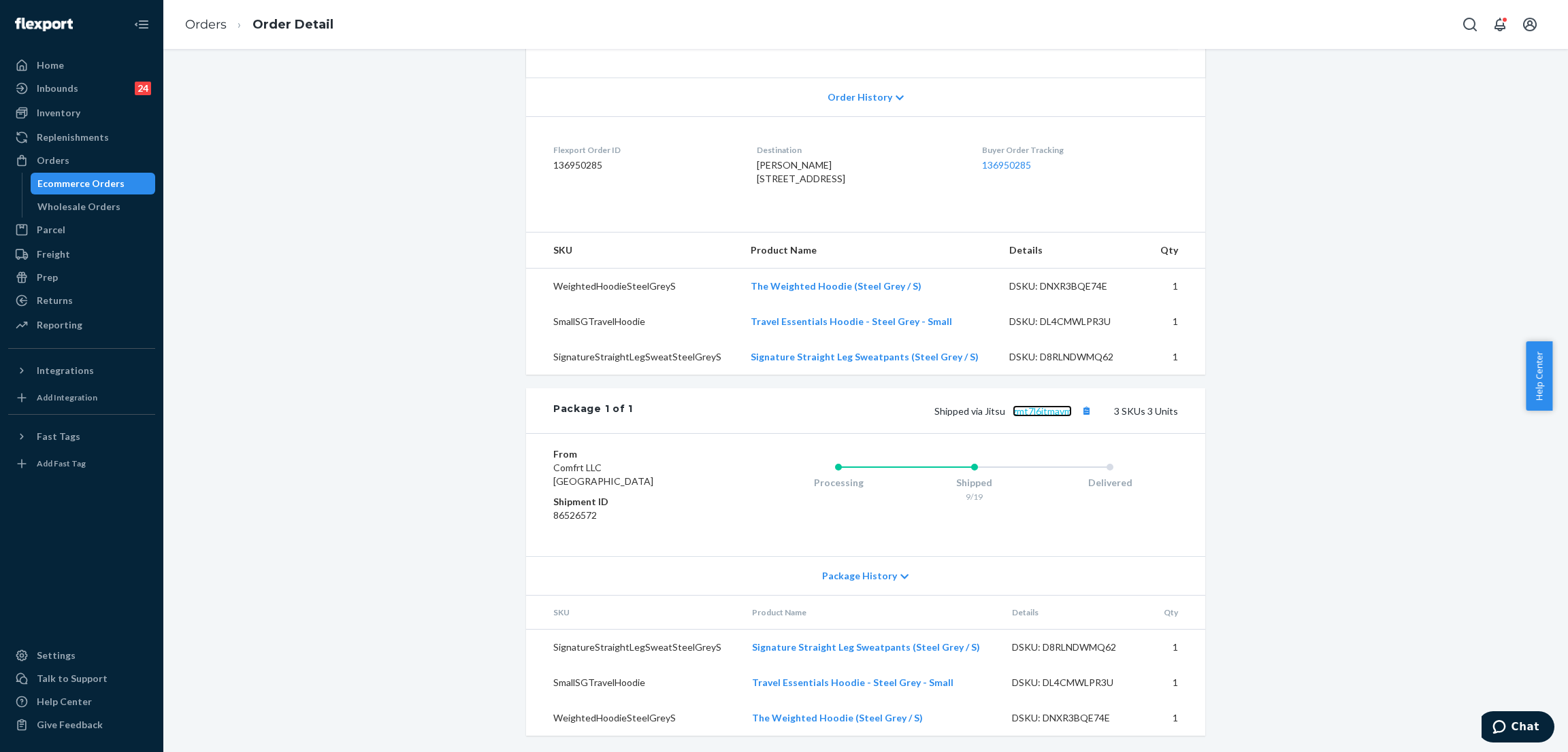
click at [1040, 409] on link "zmt7l6jtmavm" at bounding box center [1041, 411] width 59 height 12
click at [265, 173] on div "Shopify Order # #255273510 • Standard / $12.53 View Details Create Return Dupli…" at bounding box center [865, 279] width 1384 height 946
click at [83, 163] on div "Orders" at bounding box center [81, 161] width 144 height 19
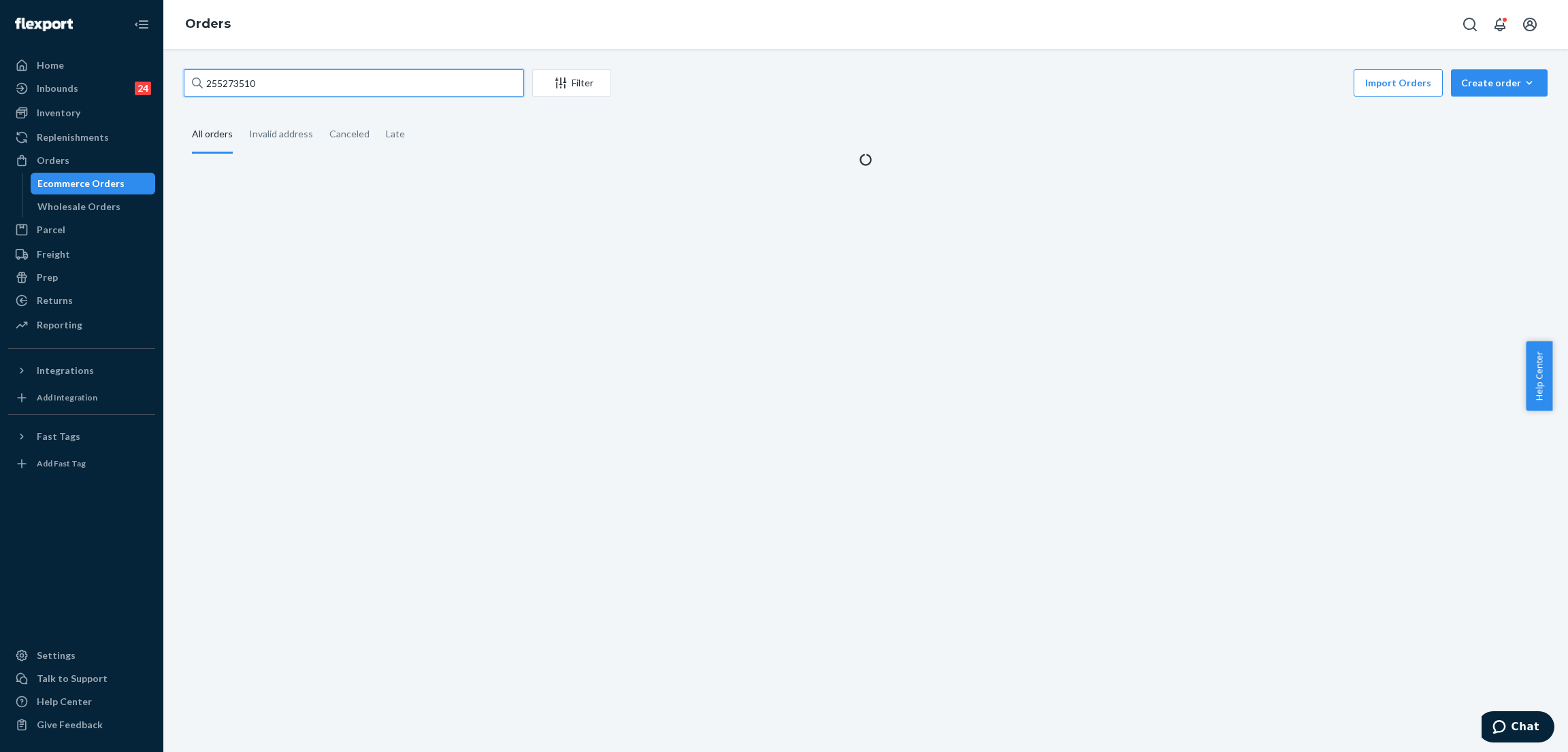
click at [311, 84] on input "255273510" at bounding box center [353, 83] width 340 height 27
paste input "06675"
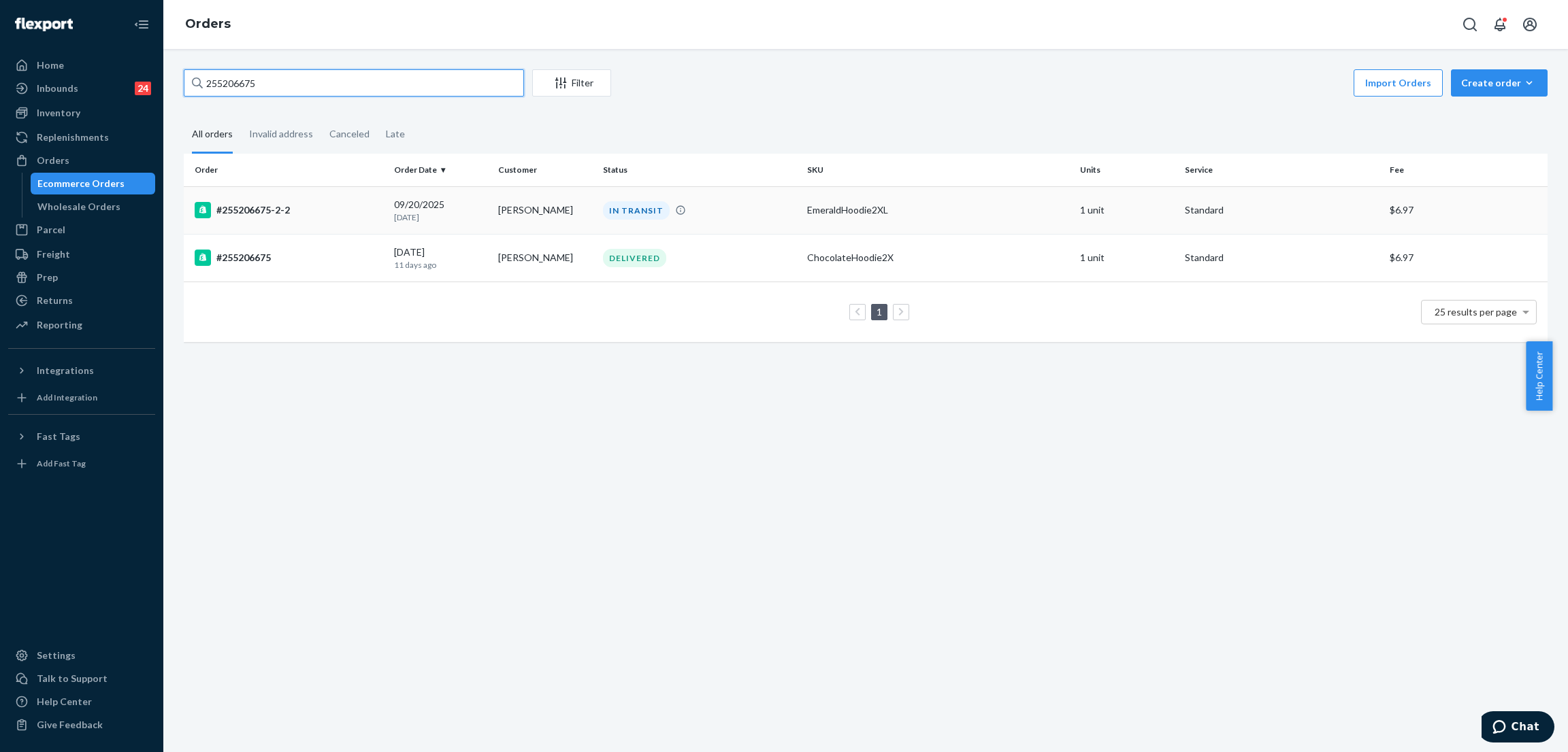
type input "255206675"
click at [626, 213] on div "IN TRANSIT" at bounding box center [636, 210] width 67 height 18
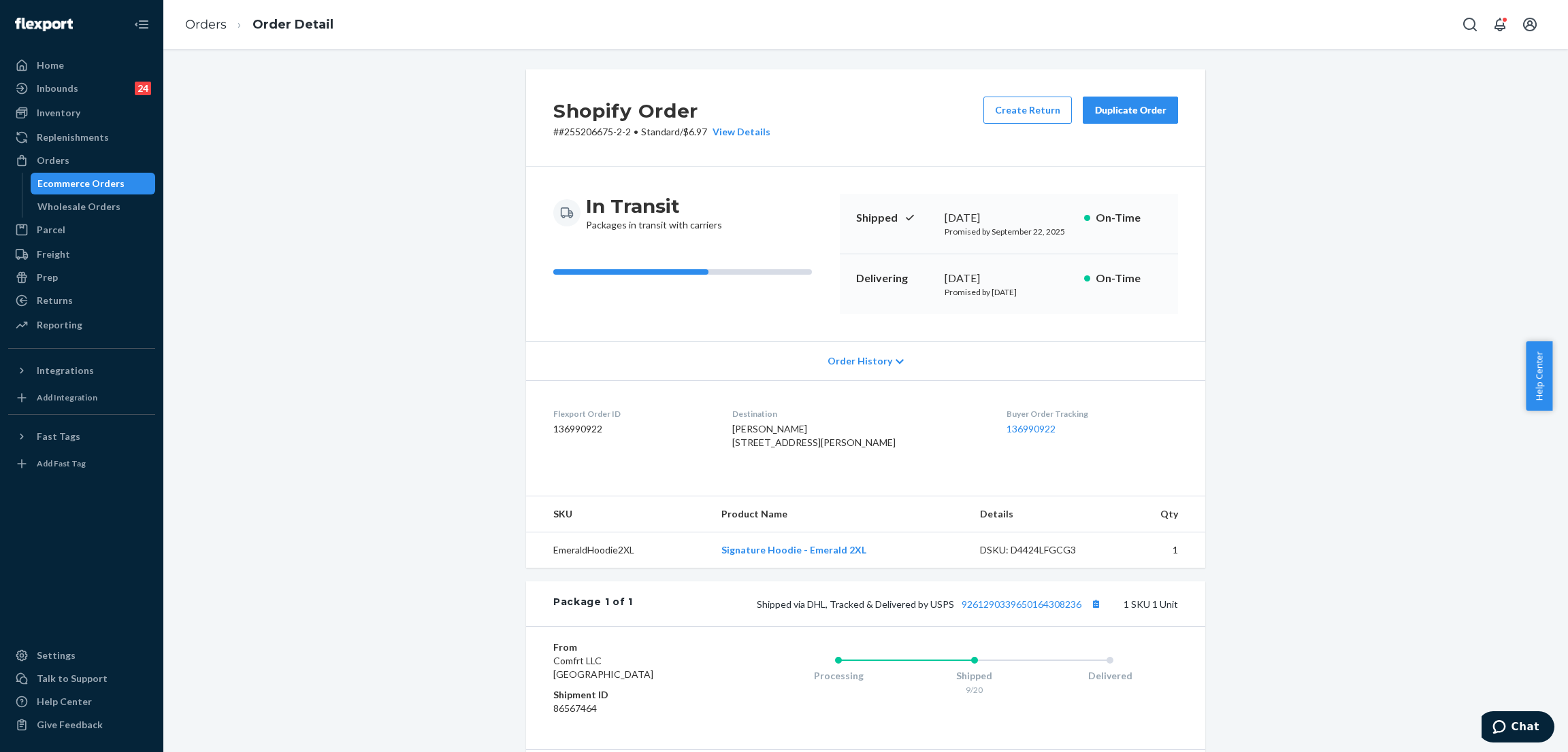
scroll to position [111, 0]
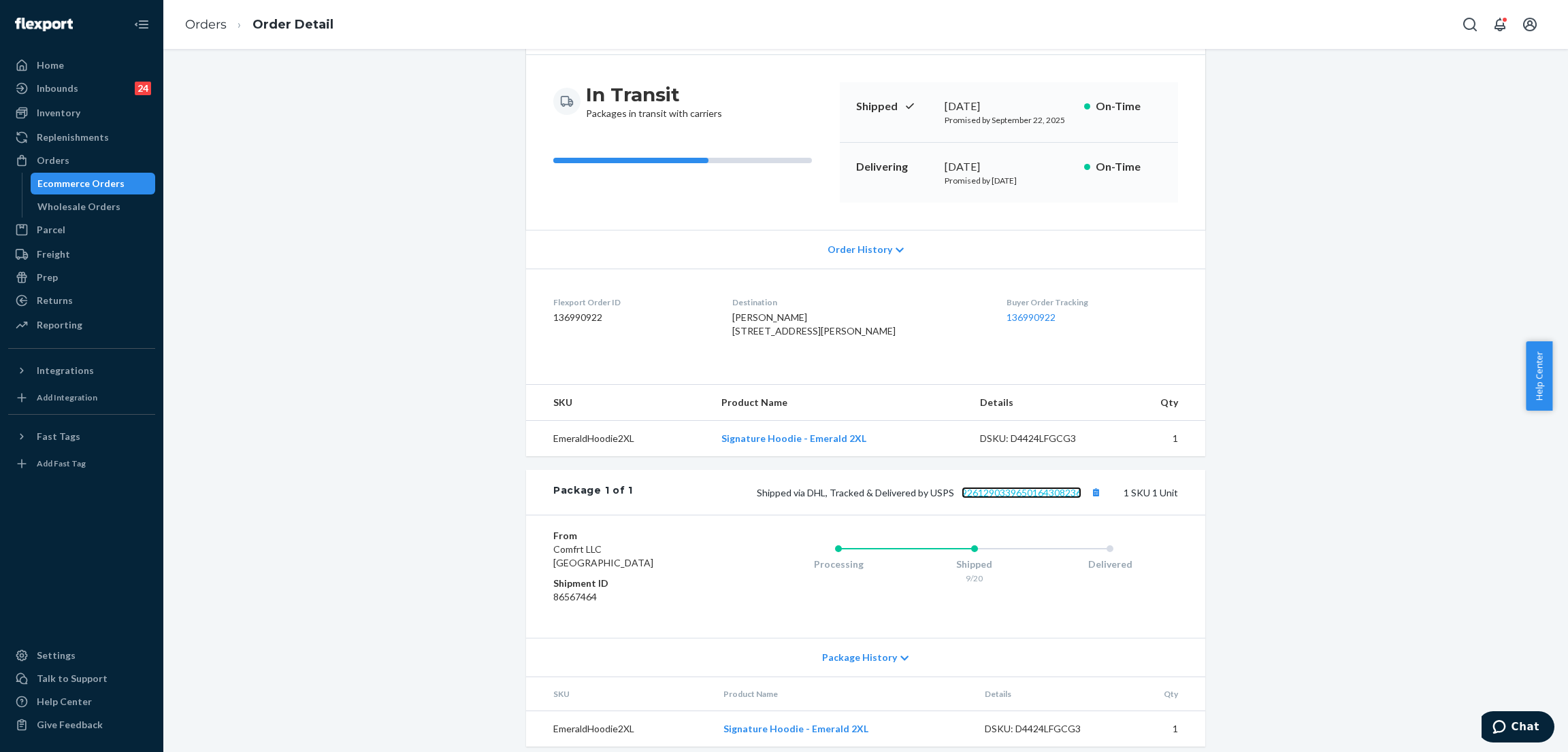
click at [1023, 498] on link "9261290339650164308236" at bounding box center [1021, 493] width 120 height 12
click at [329, 176] on div "Shopify Order # #255206675-2-2 • Standard / $6.97 View Details Create Return Du…" at bounding box center [865, 360] width 1384 height 805
click at [111, 163] on div "Orders" at bounding box center [81, 161] width 144 height 19
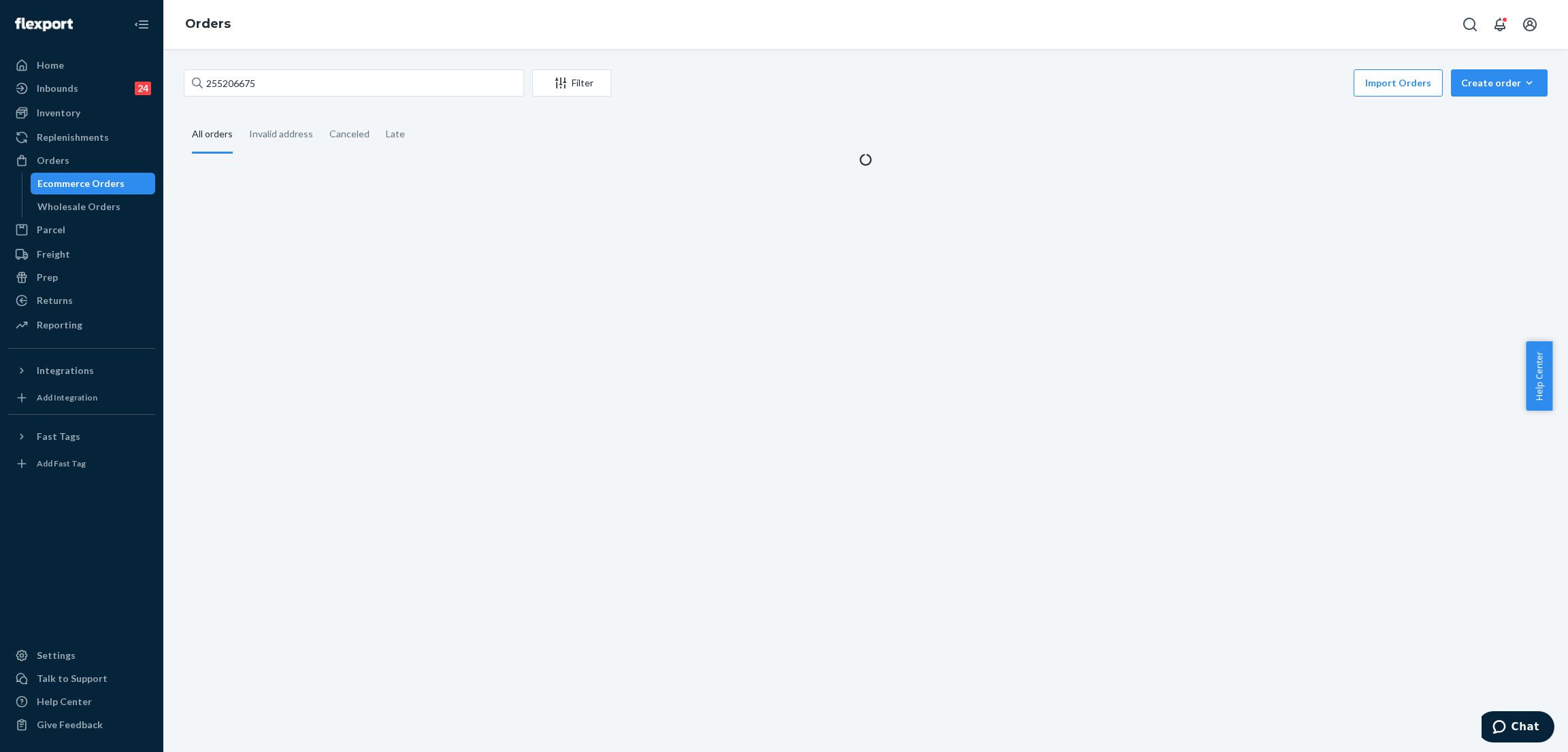
click at [348, 97] on div "255206675 Filter Import Orders Create order Ecommerce order Removal order" at bounding box center [865, 85] width 1363 height 31
click at [368, 85] on input "255206675" at bounding box center [353, 83] width 340 height 27
paste input "4520704"
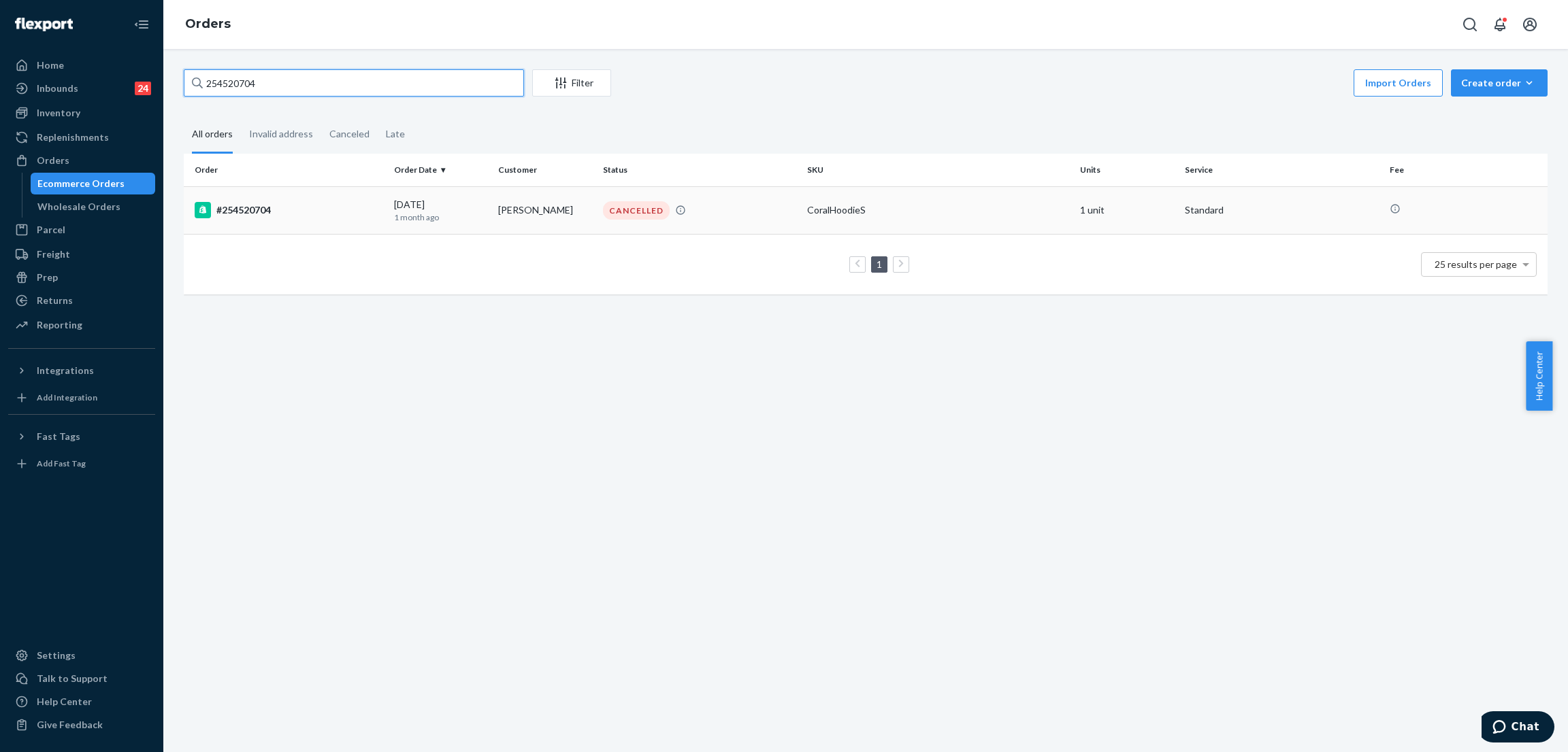
type input "254520704"
click at [632, 202] on div "CANCELLED" at bounding box center [636, 210] width 67 height 18
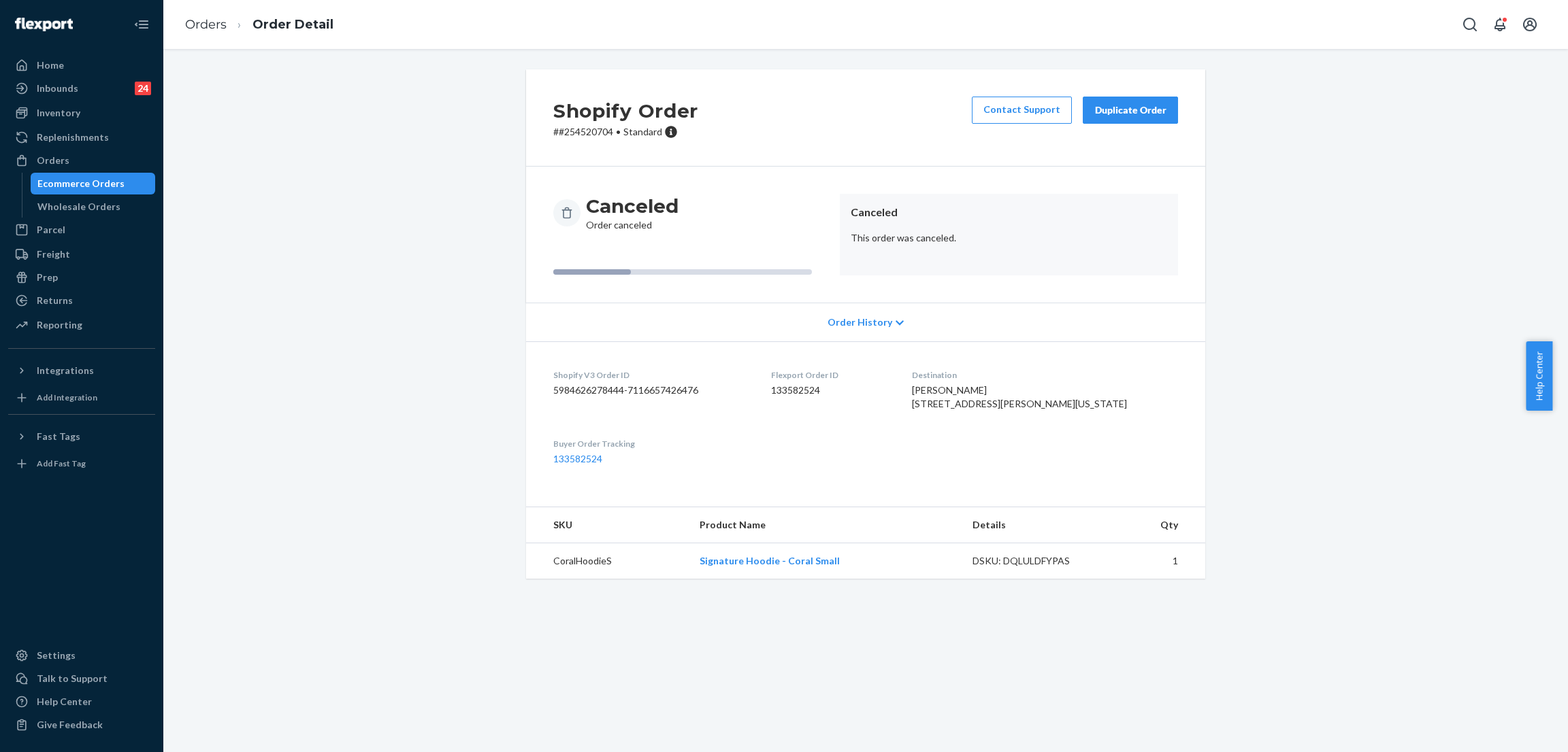
click at [851, 315] on span "Order History" at bounding box center [860, 322] width 65 height 14
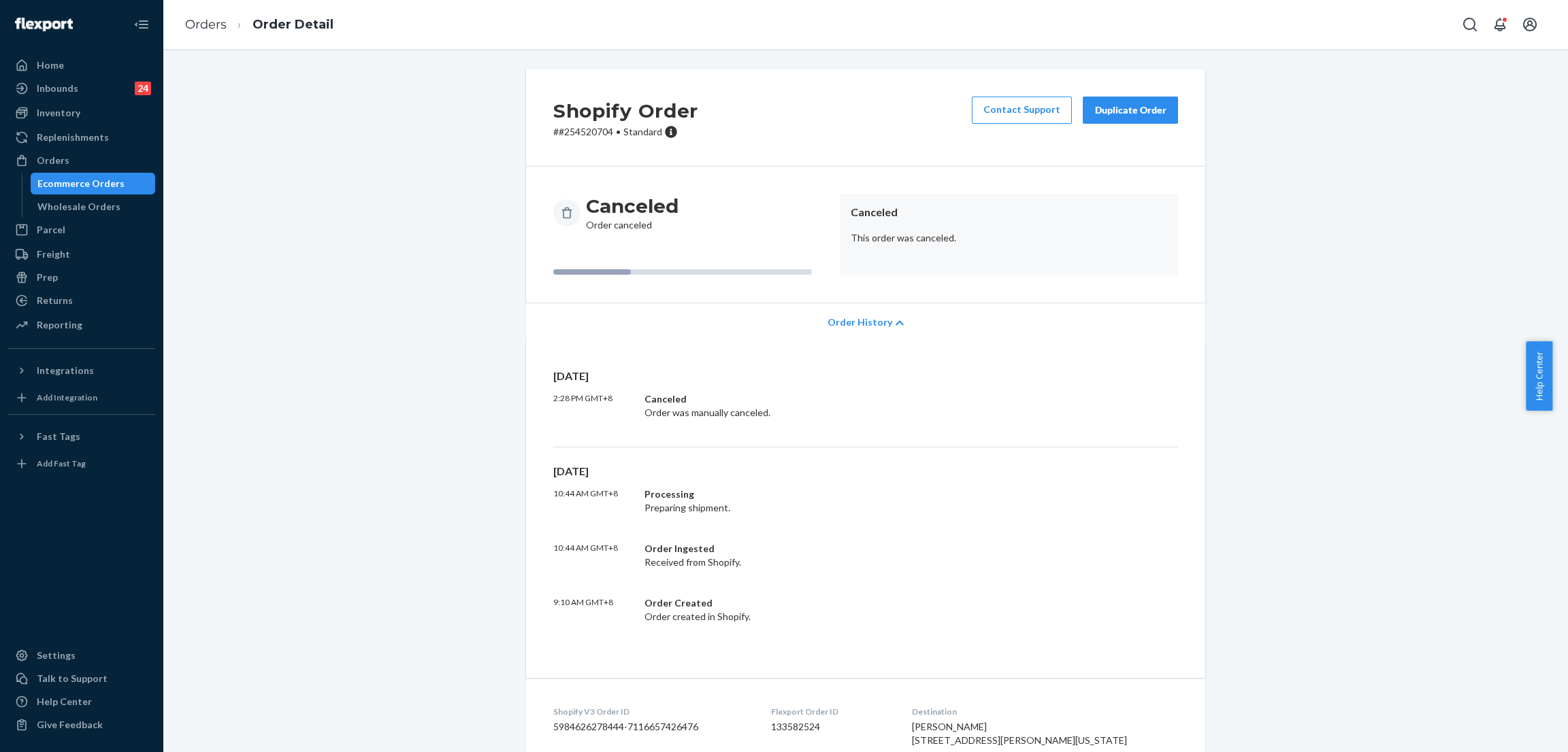
click at [431, 234] on div "Shopify Order # #254520704 • Standard Contact Support Duplicate Order Canceled …" at bounding box center [865, 501] width 1384 height 862
click at [381, 252] on div "Shopify Order # #254520704 • Standard Contact Support Duplicate Order Canceled …" at bounding box center [865, 501] width 1384 height 862
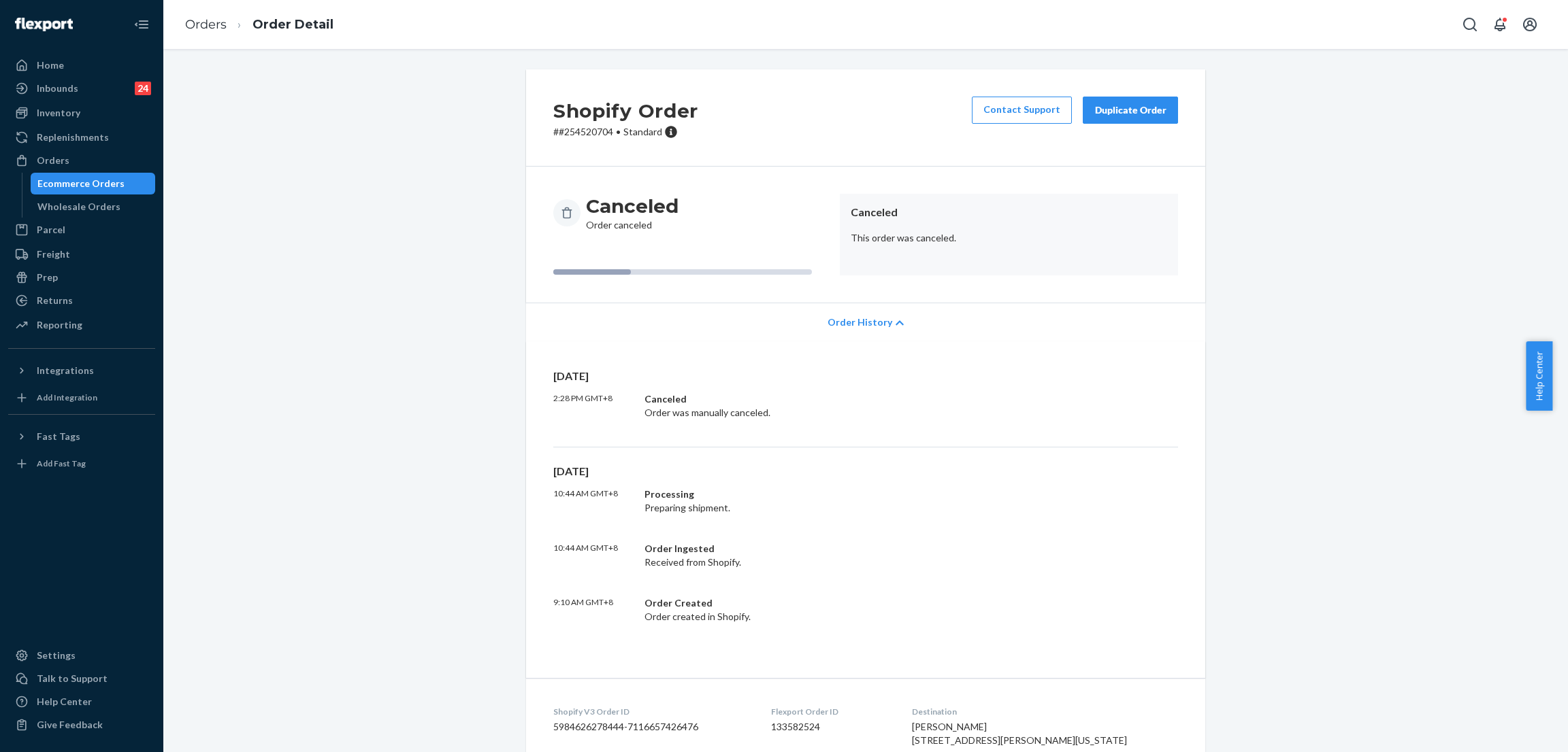
click at [381, 315] on div "Shopify Order # #254520704 • Standard Contact Support Duplicate Order Canceled …" at bounding box center [865, 501] width 1384 height 862
click at [446, 215] on div "Shopify Order # #254520704 • Standard Contact Support Duplicate Order Canceled …" at bounding box center [865, 501] width 1384 height 862
click at [392, 242] on div "Shopify Order # #254520704 • Standard Contact Support Duplicate Order Canceled …" at bounding box center [865, 501] width 1384 height 862
click at [858, 314] on div "Order History" at bounding box center [865, 322] width 679 height 39
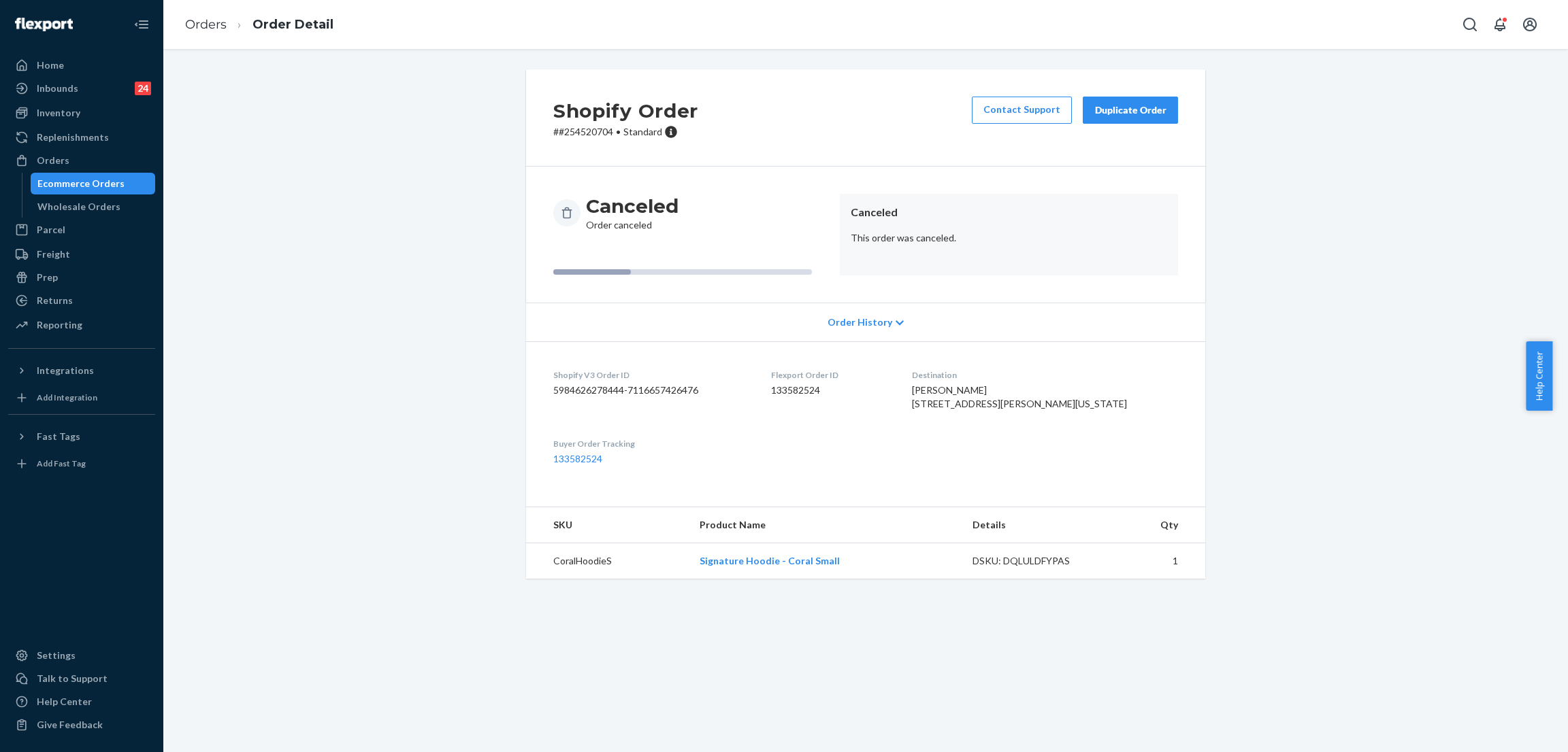
drag, startPoint x: 375, startPoint y: 221, endPoint x: 369, endPoint y: 183, distance: 38.5
click at [375, 220] on div "Shopify Order # #254520704 • Standard Contact Support Duplicate Order Canceled …" at bounding box center [865, 332] width 1384 height 526
click at [435, 103] on div "Shopify Order # #254520704 • Standard Contact Support Duplicate Order Canceled …" at bounding box center [865, 332] width 1384 height 526
click at [103, 151] on div "Orders" at bounding box center [81, 161] width 144 height 19
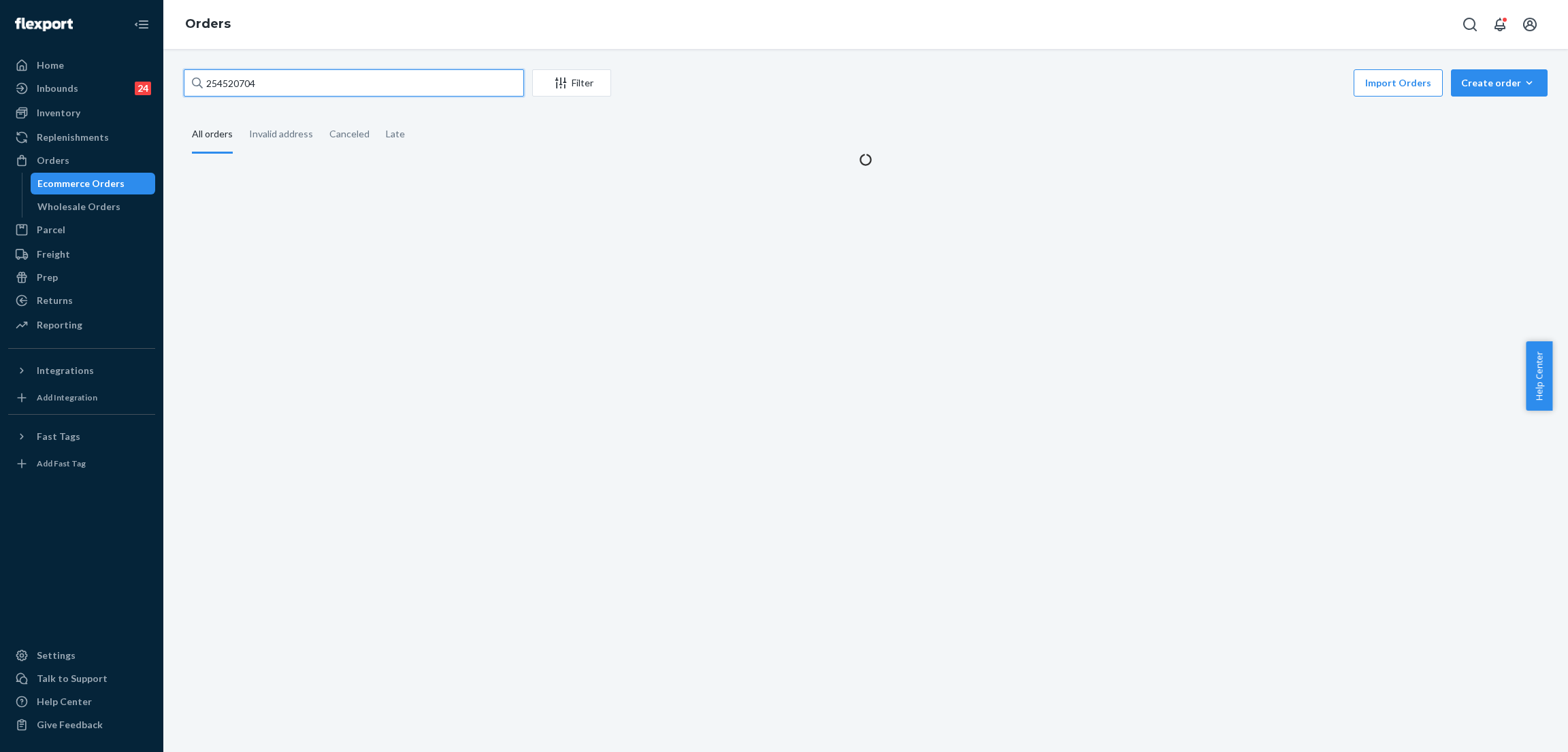
click at [351, 82] on input "254520704" at bounding box center [353, 83] width 340 height 27
paste input "5283321"
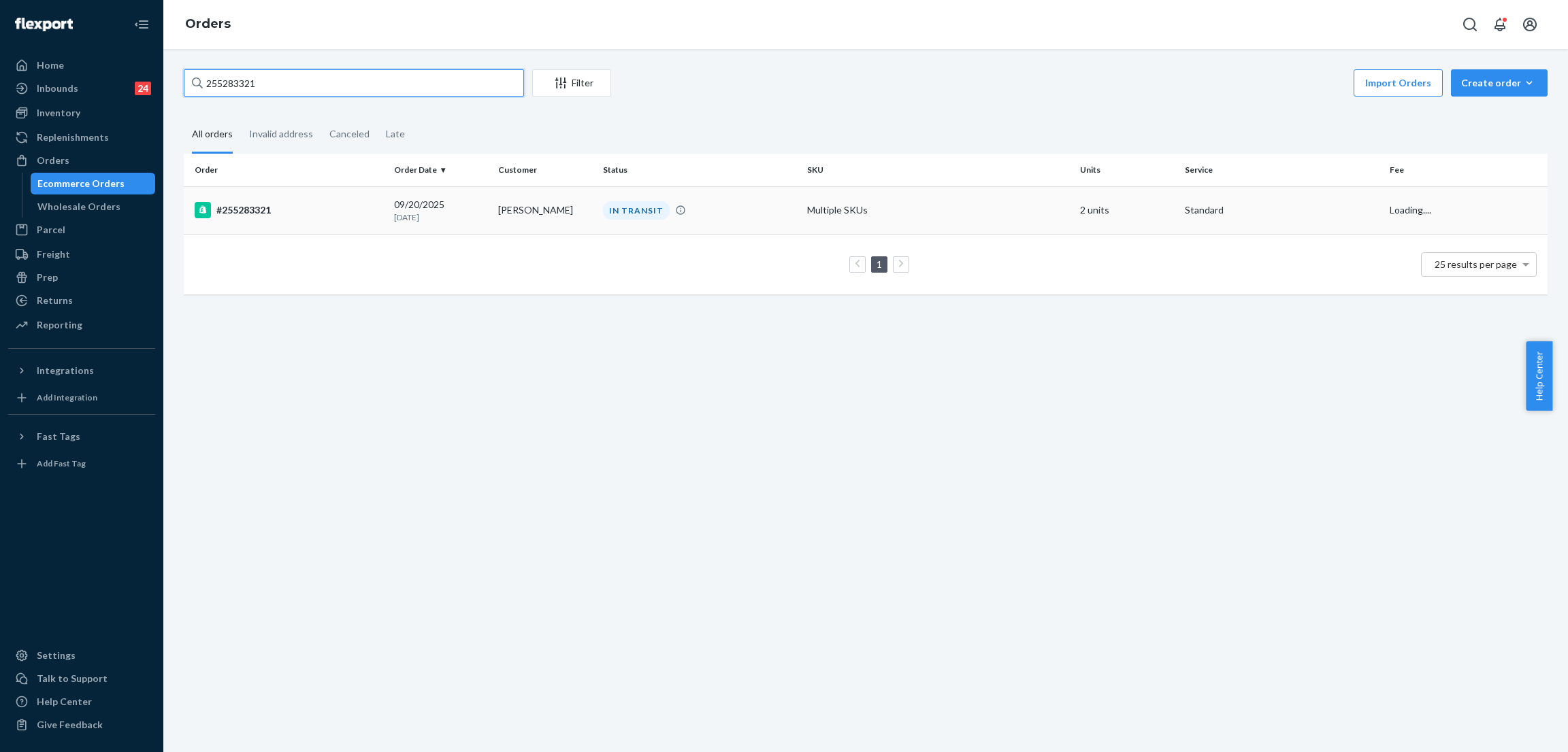
type input "255283321"
click at [607, 207] on div "IN TRANSIT" at bounding box center [636, 210] width 67 height 18
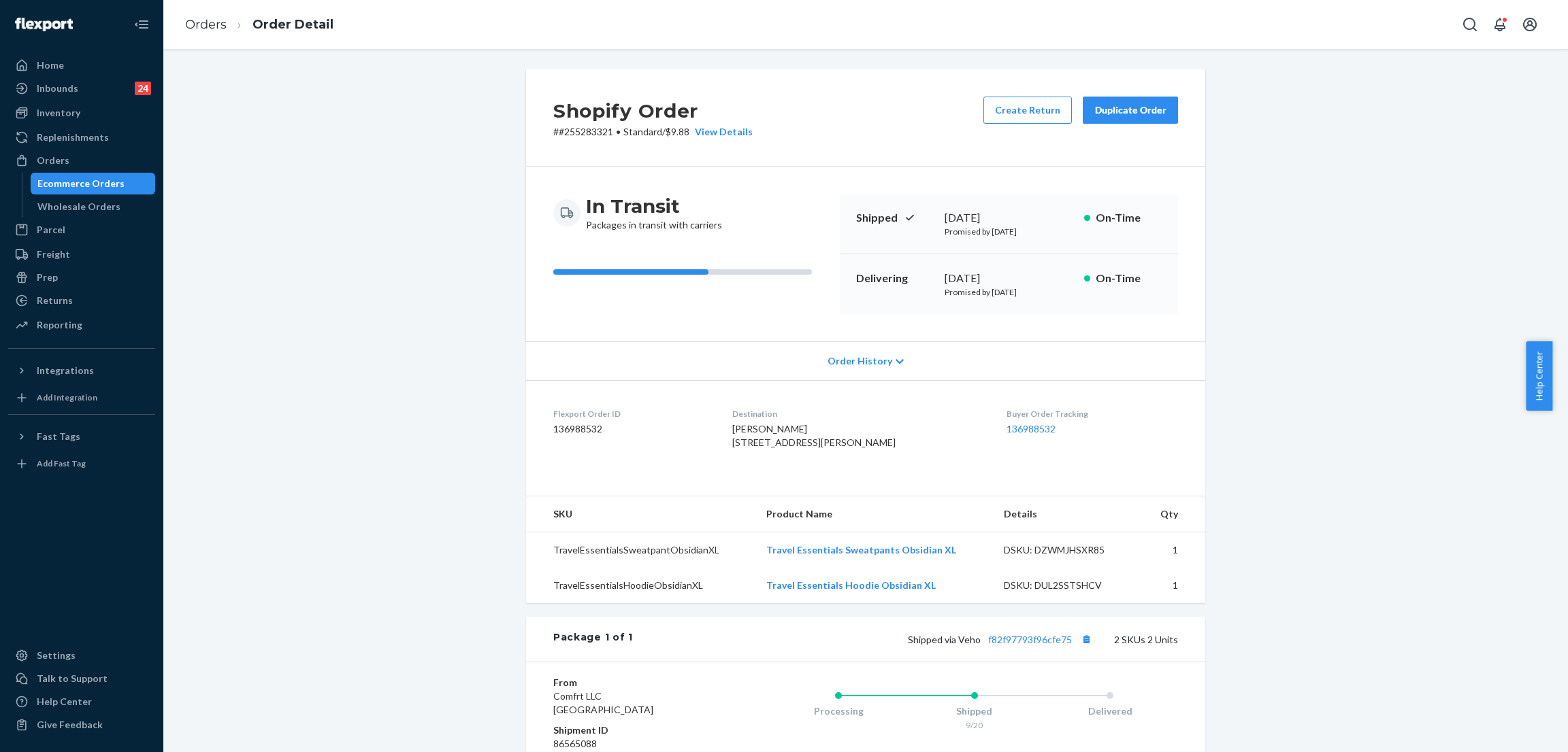
scroll to position [204, 0]
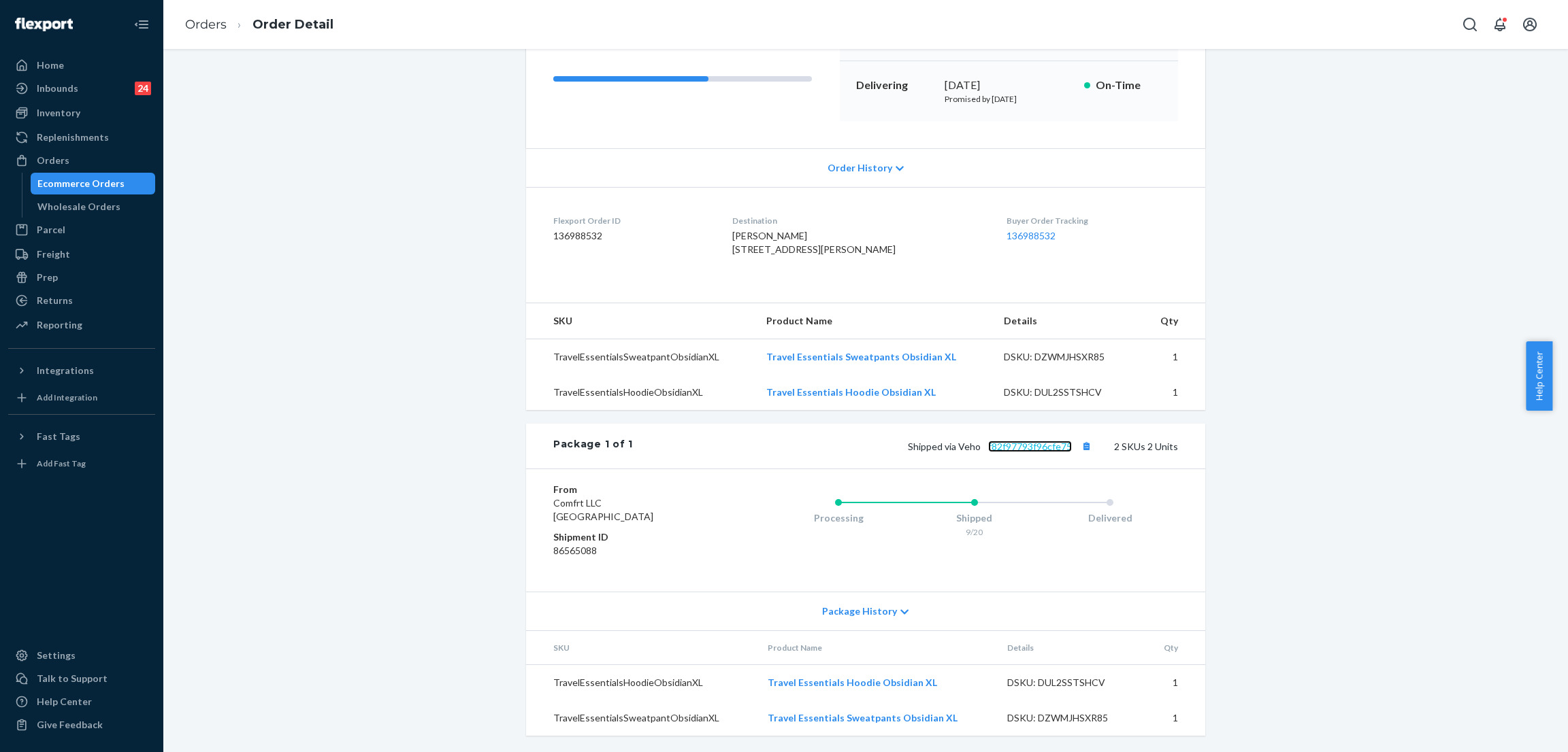
click at [1025, 452] on link "f82f97793f96cfe75" at bounding box center [1030, 446] width 84 height 12
click at [400, 108] on div "Shopify Order # #255283321 • Standard / $9.88 View Details Create Return Duplic…" at bounding box center [865, 314] width 1384 height 876
click at [128, 153] on div "Orders" at bounding box center [81, 161] width 144 height 19
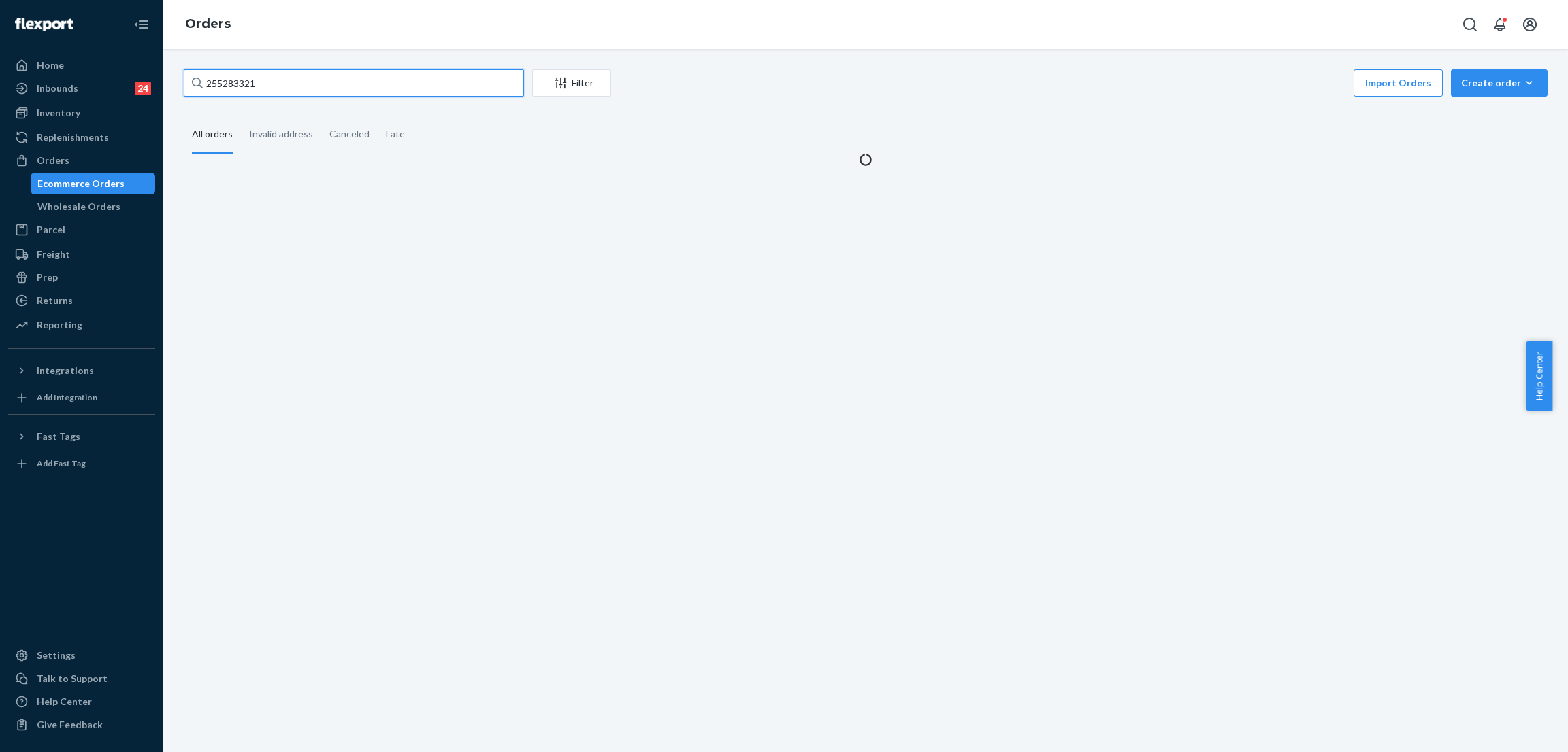
click at [326, 81] on input "255283321" at bounding box center [353, 83] width 340 height 27
paste input "42247"
type input "255242247"
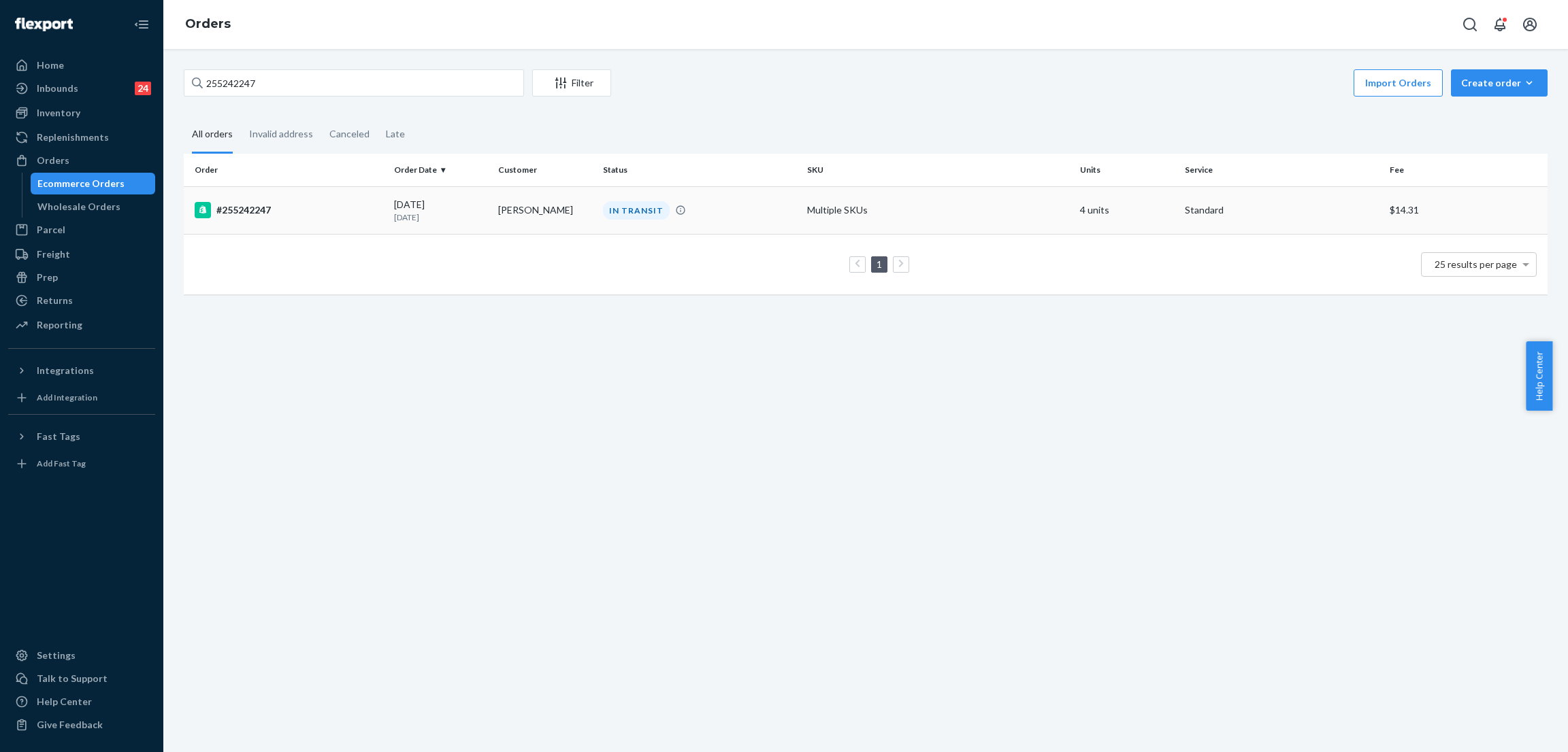
click at [654, 216] on div "IN TRANSIT" at bounding box center [636, 210] width 67 height 18
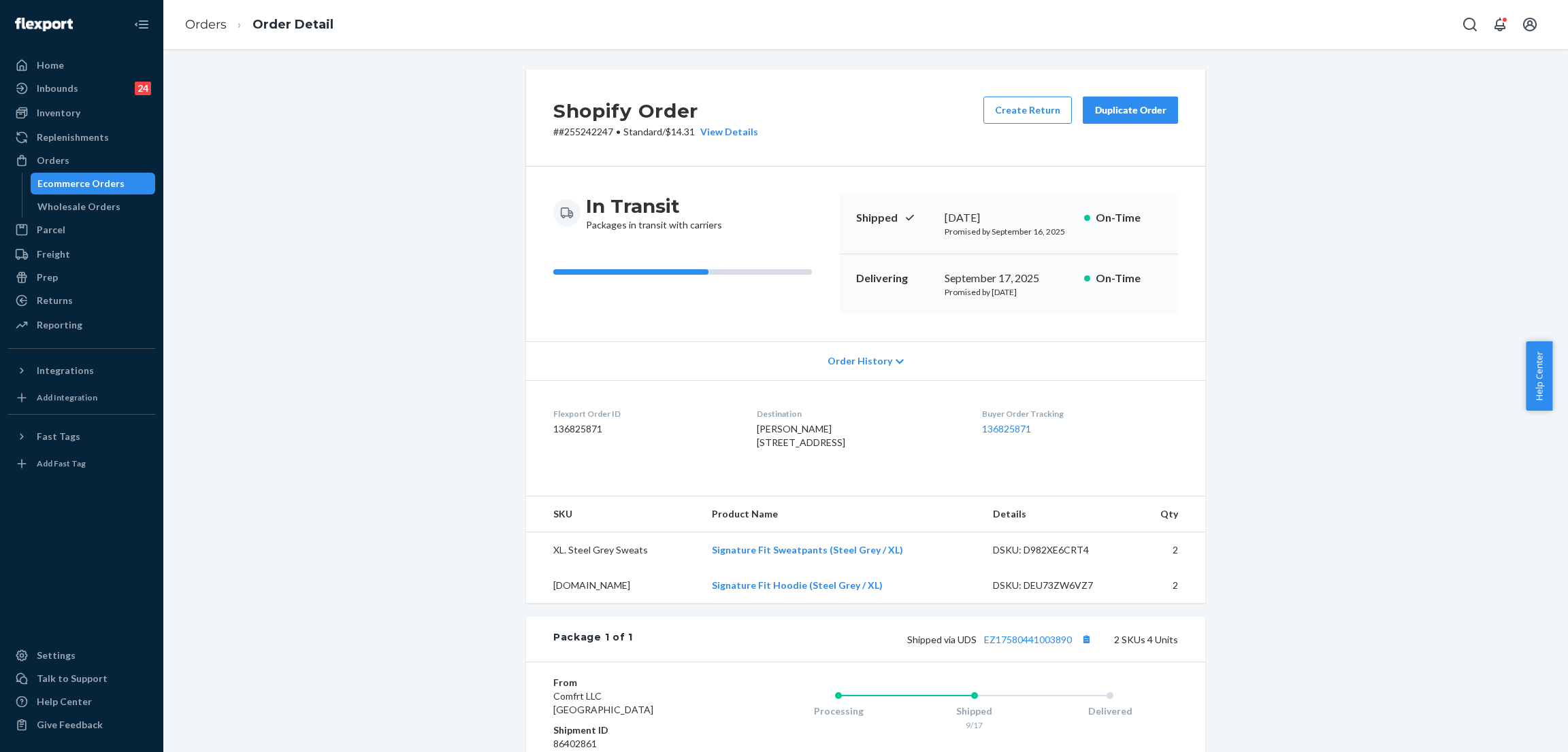
click at [348, 130] on div "Shopify Order # #255242247 • Standard / $14.31 View Details Create Return Dupli…" at bounding box center [865, 507] width 1384 height 876
click at [123, 151] on div "Orders" at bounding box center [81, 161] width 144 height 19
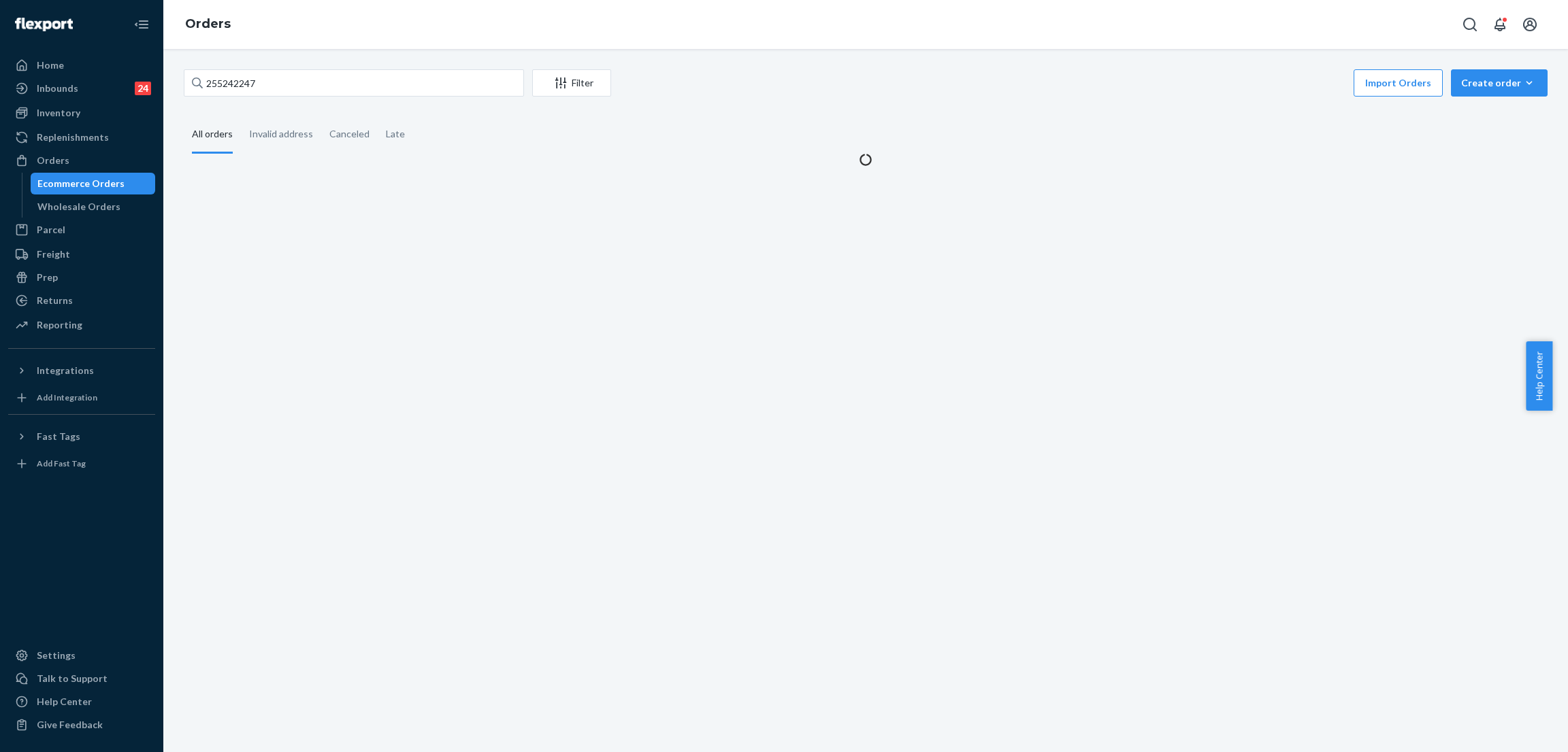
click at [303, 64] on div "255242247 Filter Import Orders Create order Ecommerce order Removal order All o…" at bounding box center [865, 400] width 1404 height 703
click at [301, 78] on input "255242247" at bounding box center [353, 83] width 340 height 27
paste input "83790"
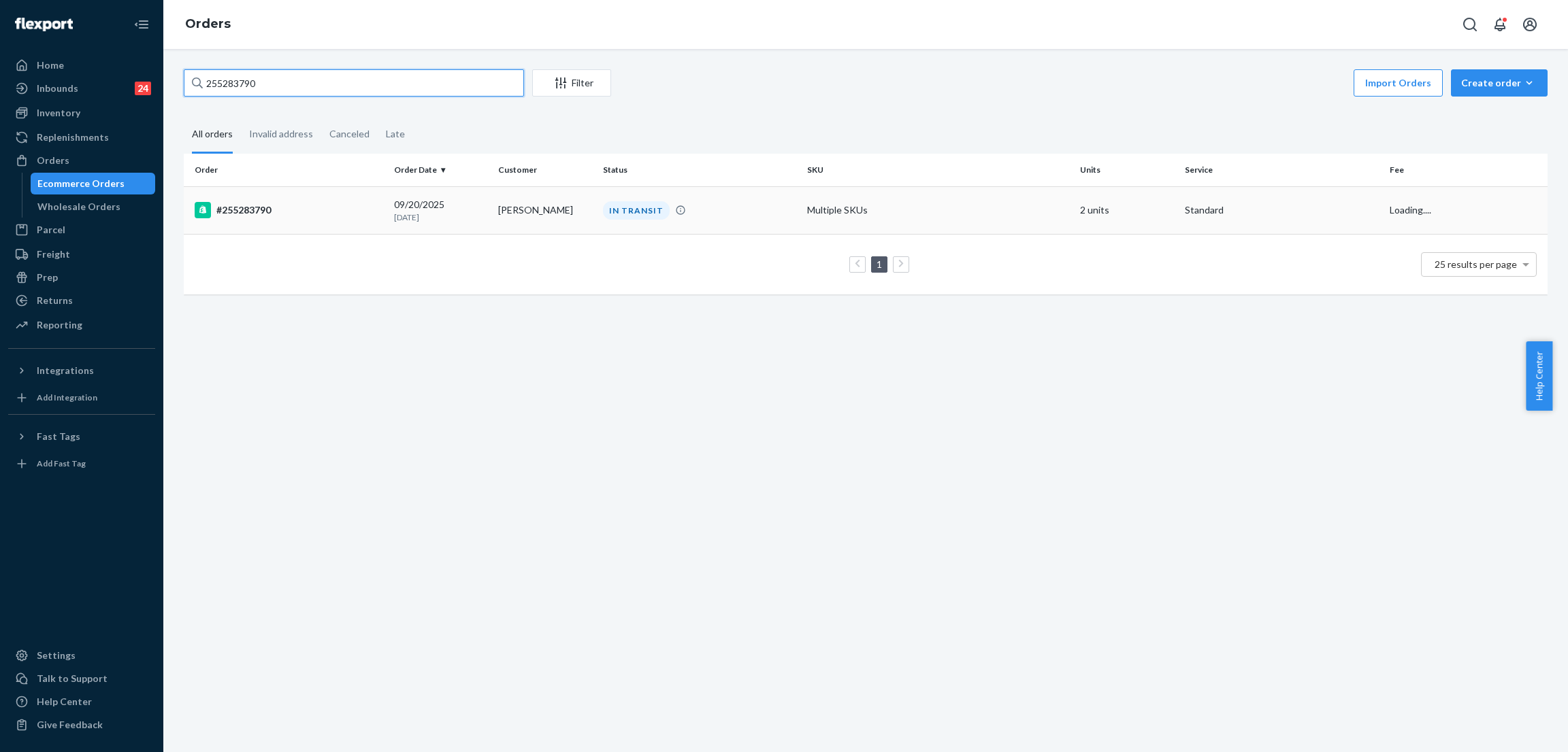
type input "255283790"
click at [615, 202] on div "IN TRANSIT" at bounding box center [636, 210] width 67 height 18
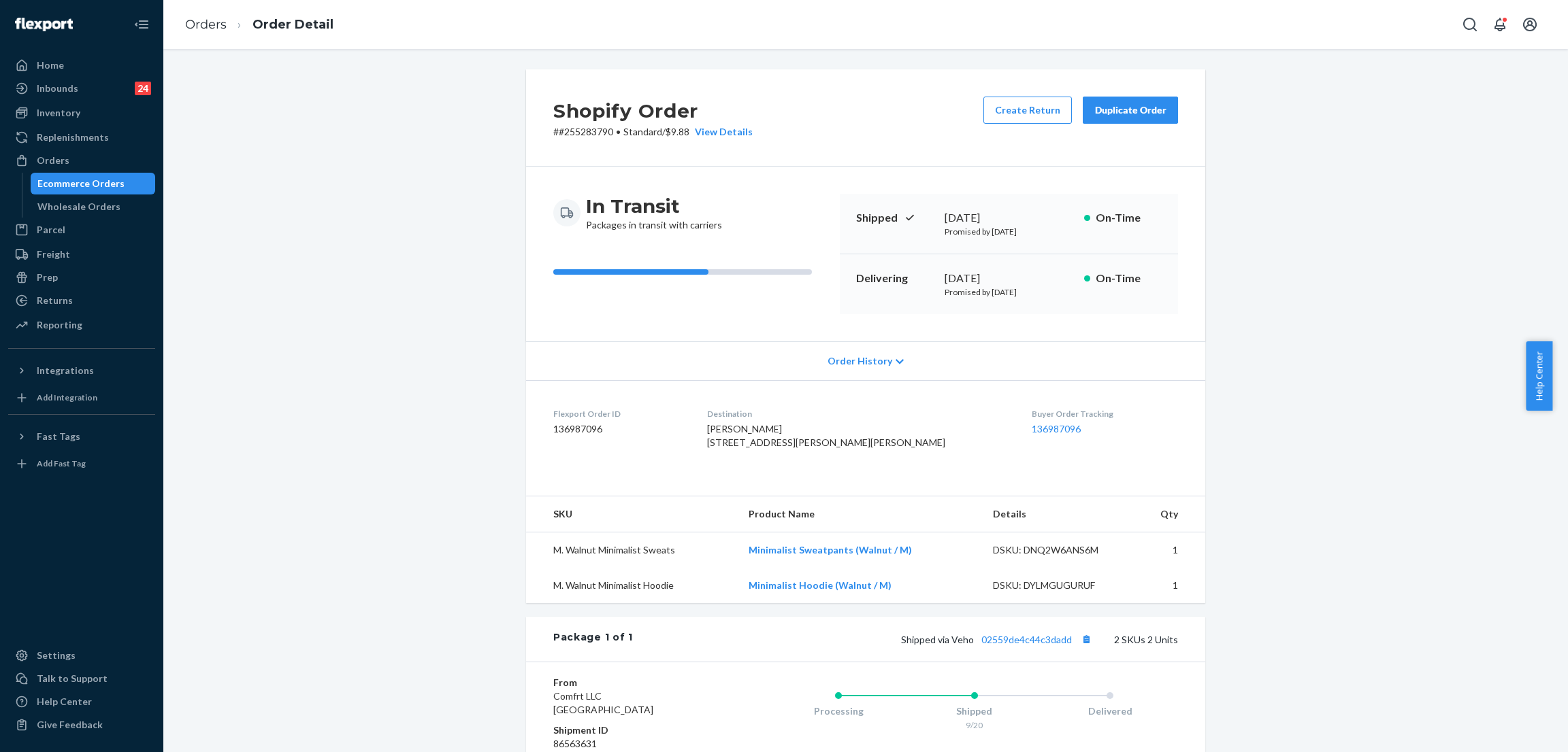
scroll to position [221, 0]
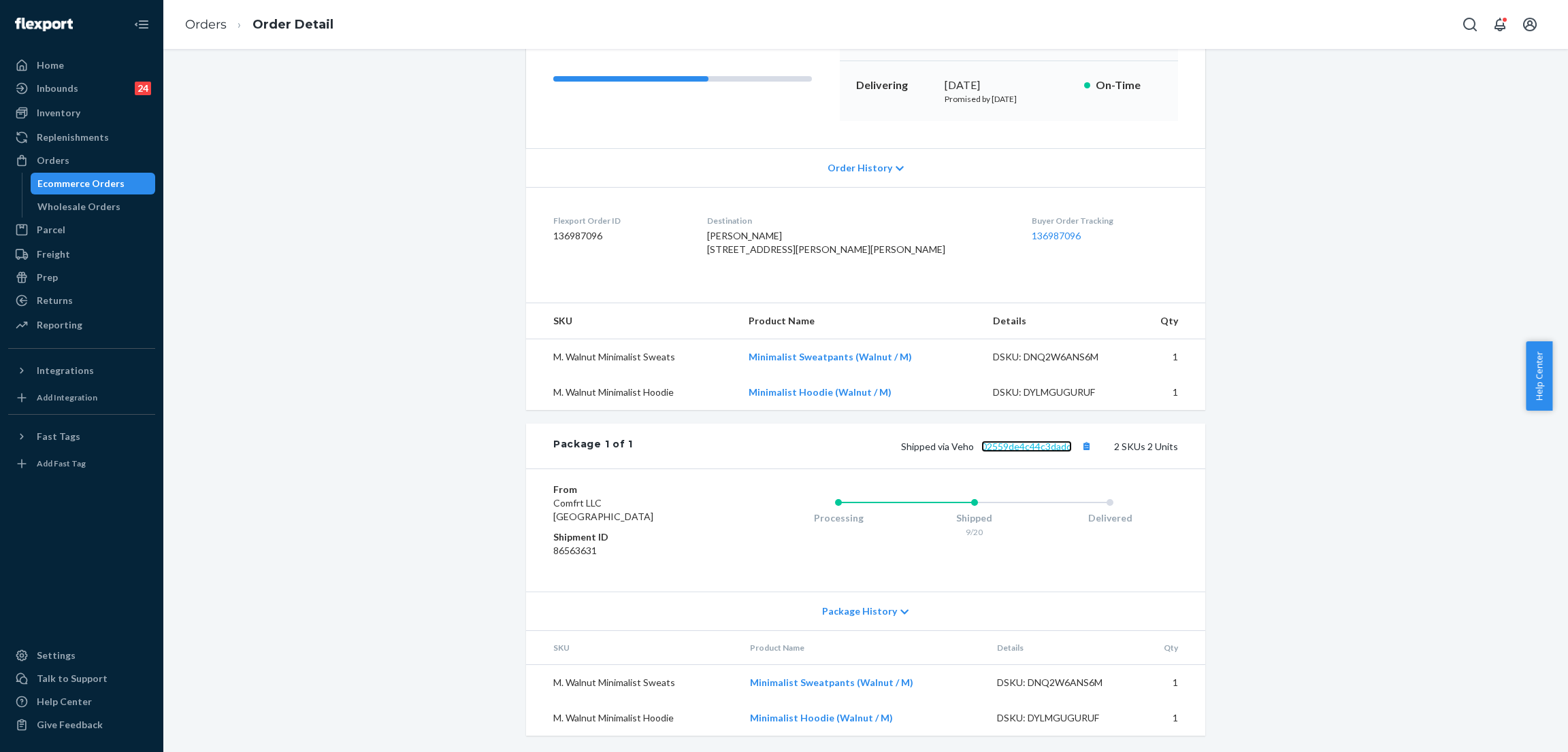
click at [1030, 442] on link "02559de4c44c3dadd" at bounding box center [1026, 446] width 90 height 12
click at [393, 101] on div "Shopify Order # #255283790 • Standard / $9.88 View Details Create Return Duplic…" at bounding box center [865, 314] width 1384 height 876
drag, startPoint x: 93, startPoint y: 163, endPoint x: 166, endPoint y: 128, distance: 81.0
click at [95, 163] on div "Orders" at bounding box center [81, 161] width 144 height 19
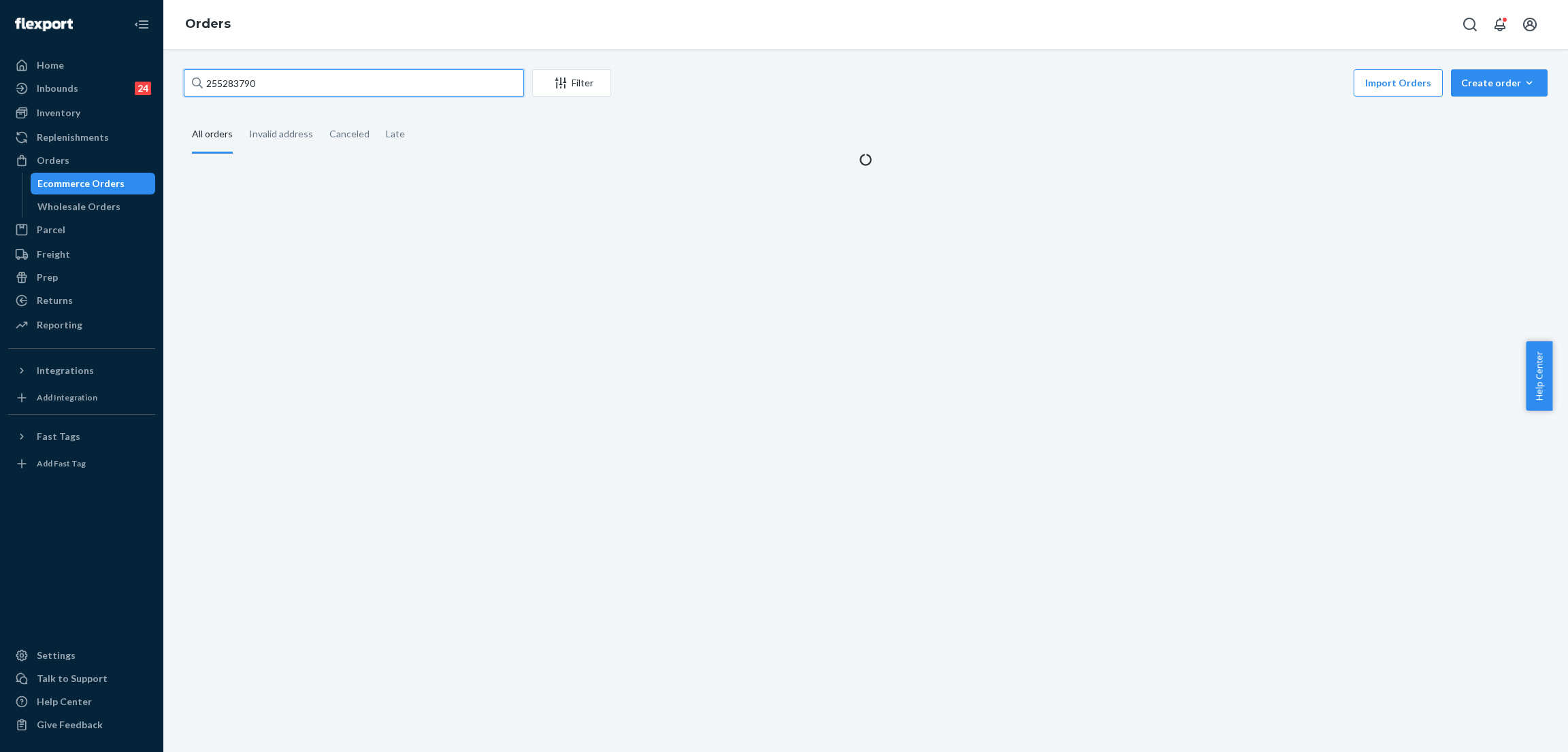
click at [243, 89] on input "255283790" at bounding box center [353, 83] width 340 height 27
paste input "255295423"
paste input "95423"
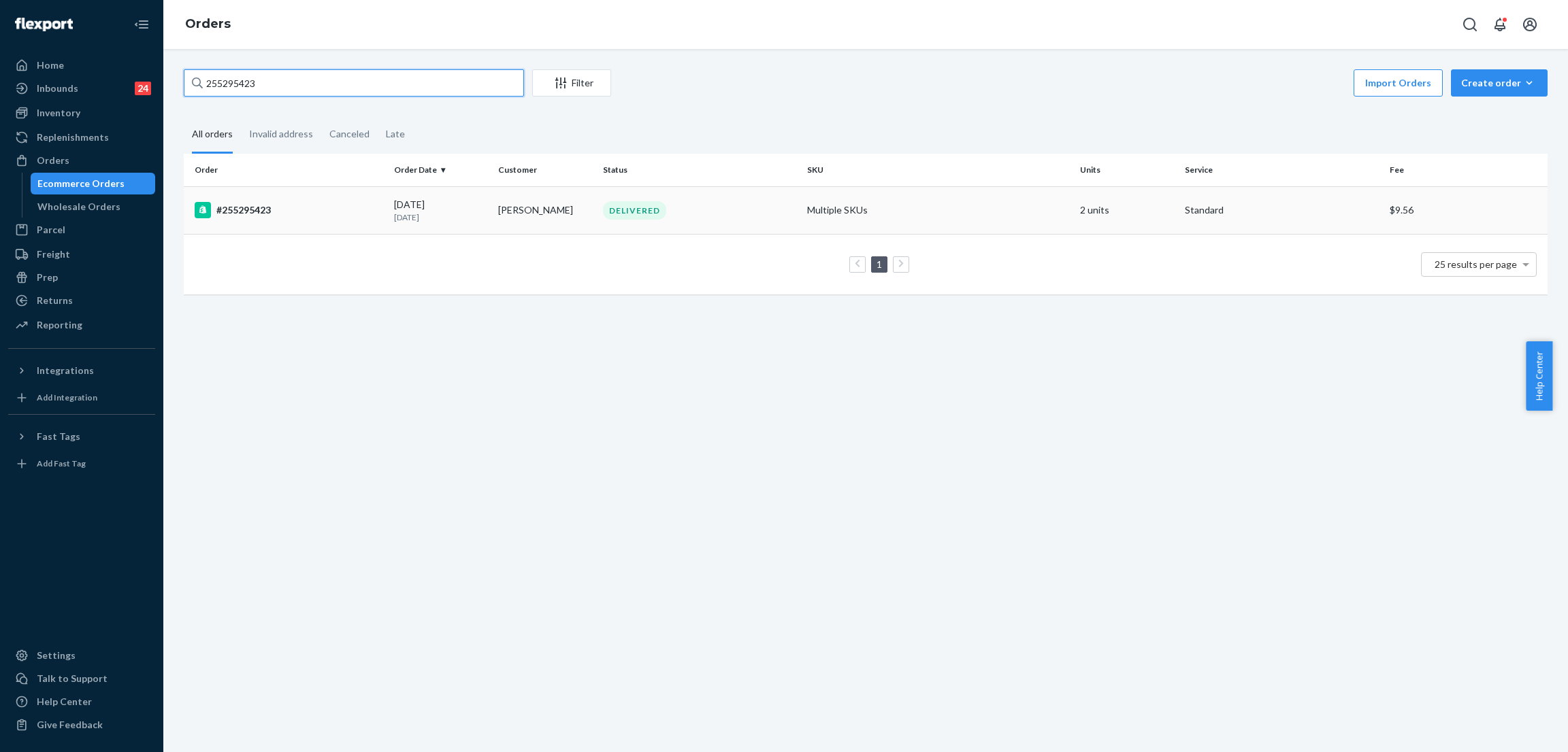
type input "255295423"
click at [638, 198] on td "DELIVERED" at bounding box center [700, 210] width 205 height 48
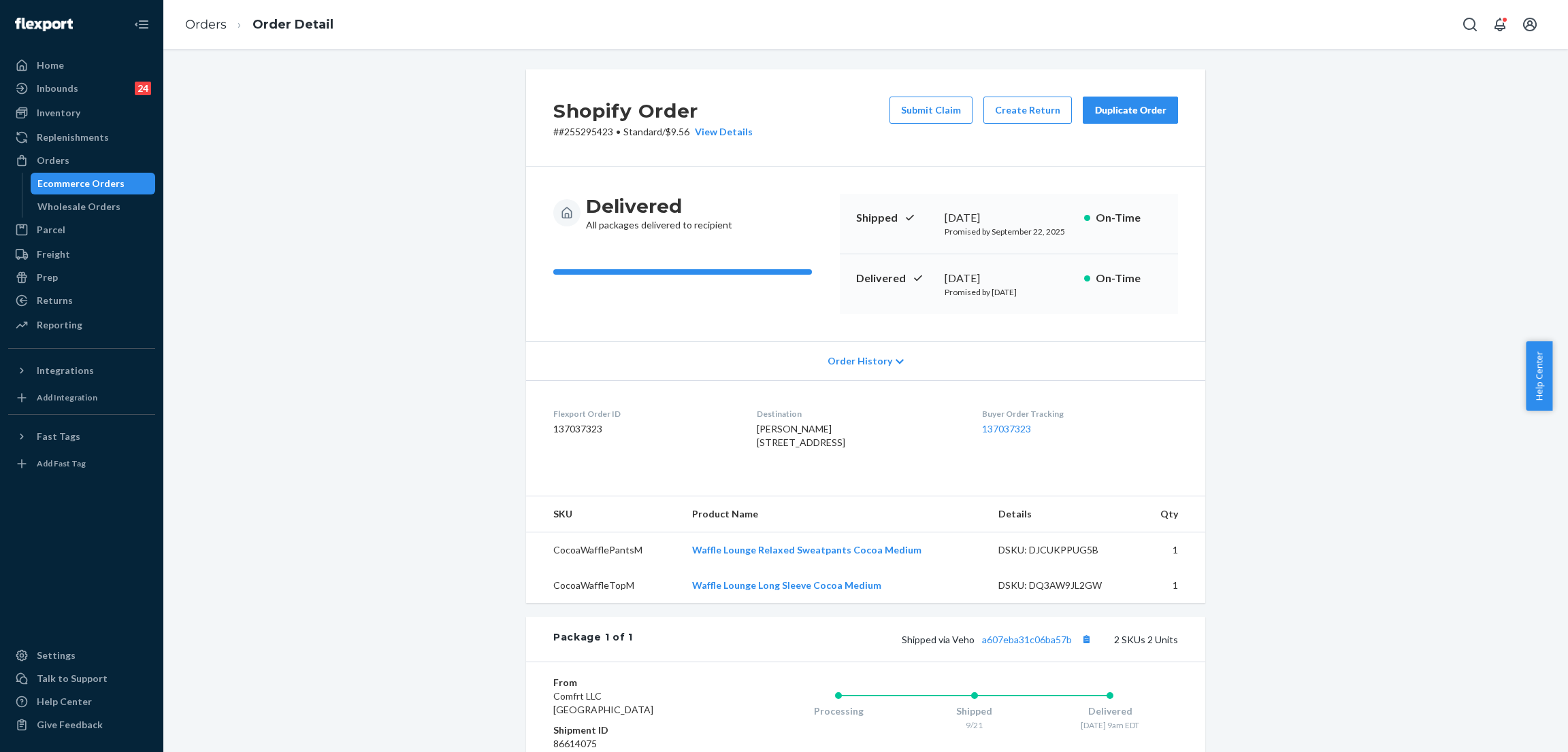
click at [422, 292] on div "Shopify Order # #255295423 • Standard / $9.56 View Details Submit Claim Create …" at bounding box center [865, 507] width 1384 height 876
click at [362, 133] on div "Shopify Order # #255295423 • Standard / $9.56 View Details Submit Claim Create …" at bounding box center [865, 507] width 1384 height 876
click at [87, 155] on div "Orders" at bounding box center [81, 161] width 144 height 19
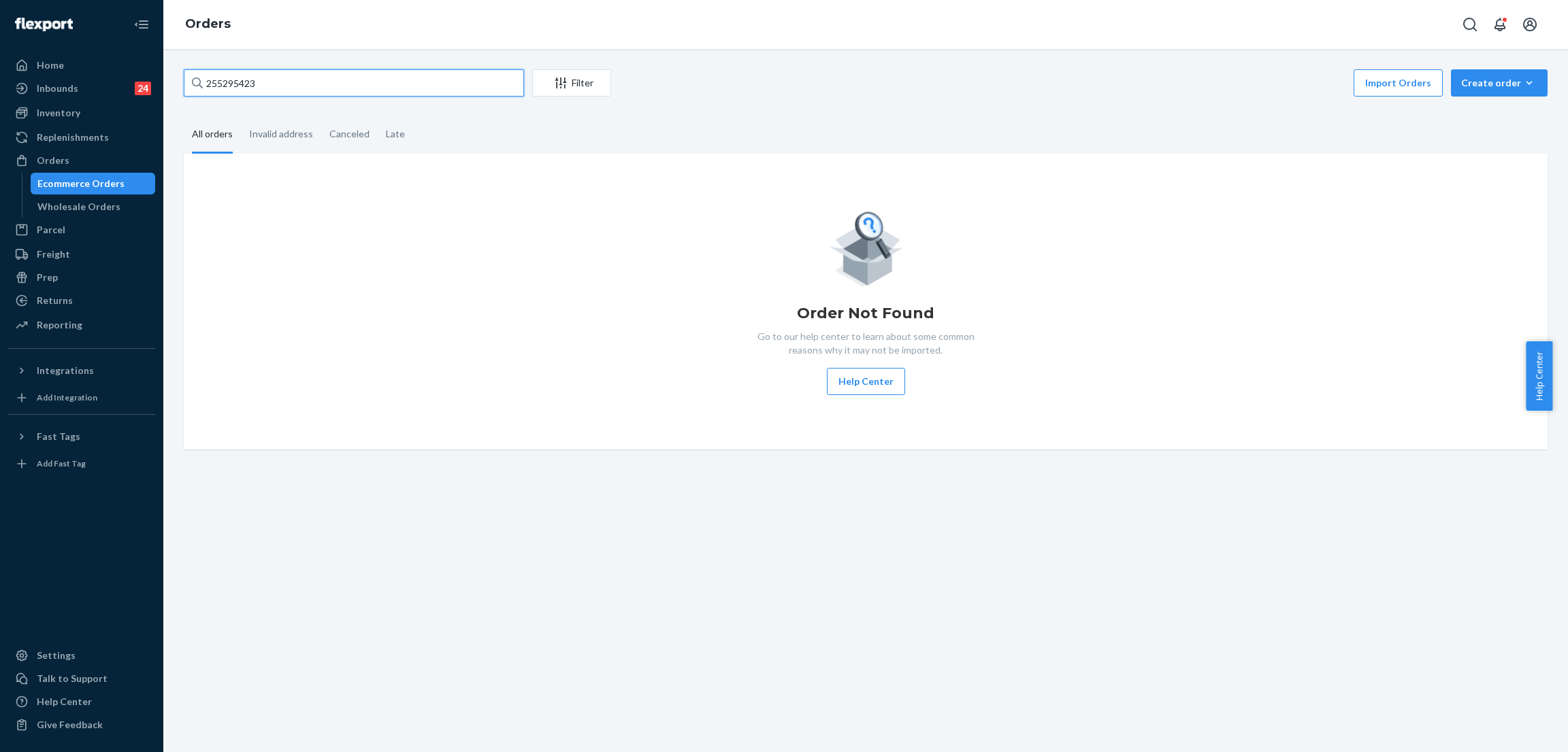
click at [284, 86] on input "255295423" at bounding box center [353, 83] width 340 height 27
paste input "#255298210"
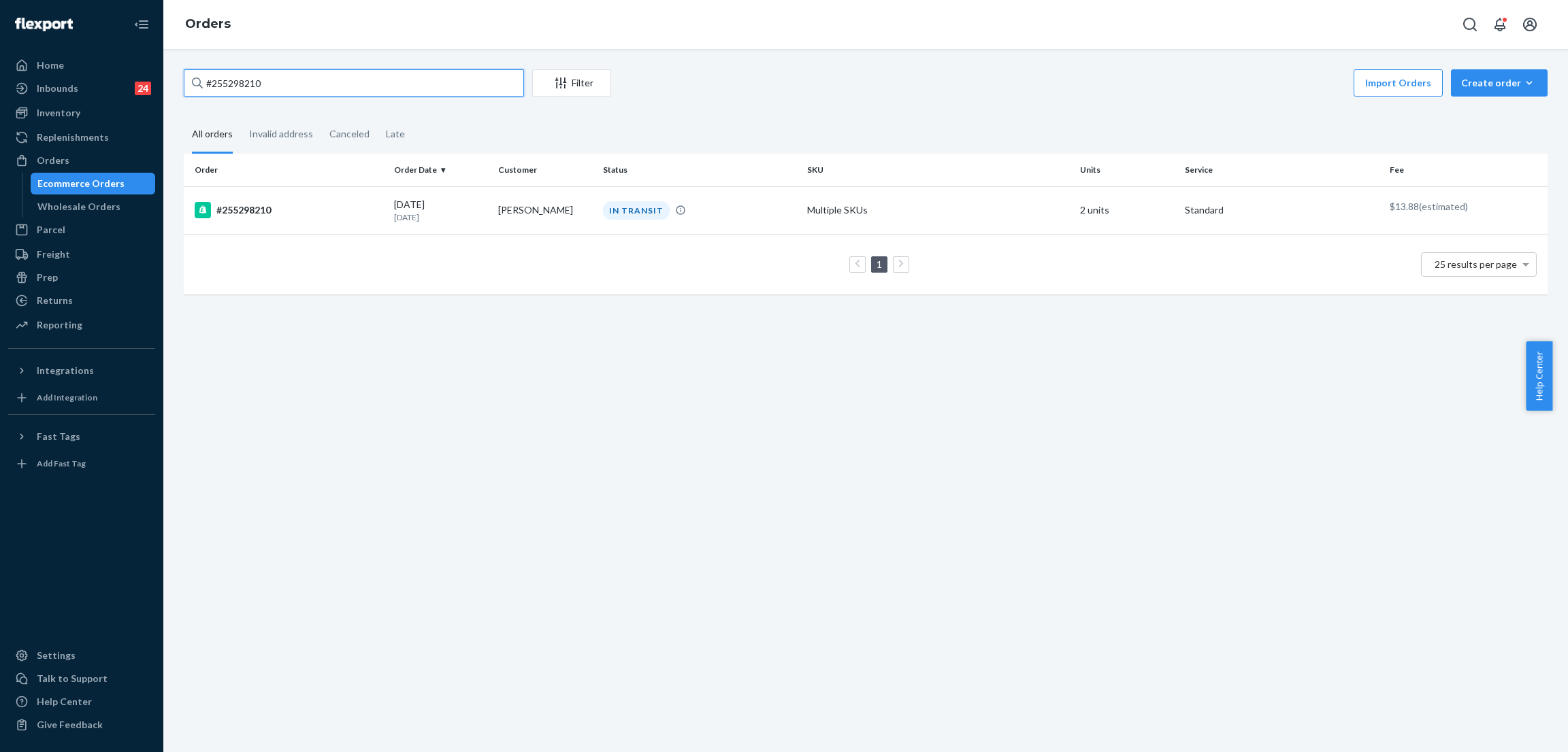
type input "#255298210"
click at [611, 202] on div "IN TRANSIT" at bounding box center [636, 210] width 67 height 18
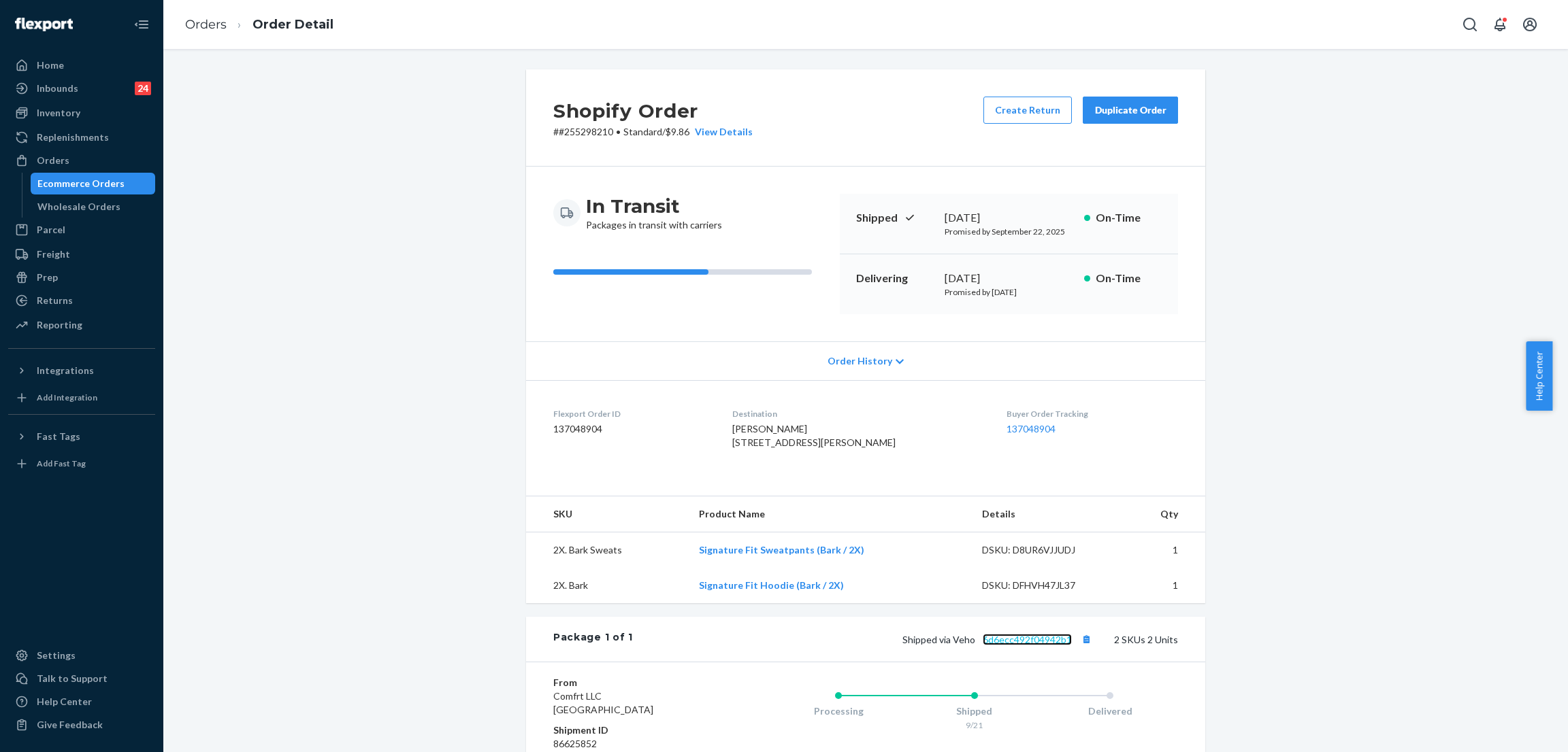
click at [1030, 645] on link "6d6ecc492f04942b1" at bounding box center [1027, 640] width 89 height 12
click at [398, 99] on div "Shopify Order # #255298210 • Standard / $9.86 View Details Create Return Duplic…" at bounding box center [865, 507] width 1384 height 876
click at [105, 164] on div "Orders" at bounding box center [81, 161] width 144 height 19
drag, startPoint x: 273, startPoint y: 145, endPoint x: 259, endPoint y: 152, distance: 15.7
click at [273, 146] on div "Shopify Order # #255298210 • Standard / $9.86 View Details Create Return Duplic…" at bounding box center [865, 507] width 1384 height 876
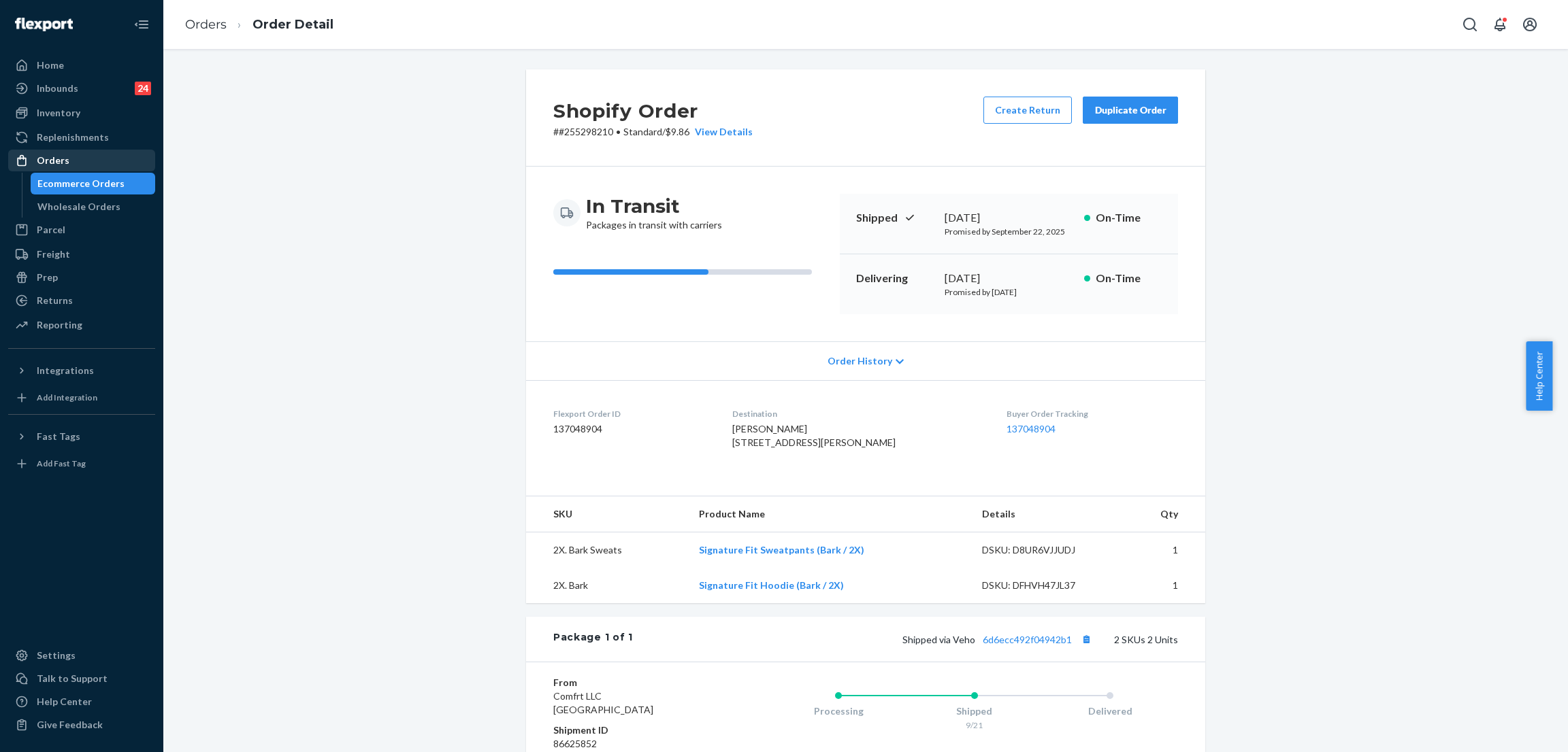
click at [70, 157] on div "Orders" at bounding box center [81, 161] width 144 height 19
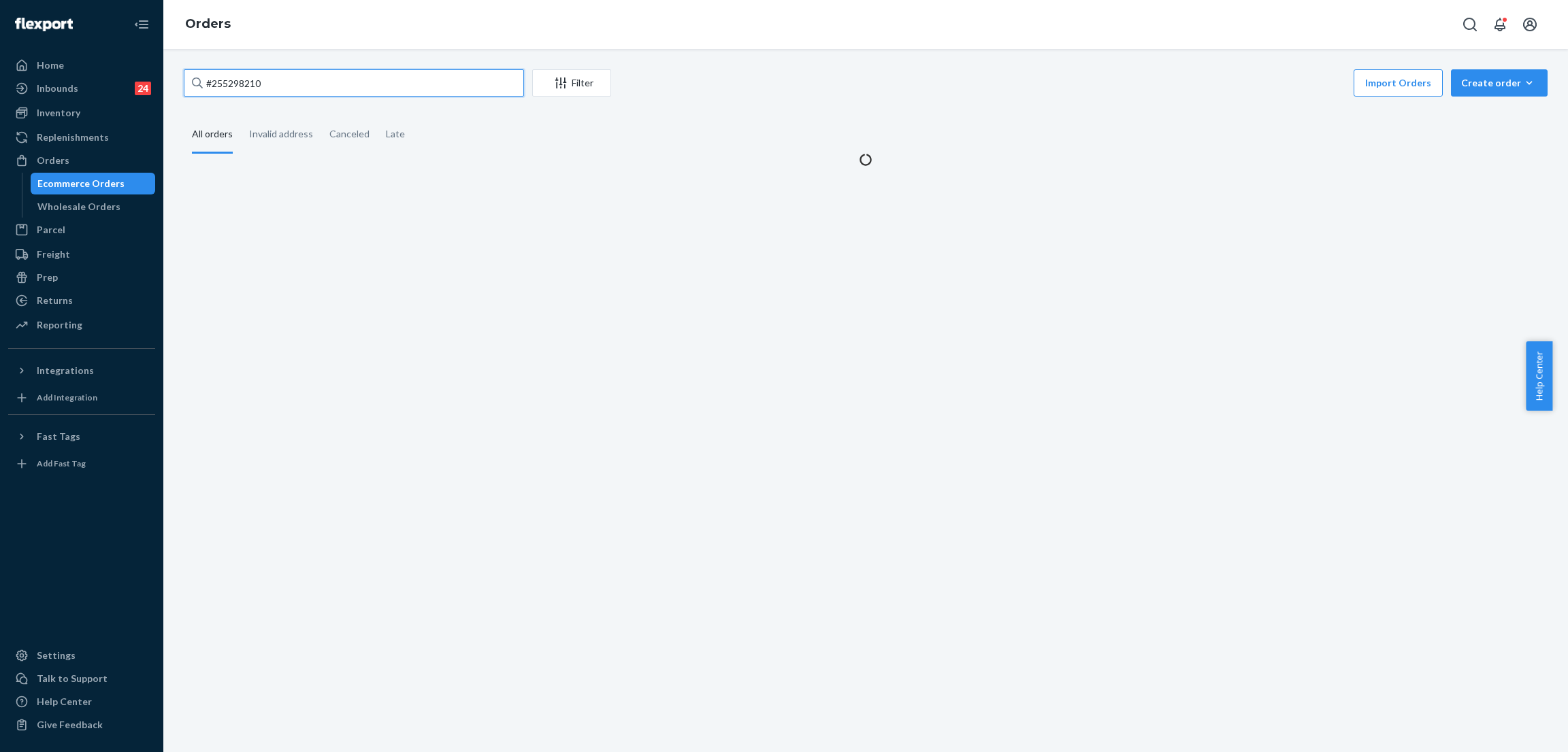
click at [298, 88] on input "#255298210" at bounding box center [353, 83] width 340 height 27
paste input "255355297"
type input "255355297"
